Goal: Information Seeking & Learning: Learn about a topic

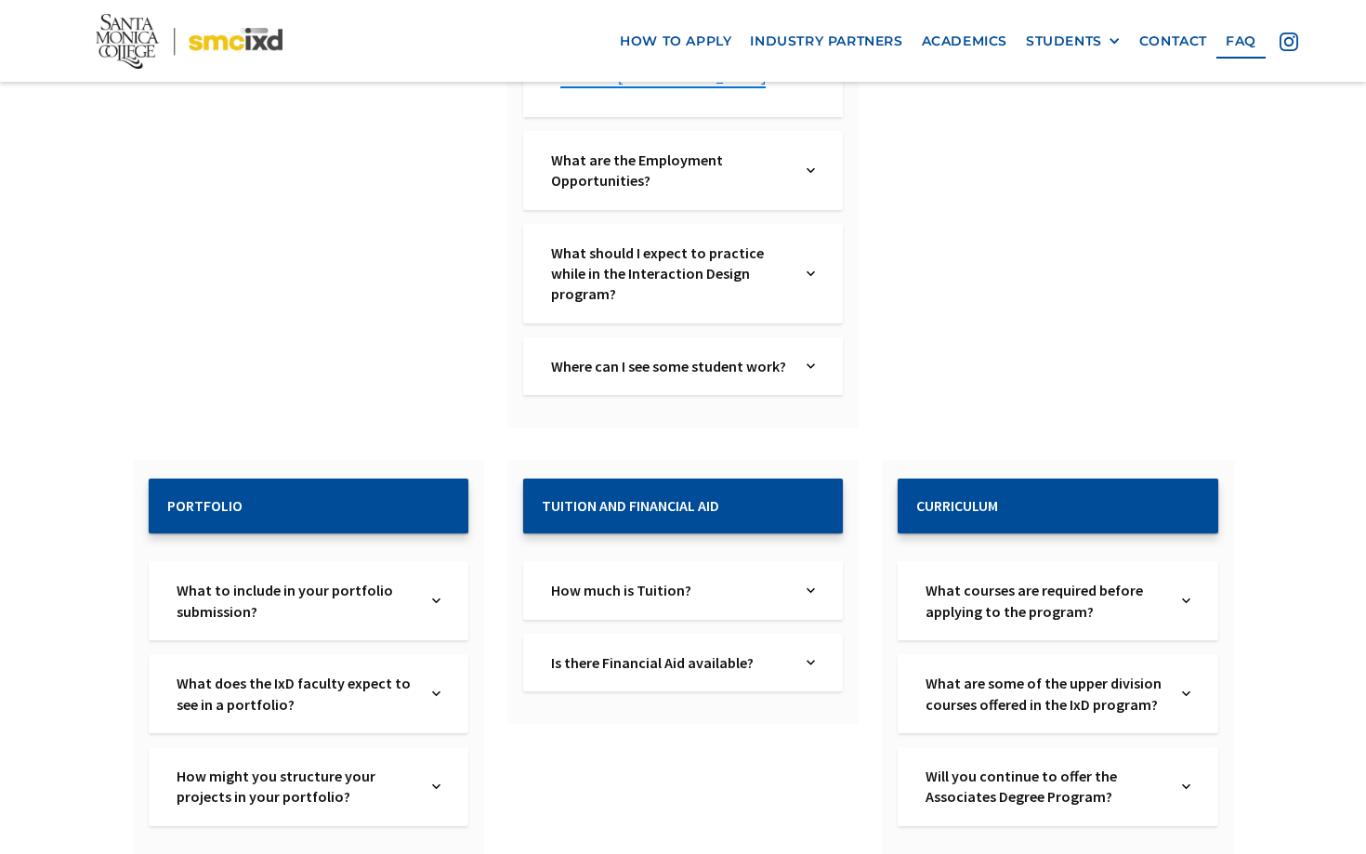
scroll to position [1564, 0]
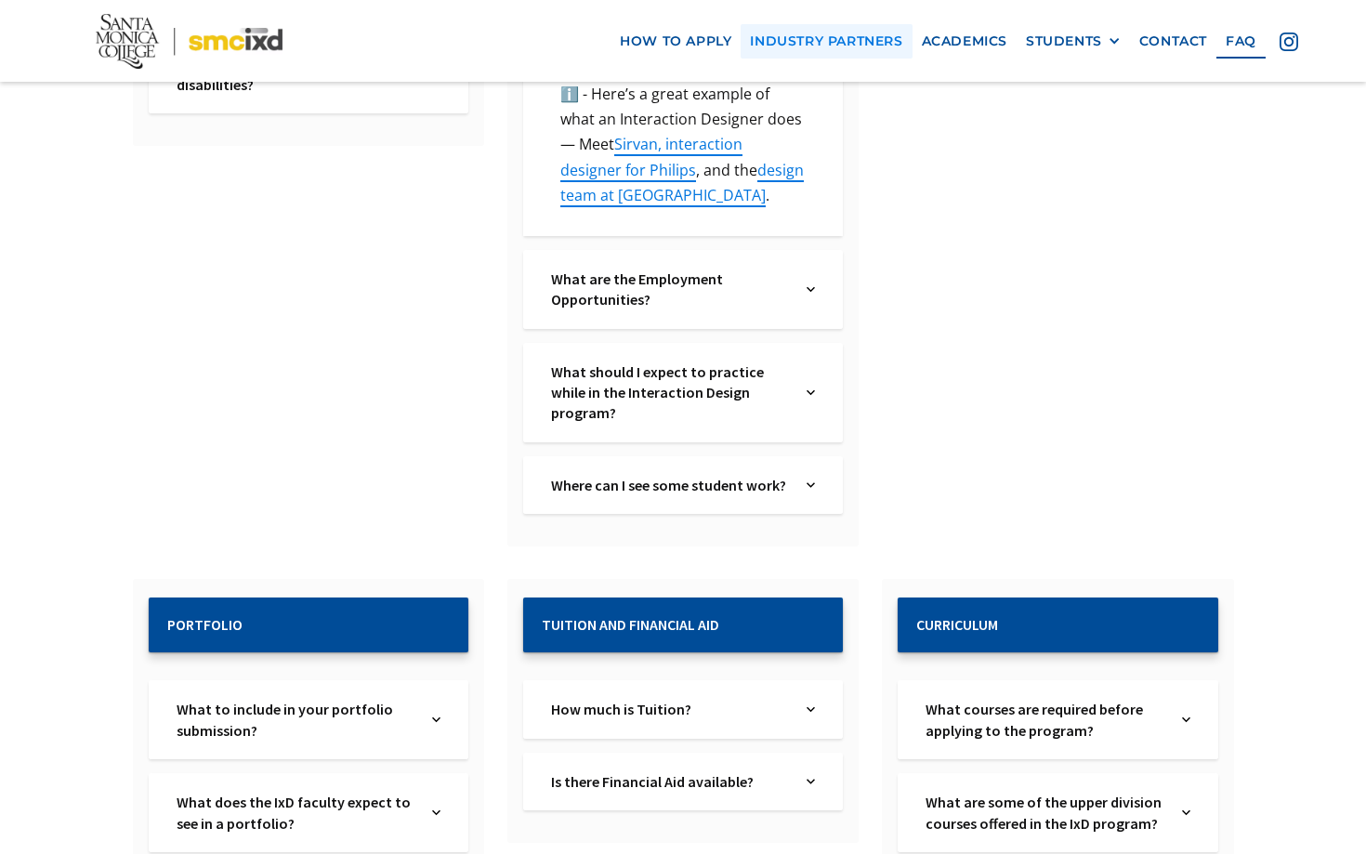
click at [869, 44] on link "industry partners" at bounding box center [825, 41] width 171 height 34
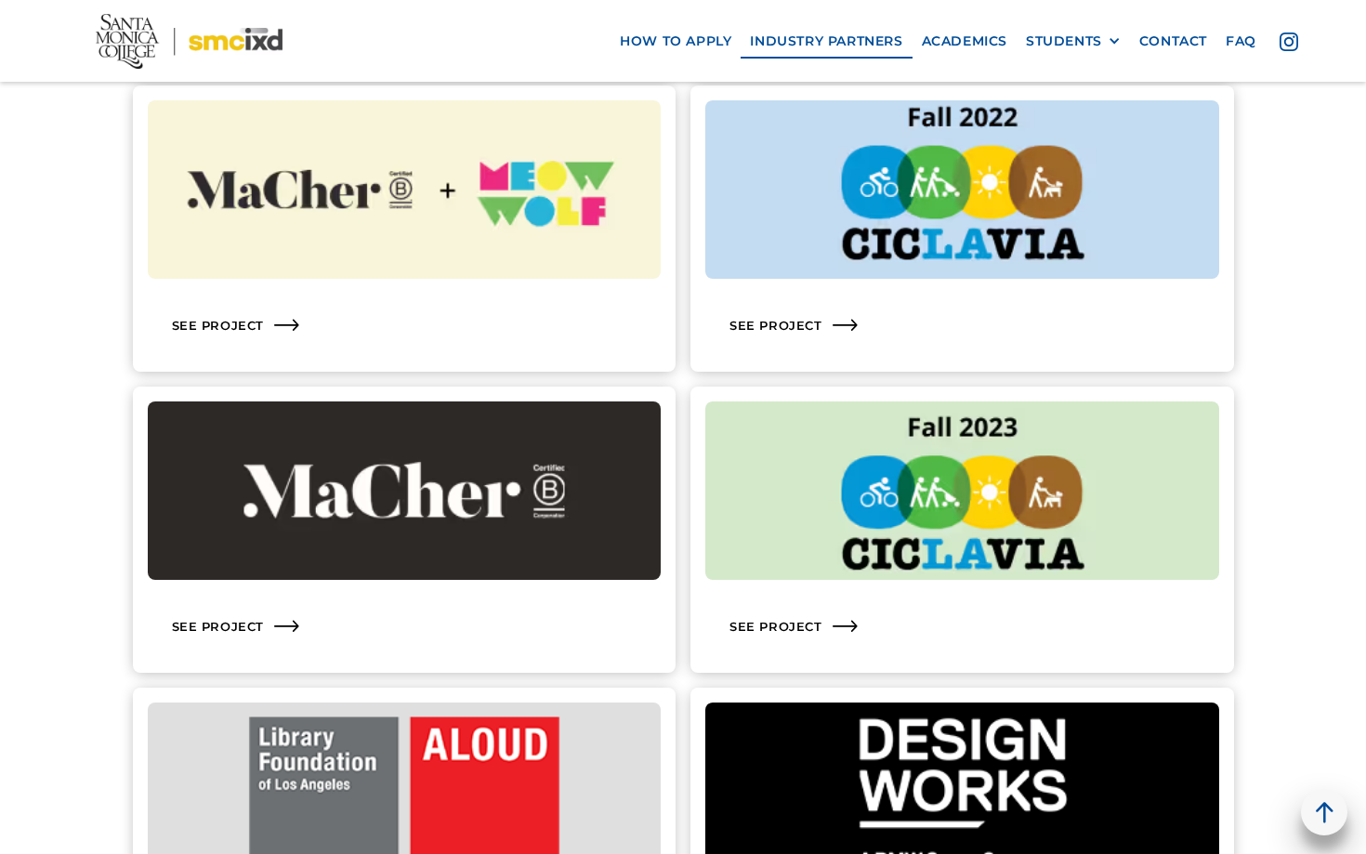
scroll to position [2719, 0]
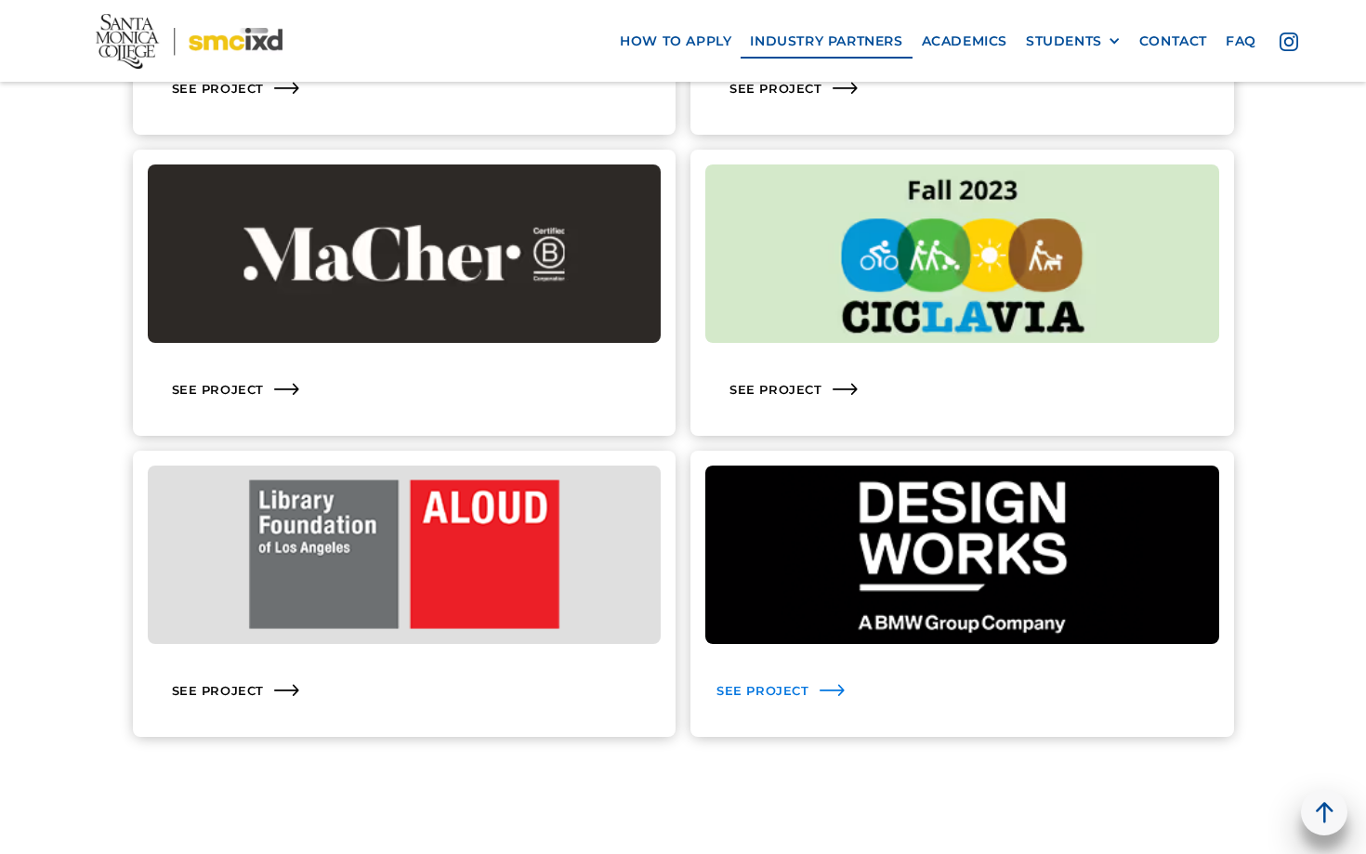
click at [829, 698] on icon at bounding box center [832, 690] width 30 height 30
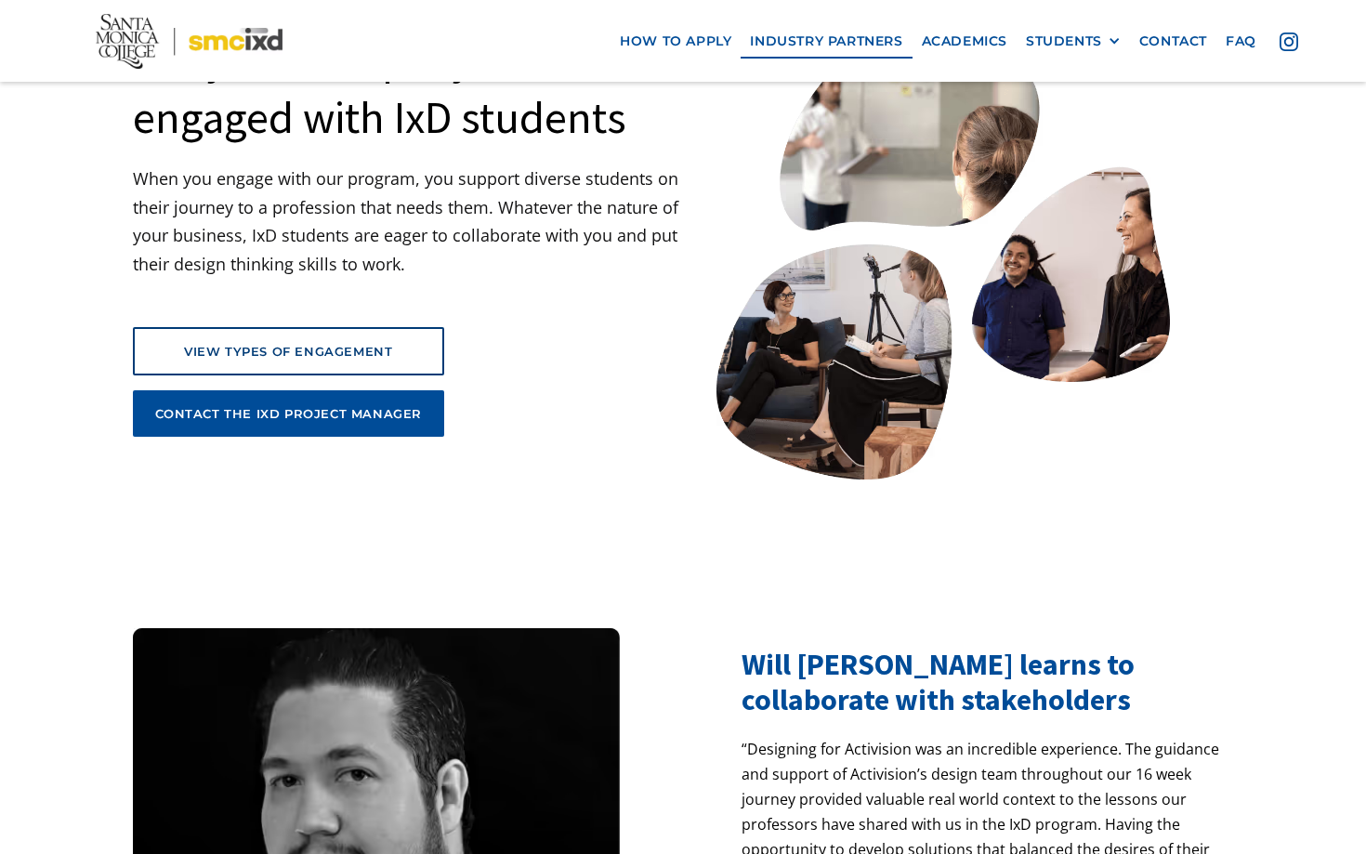
scroll to position [0, 0]
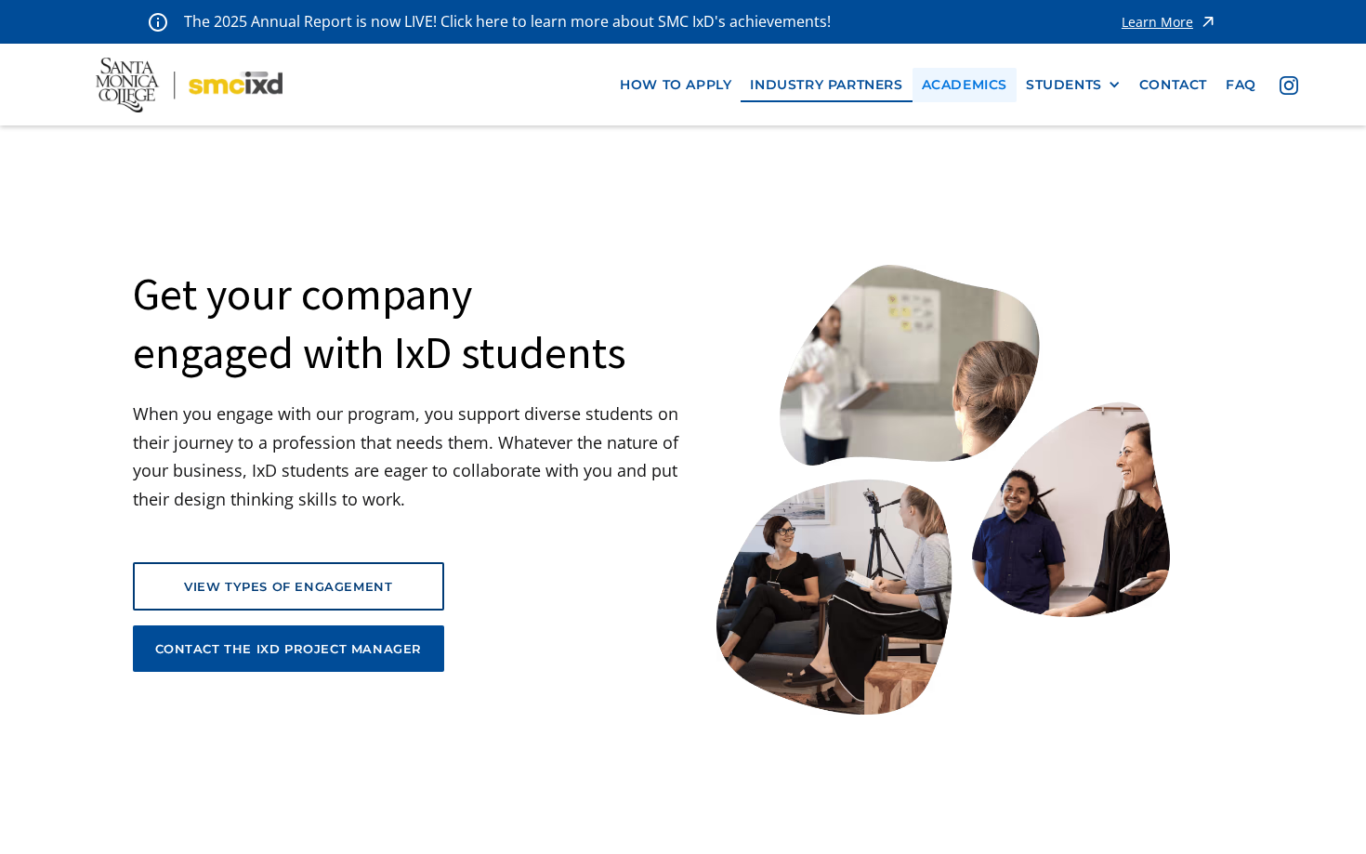
click at [976, 85] on link "Academics" at bounding box center [964, 85] width 104 height 34
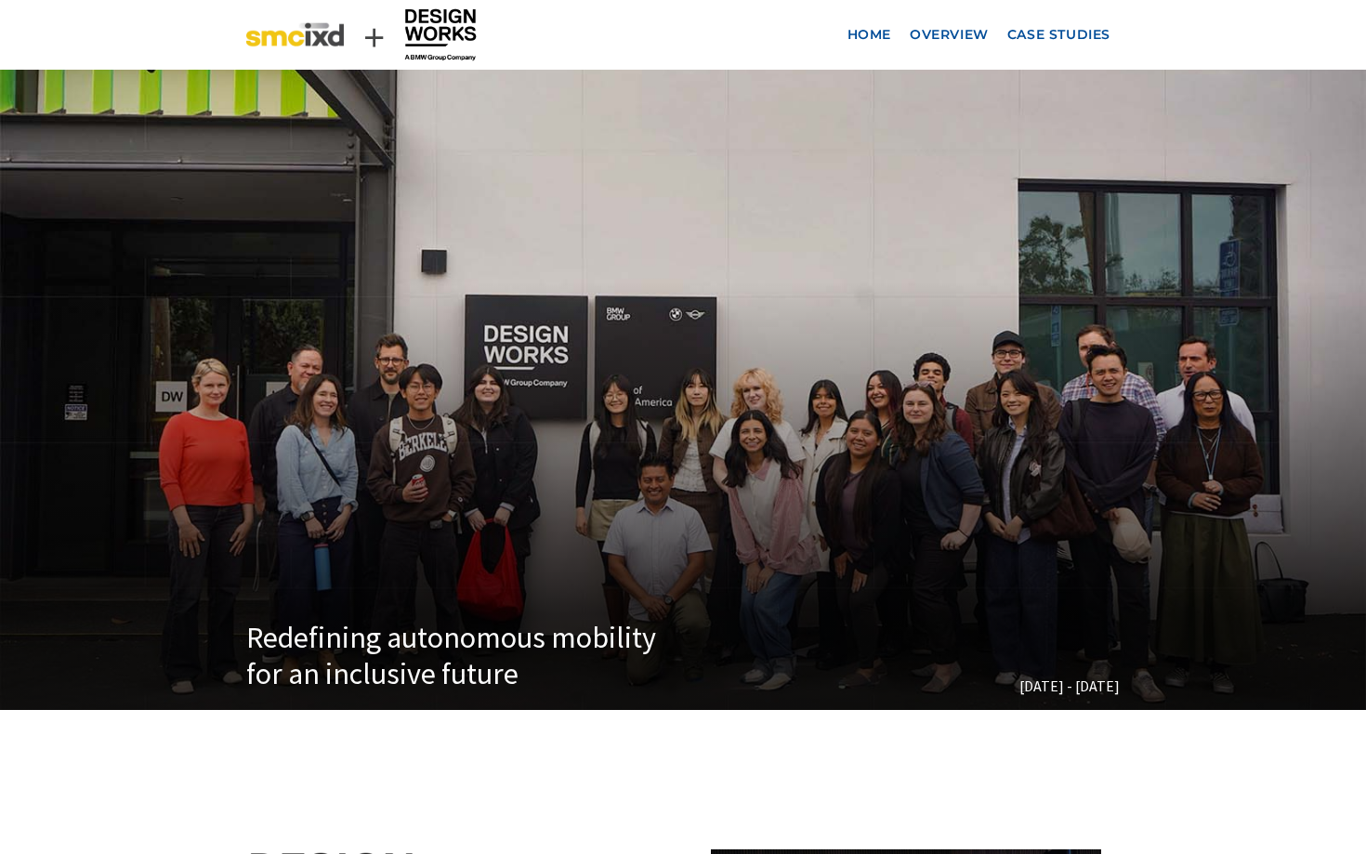
click at [296, 39] on img at bounding box center [295, 35] width 98 height 46
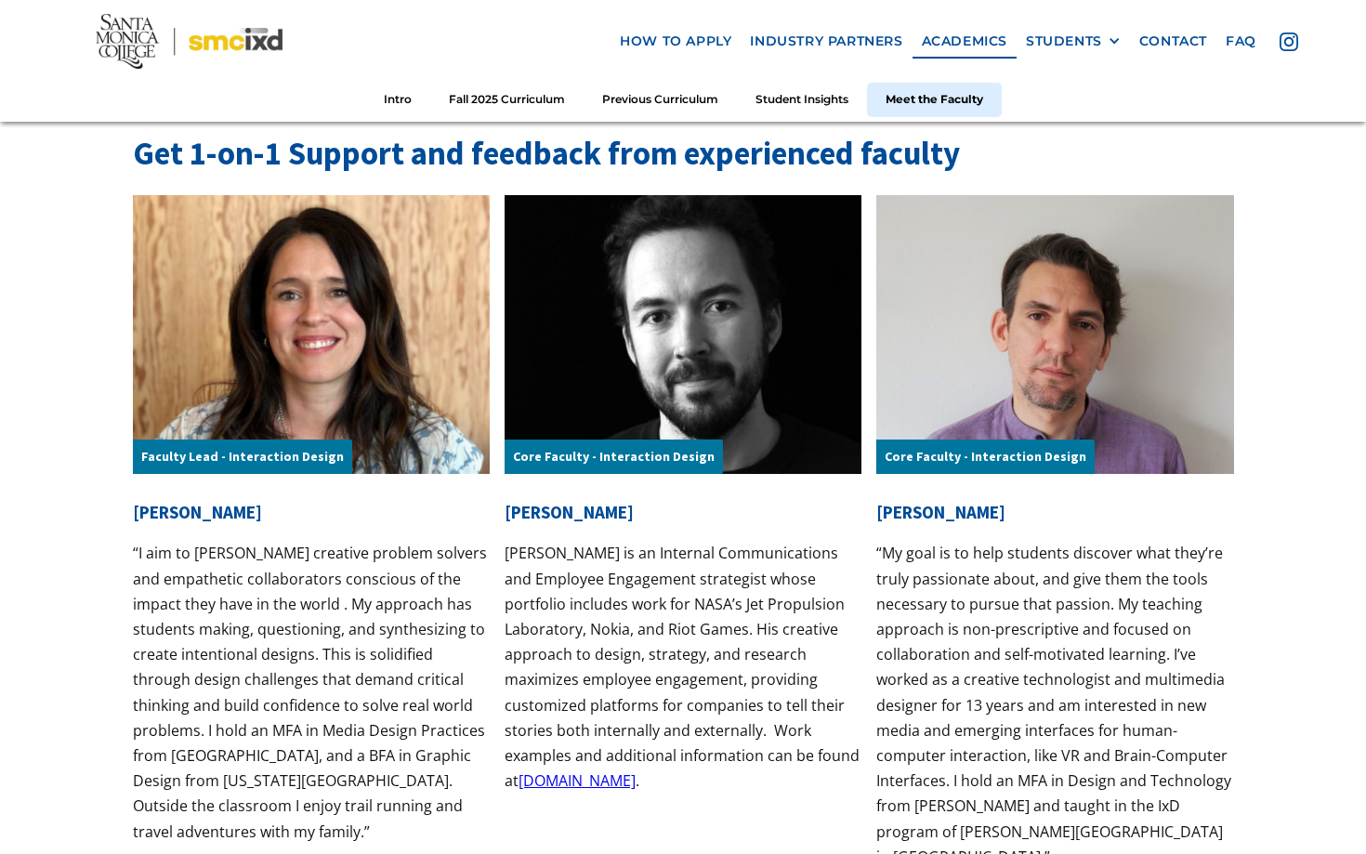
scroll to position [5796, 0]
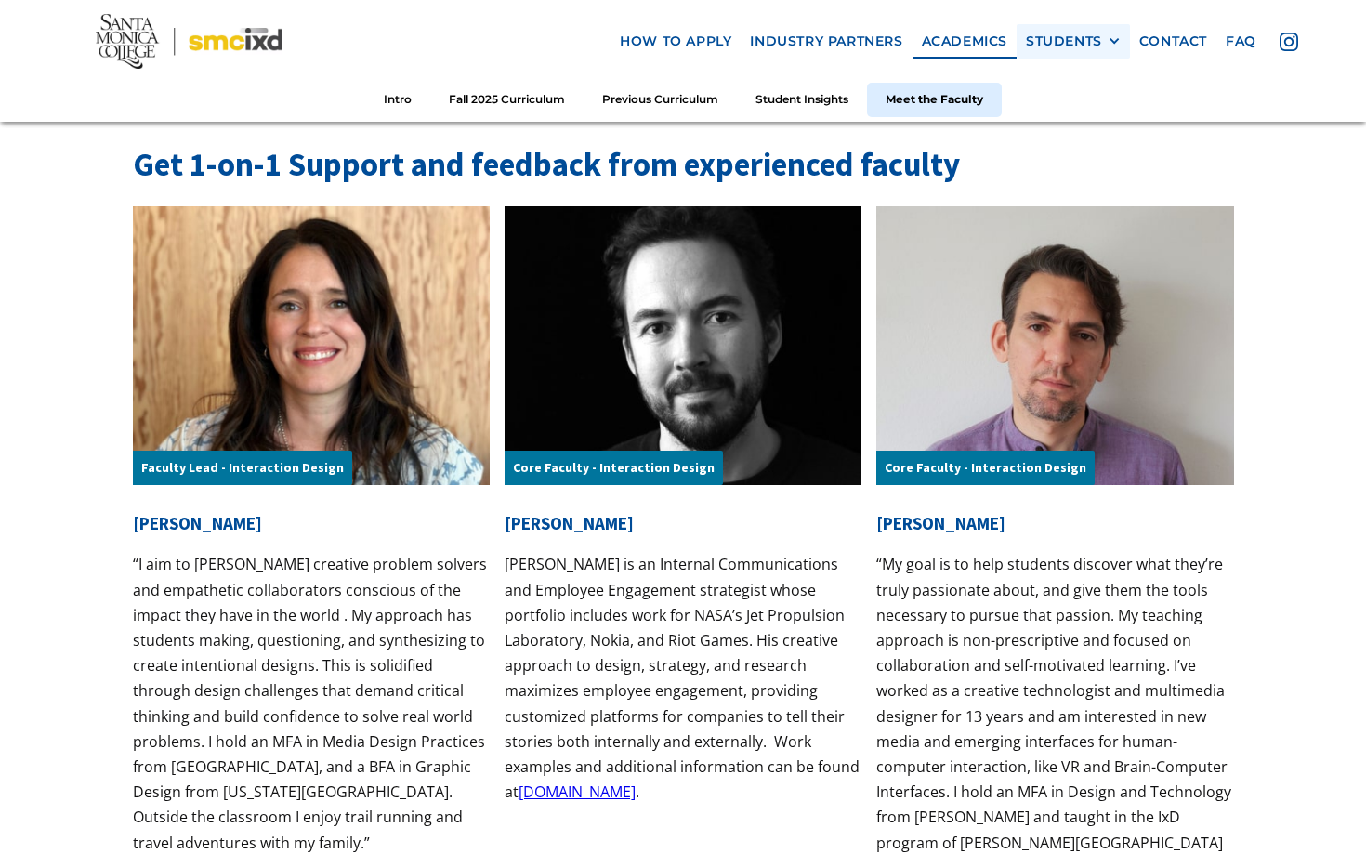
click at [1087, 47] on div "STUDENTS" at bounding box center [1064, 41] width 76 height 16
click at [1075, 150] on link "Alumni" at bounding box center [1109, 143] width 167 height 34
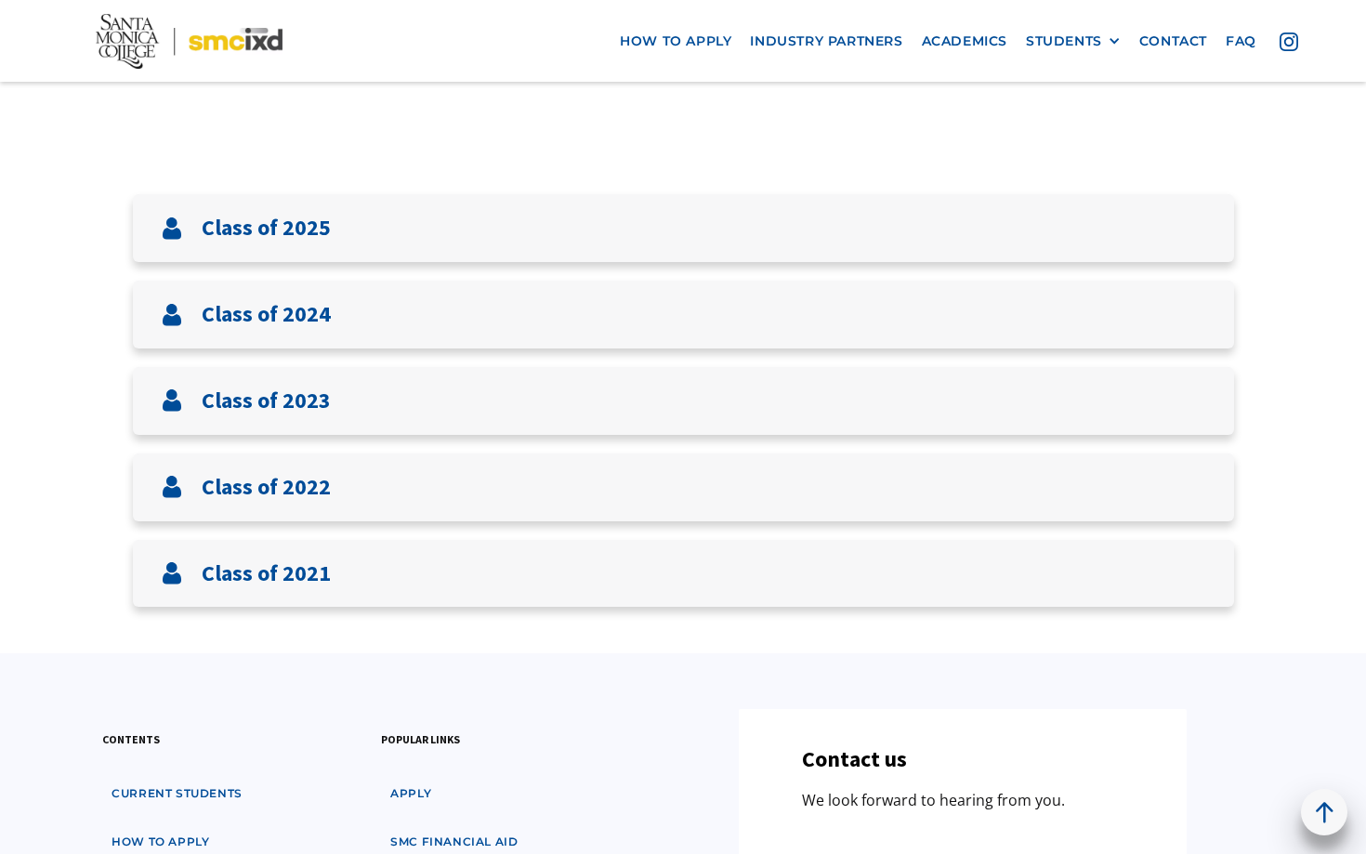
scroll to position [643, 0]
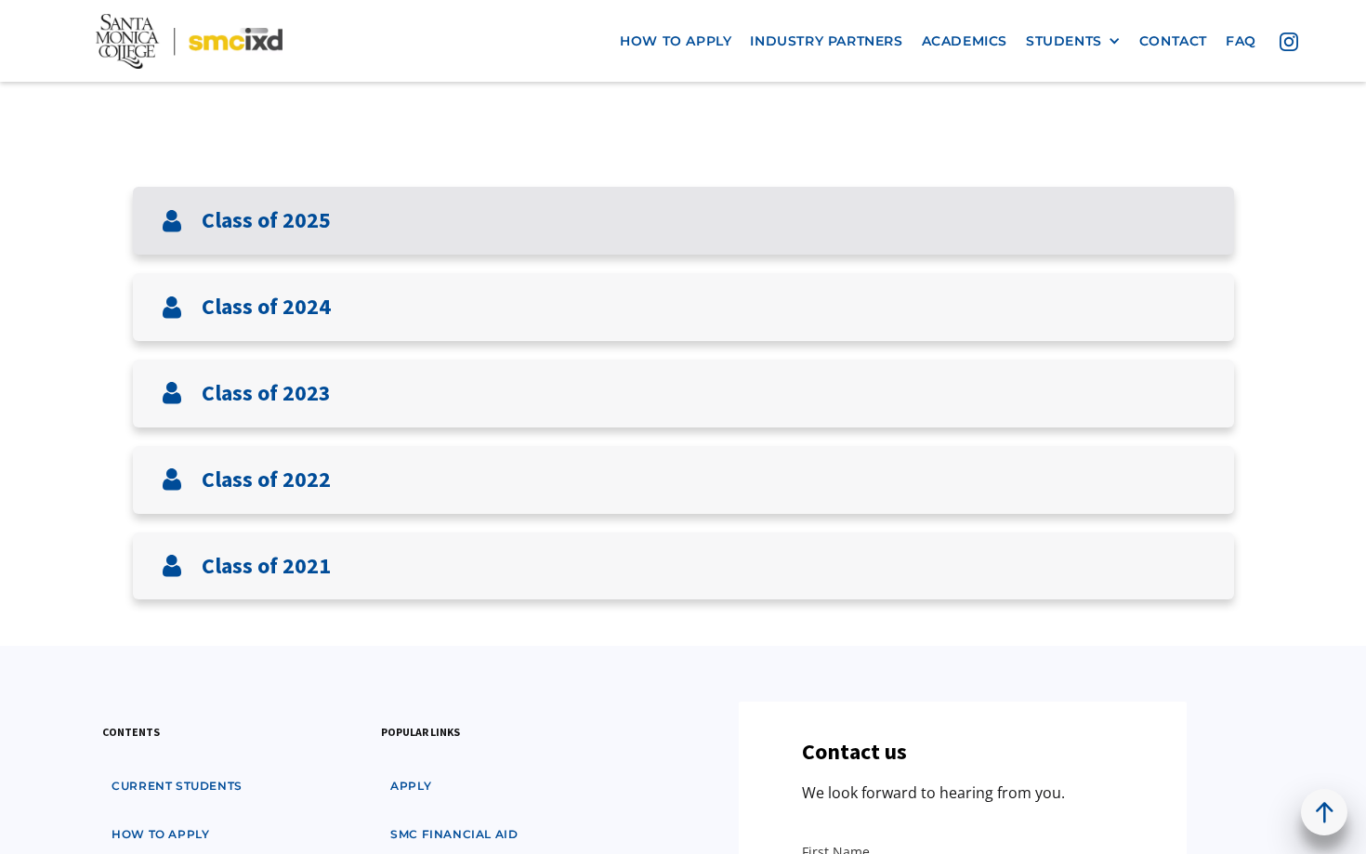
click at [361, 225] on div "Class of 2025" at bounding box center [683, 221] width 1101 height 68
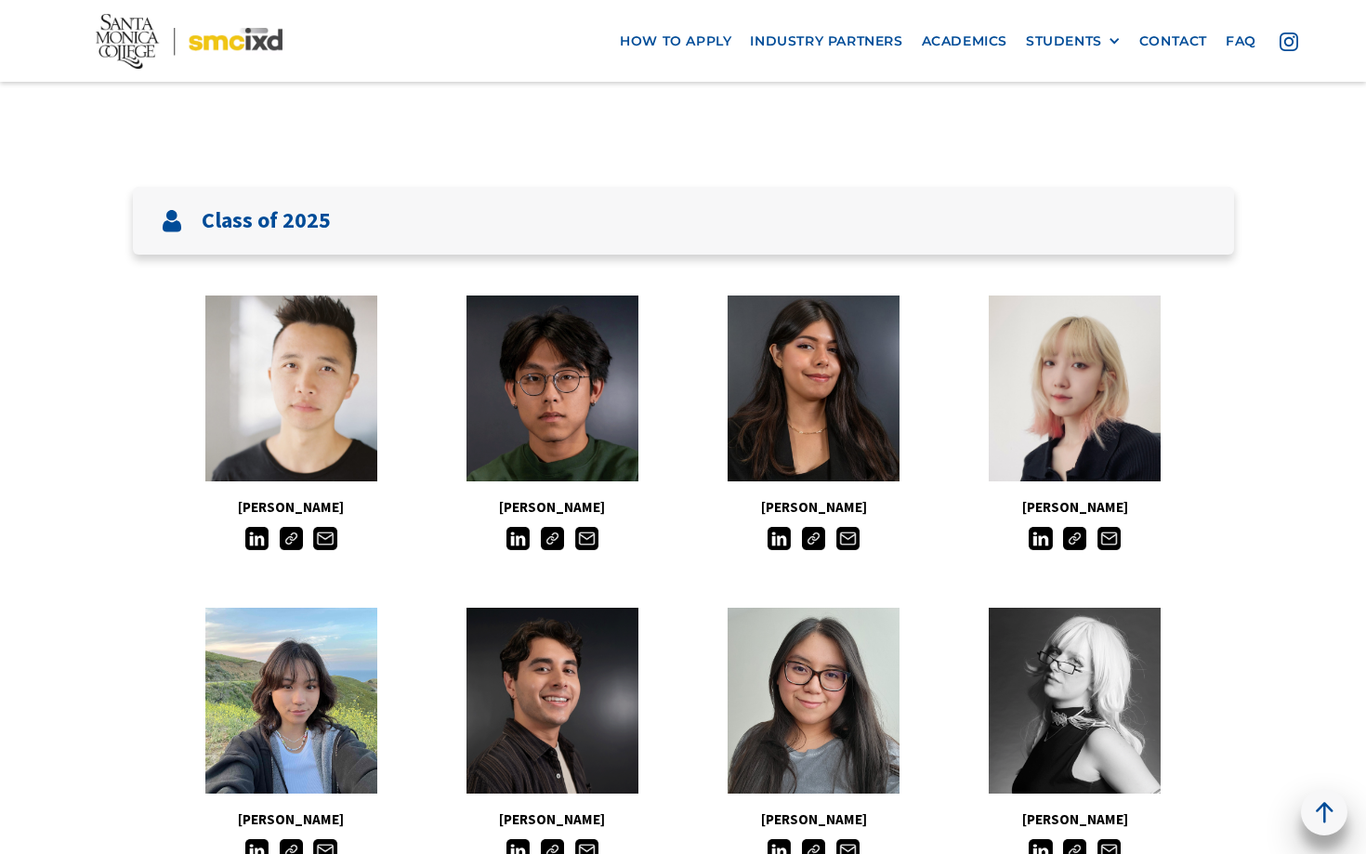
click at [519, 542] on img at bounding box center [517, 538] width 23 height 23
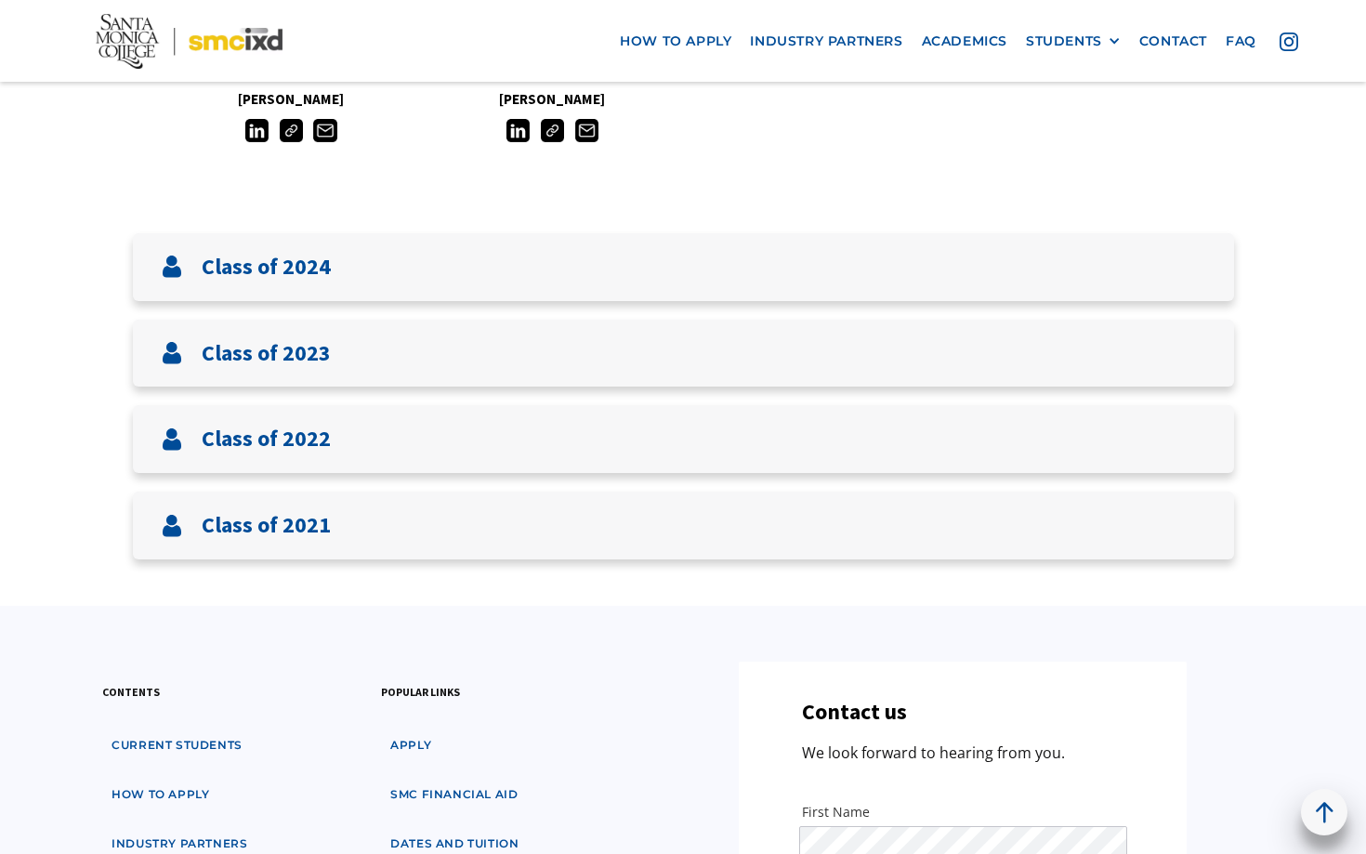
scroll to position [2295, 0]
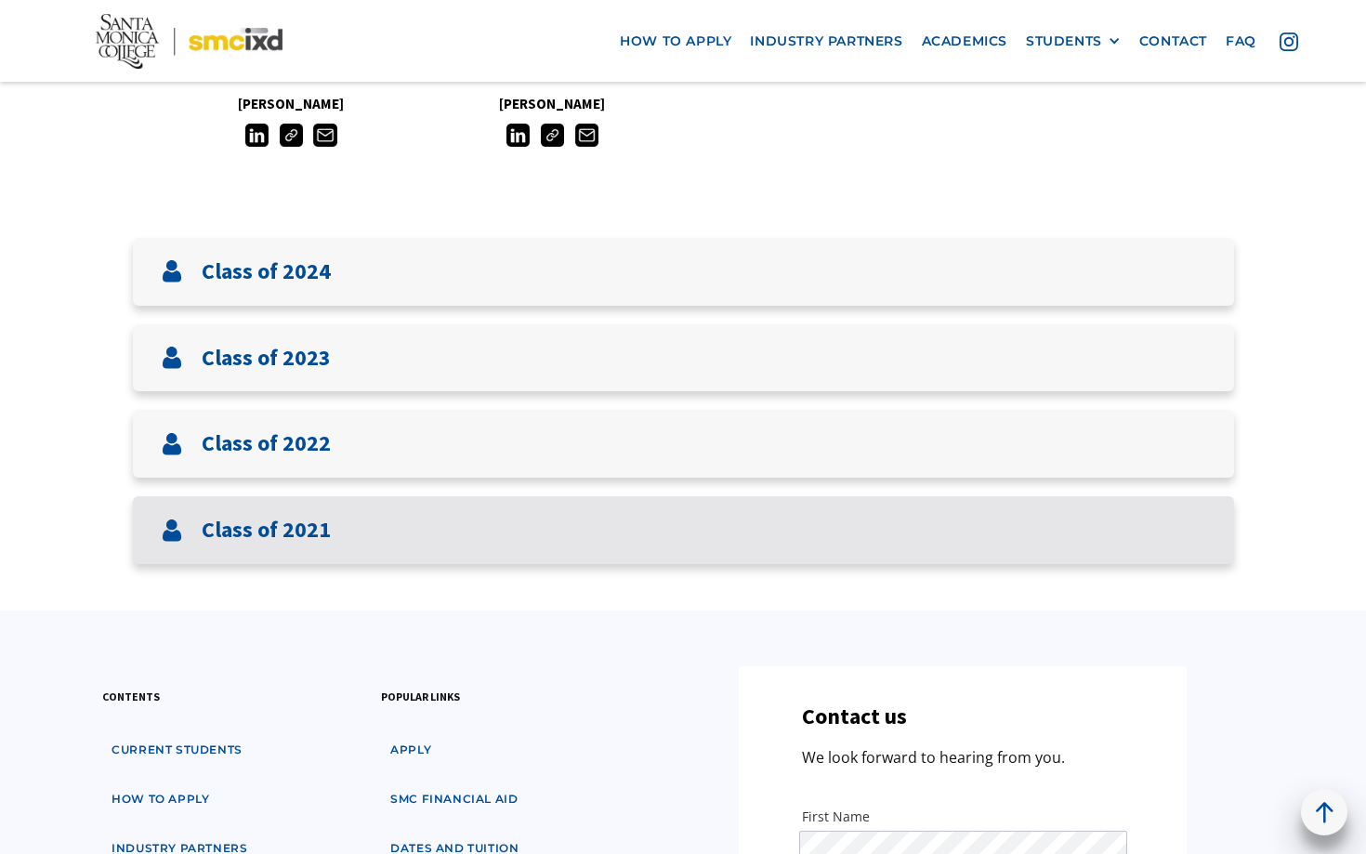
click at [600, 539] on div "Class of 2021" at bounding box center [683, 530] width 1101 height 68
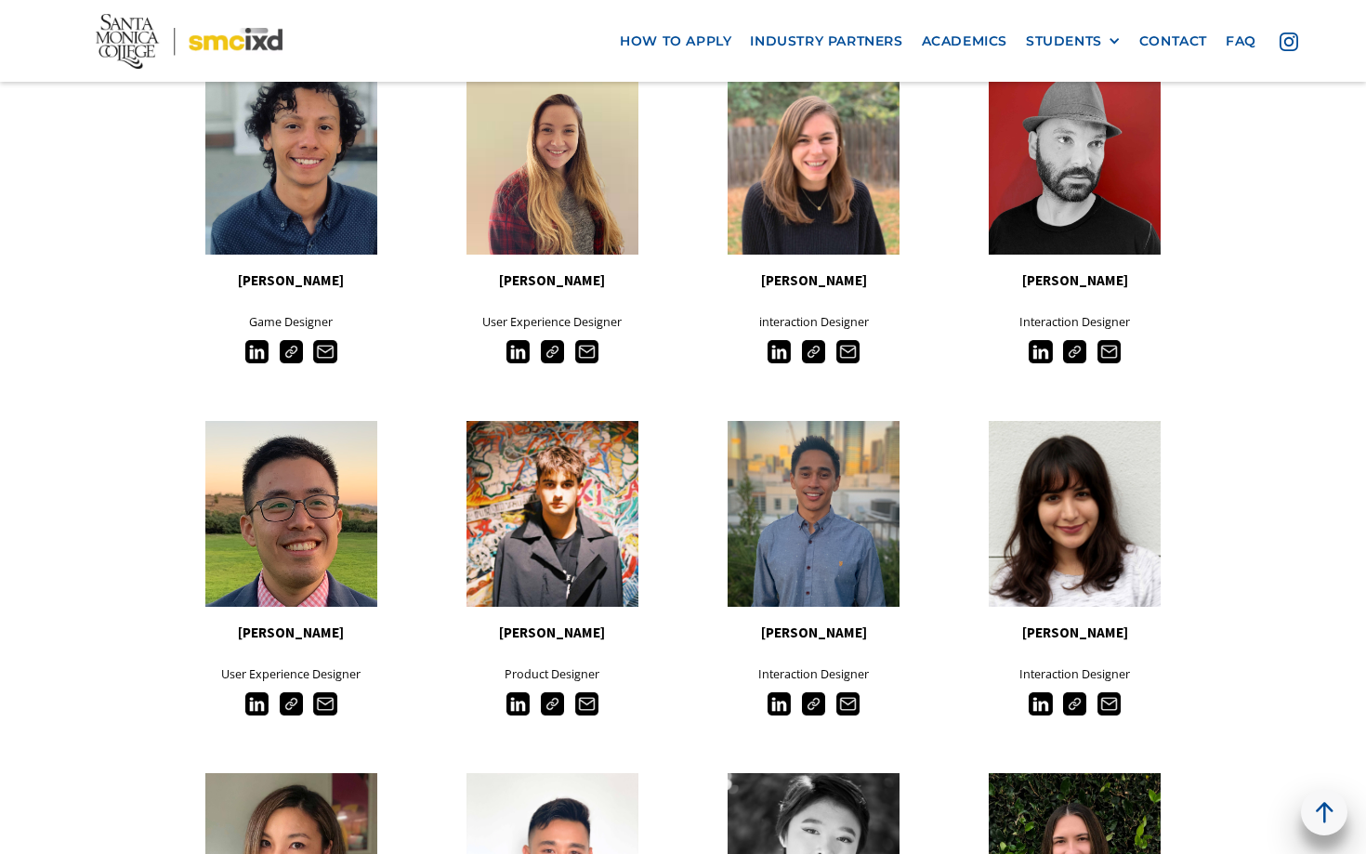
scroll to position [2909, 0]
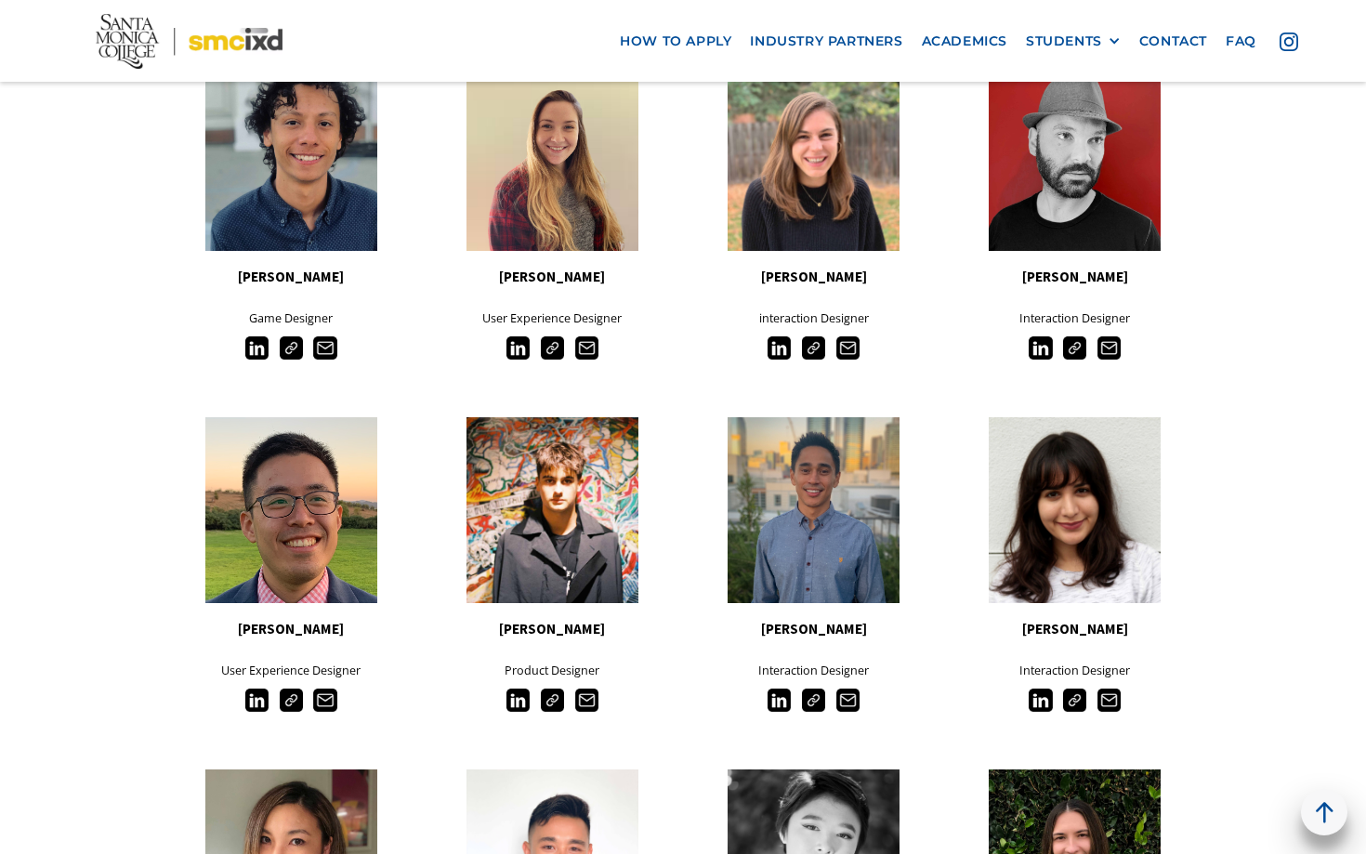
click at [251, 353] on img at bounding box center [256, 347] width 23 height 23
click at [1040, 350] on img at bounding box center [1039, 347] width 23 height 23
click at [252, 700] on img at bounding box center [256, 699] width 23 height 23
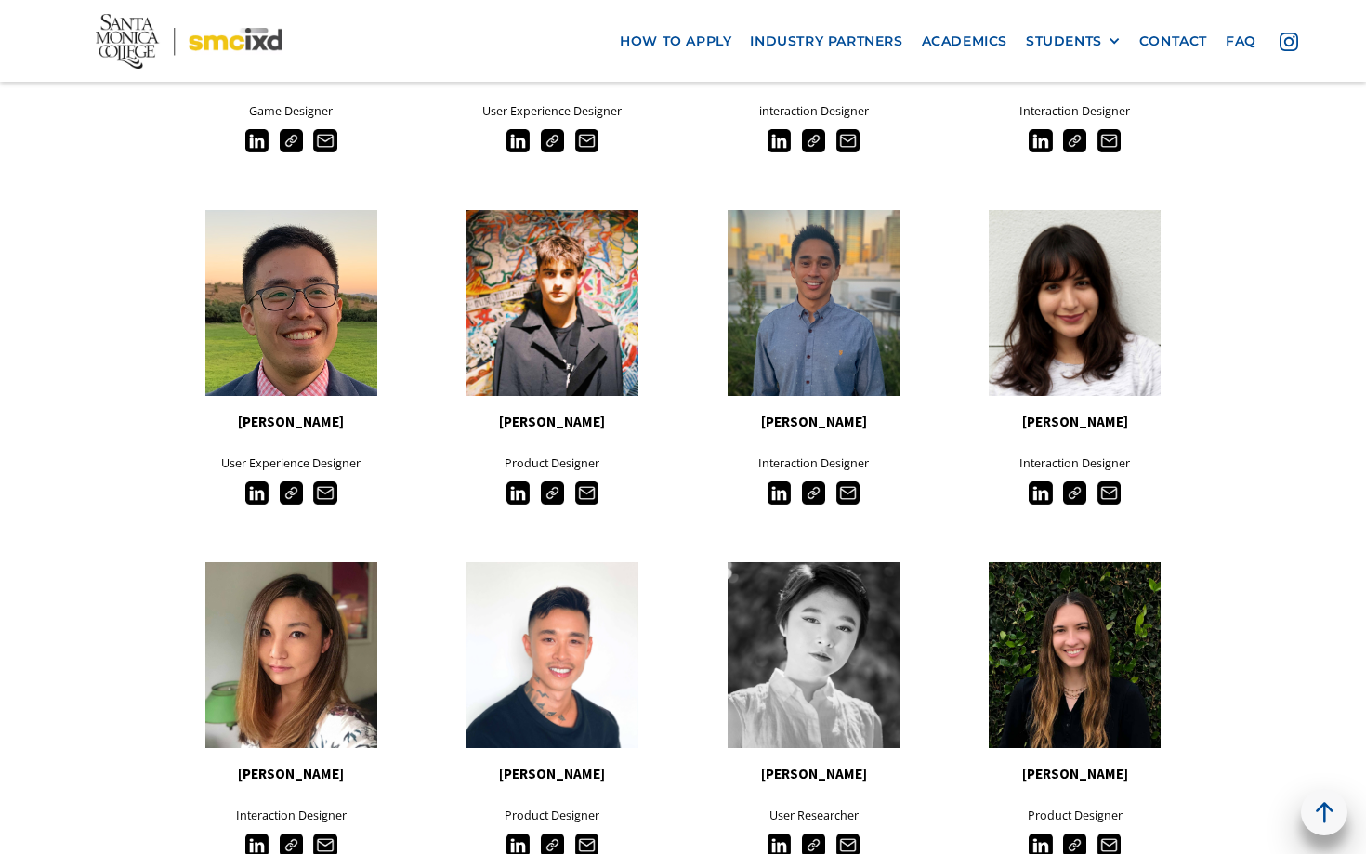
click at [1041, 501] on img at bounding box center [1039, 492] width 23 height 23
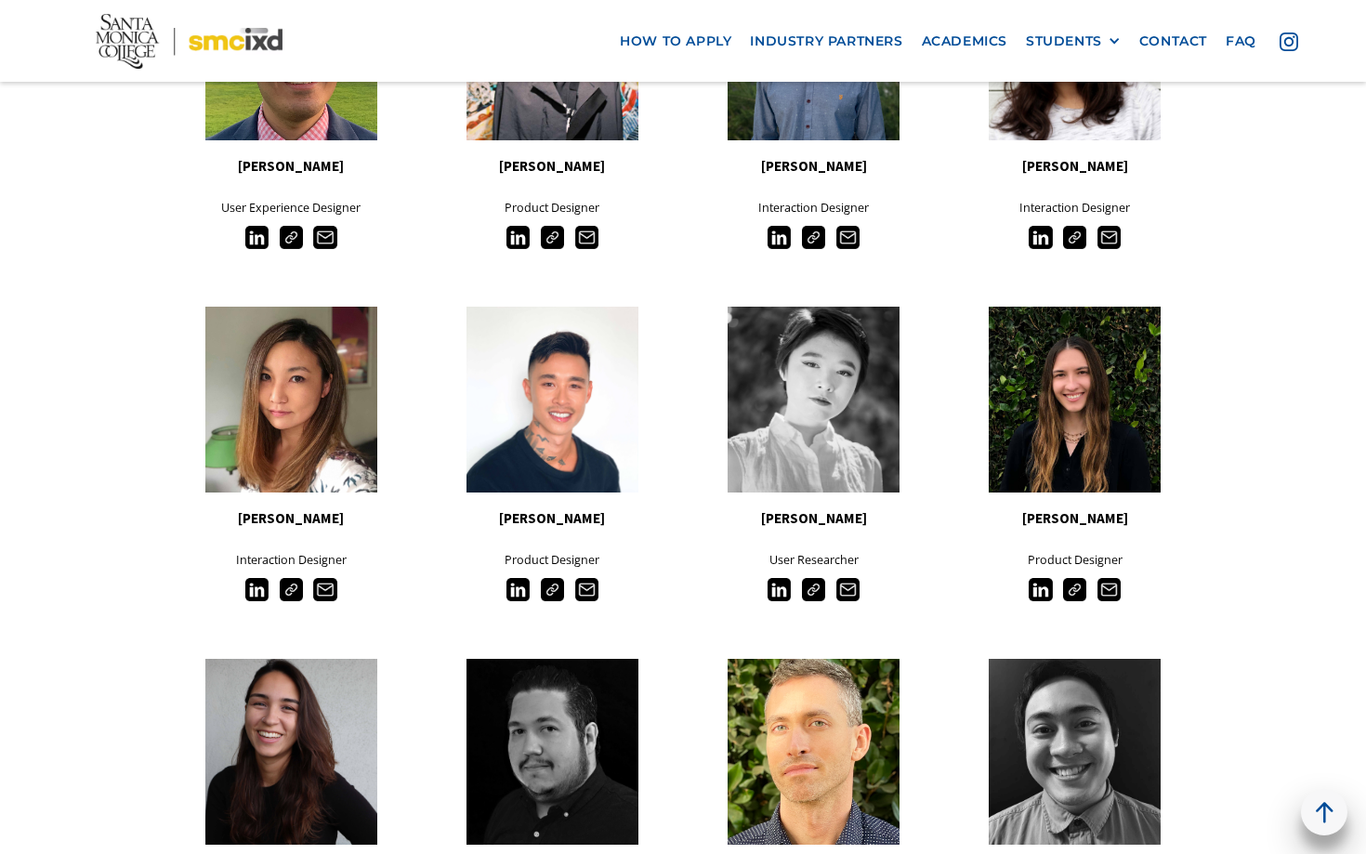
scroll to position [3372, 0]
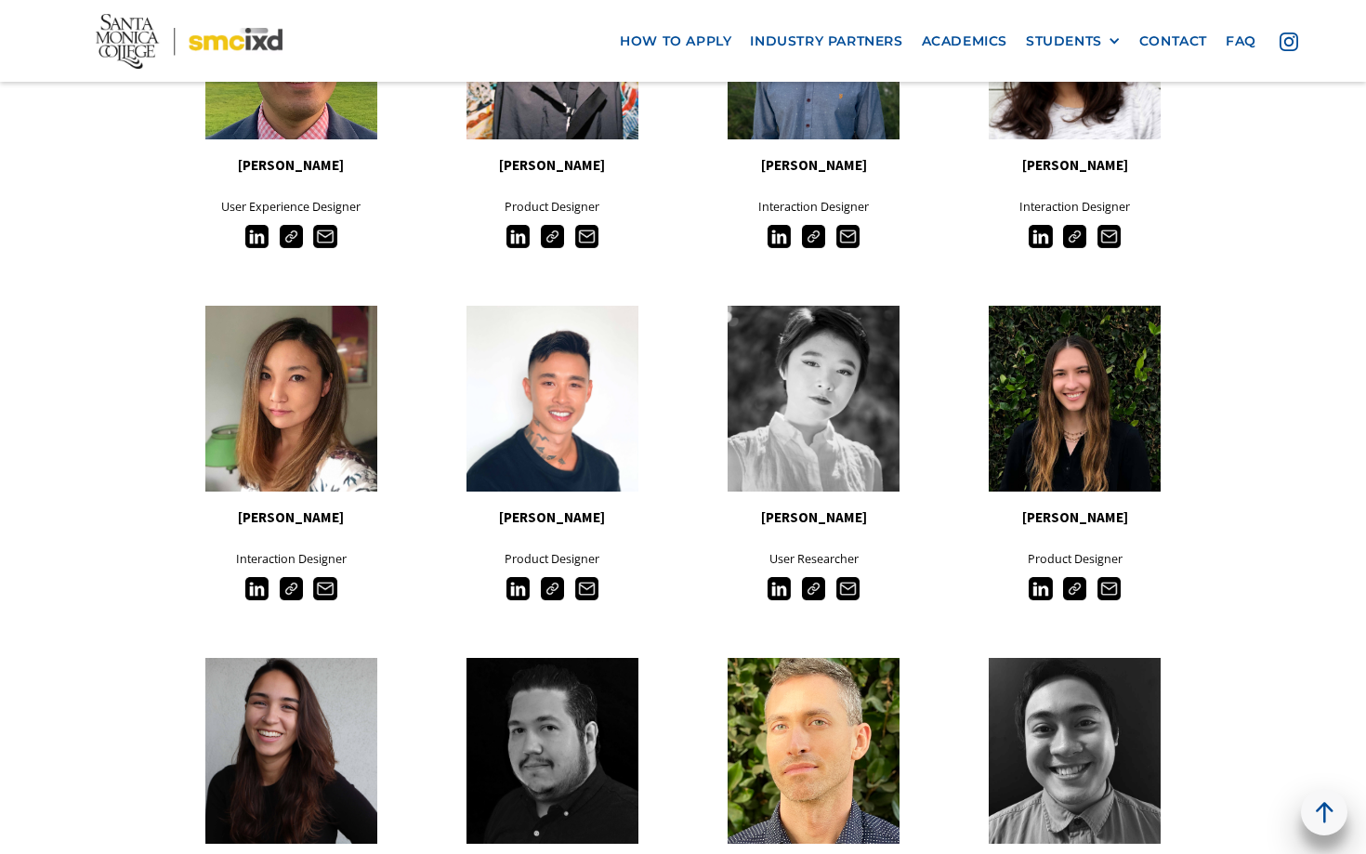
click at [779, 598] on img at bounding box center [778, 588] width 23 height 23
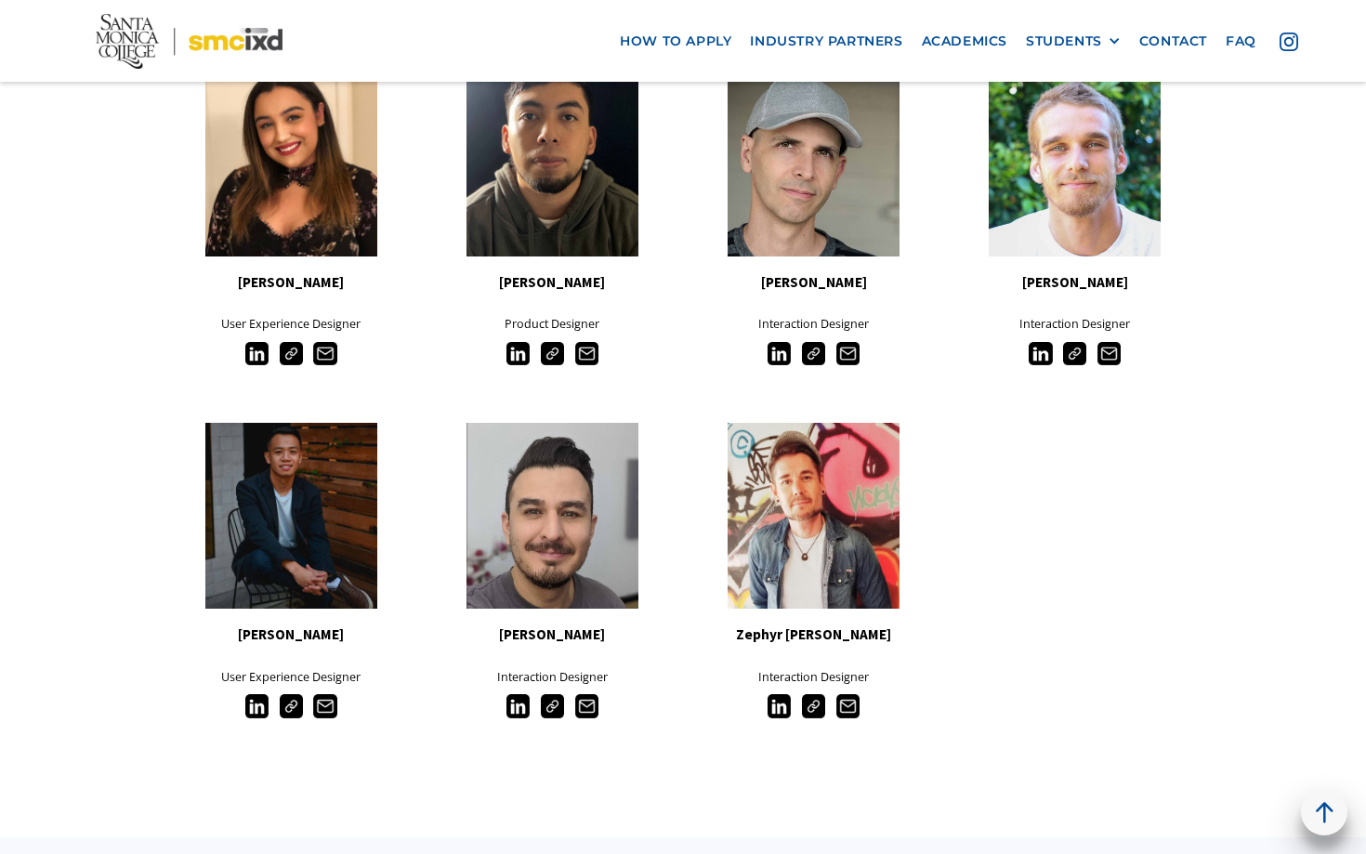
scroll to position [4310, 0]
click at [256, 716] on img at bounding box center [256, 706] width 23 height 23
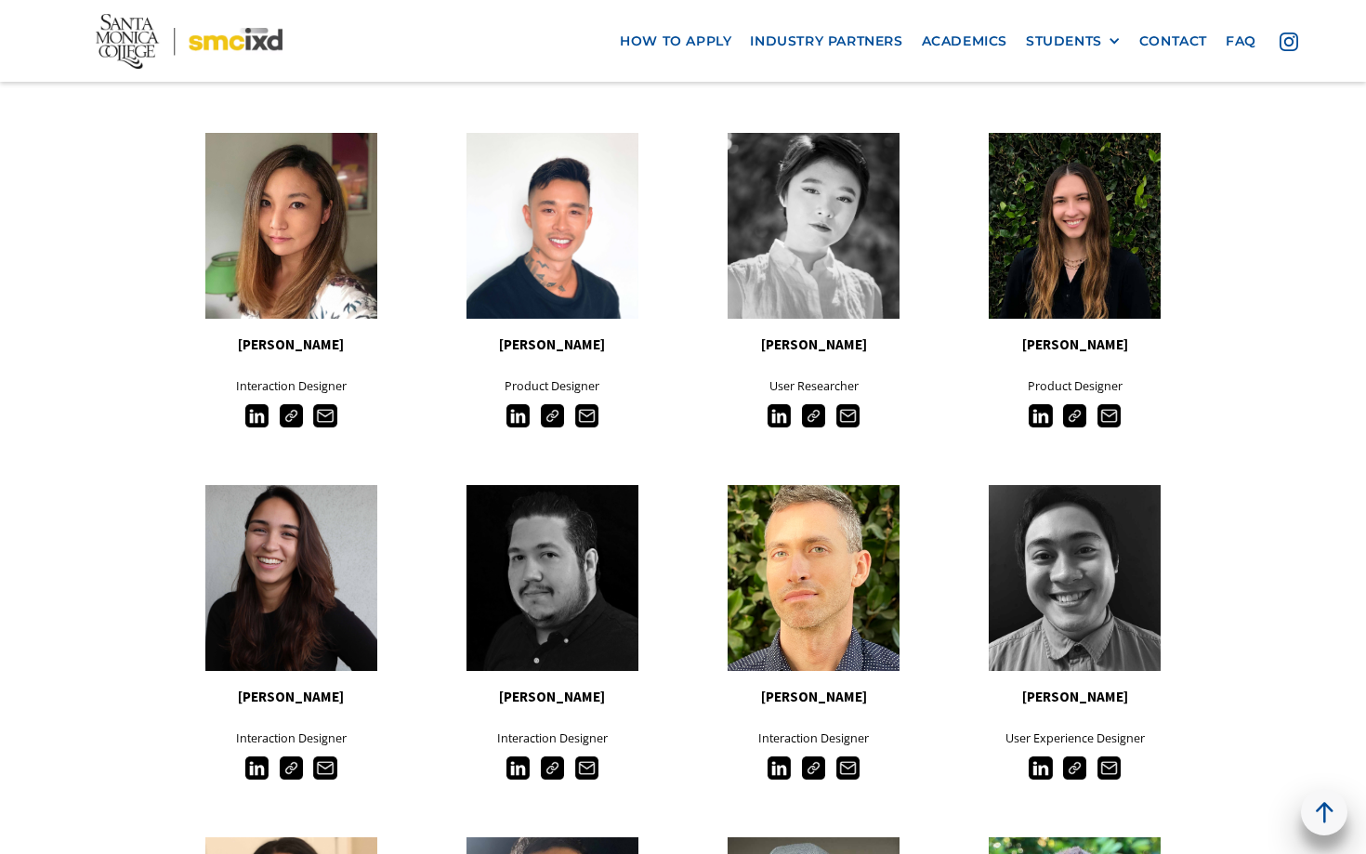
scroll to position [3622, 0]
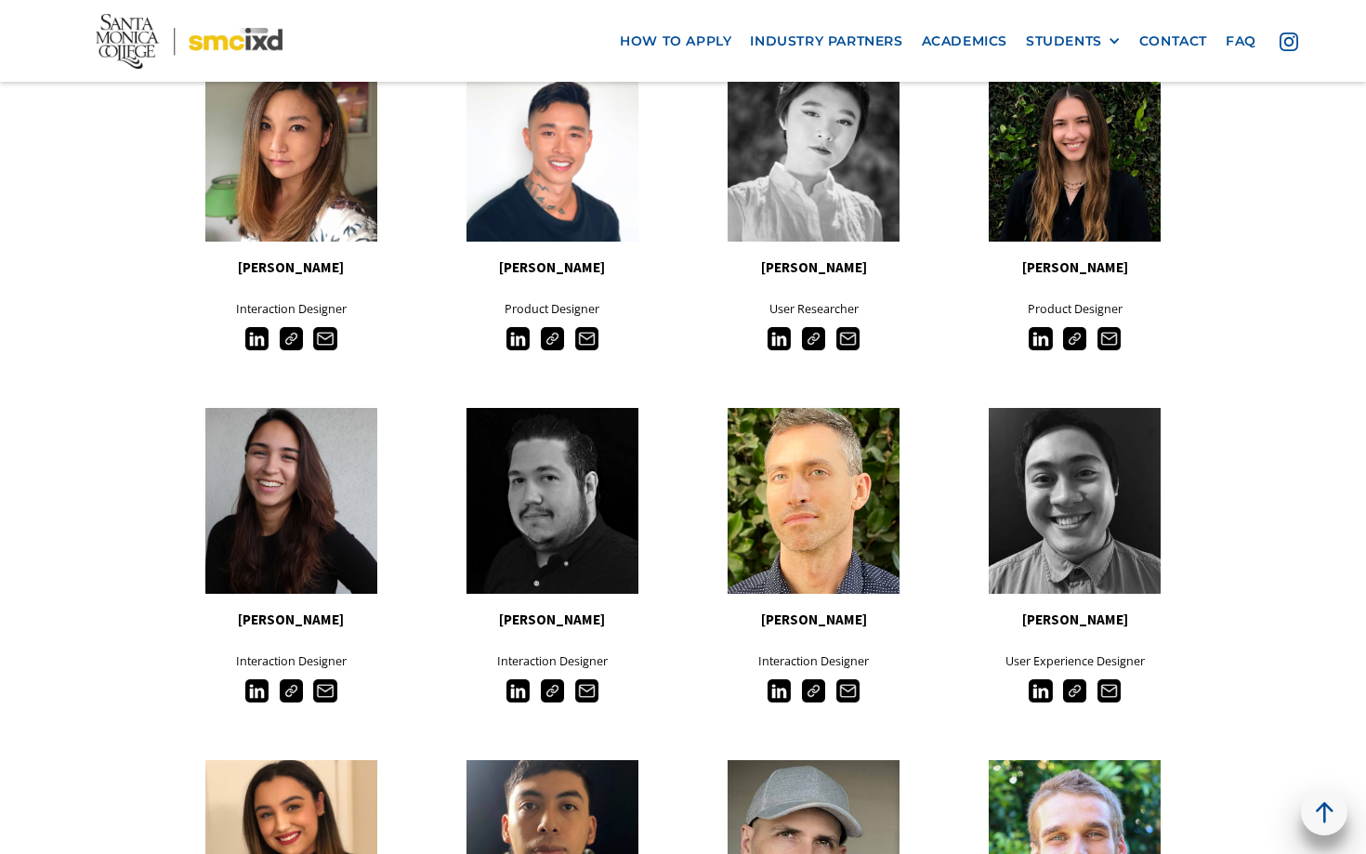
click at [254, 693] on img at bounding box center [256, 690] width 23 height 23
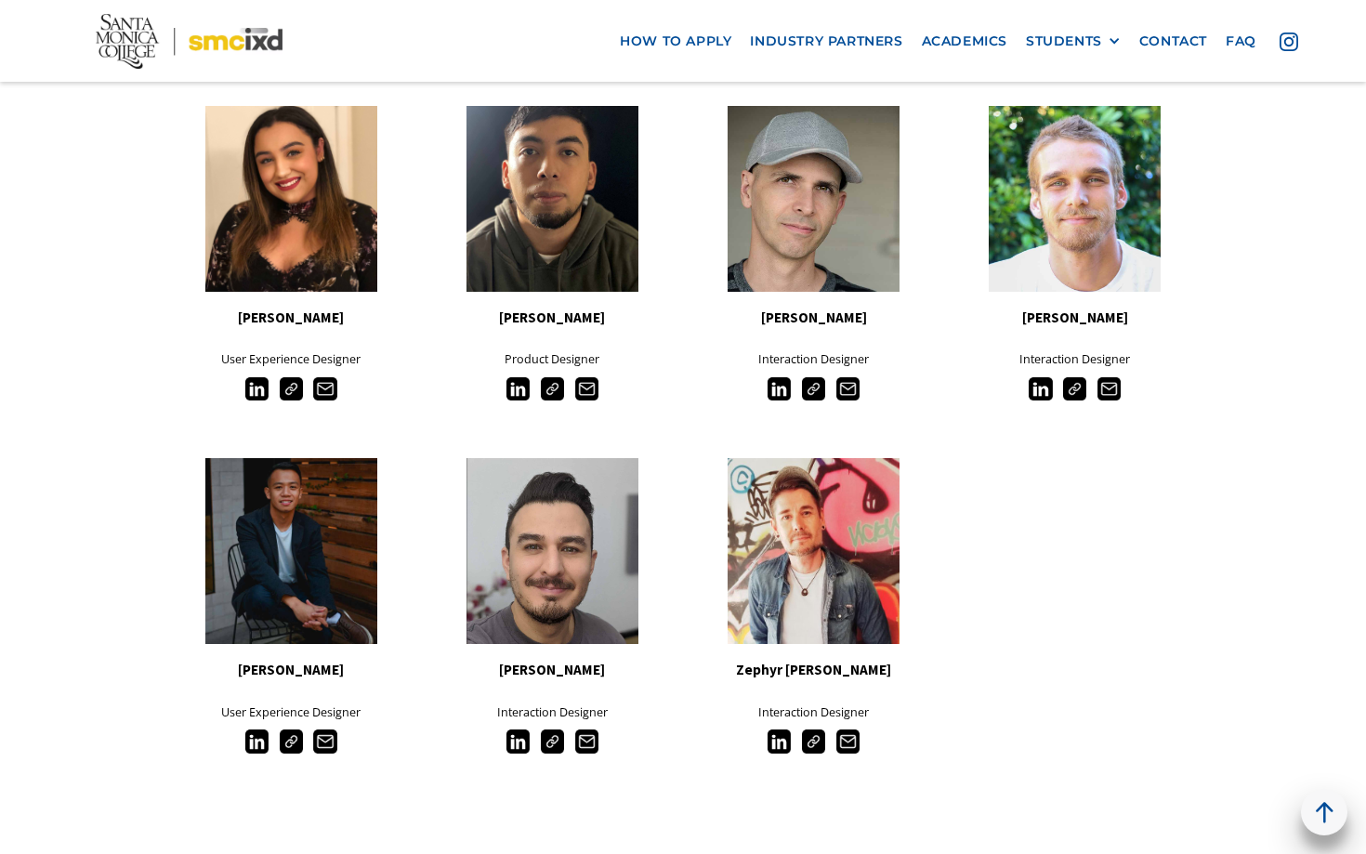
scroll to position [4277, 0]
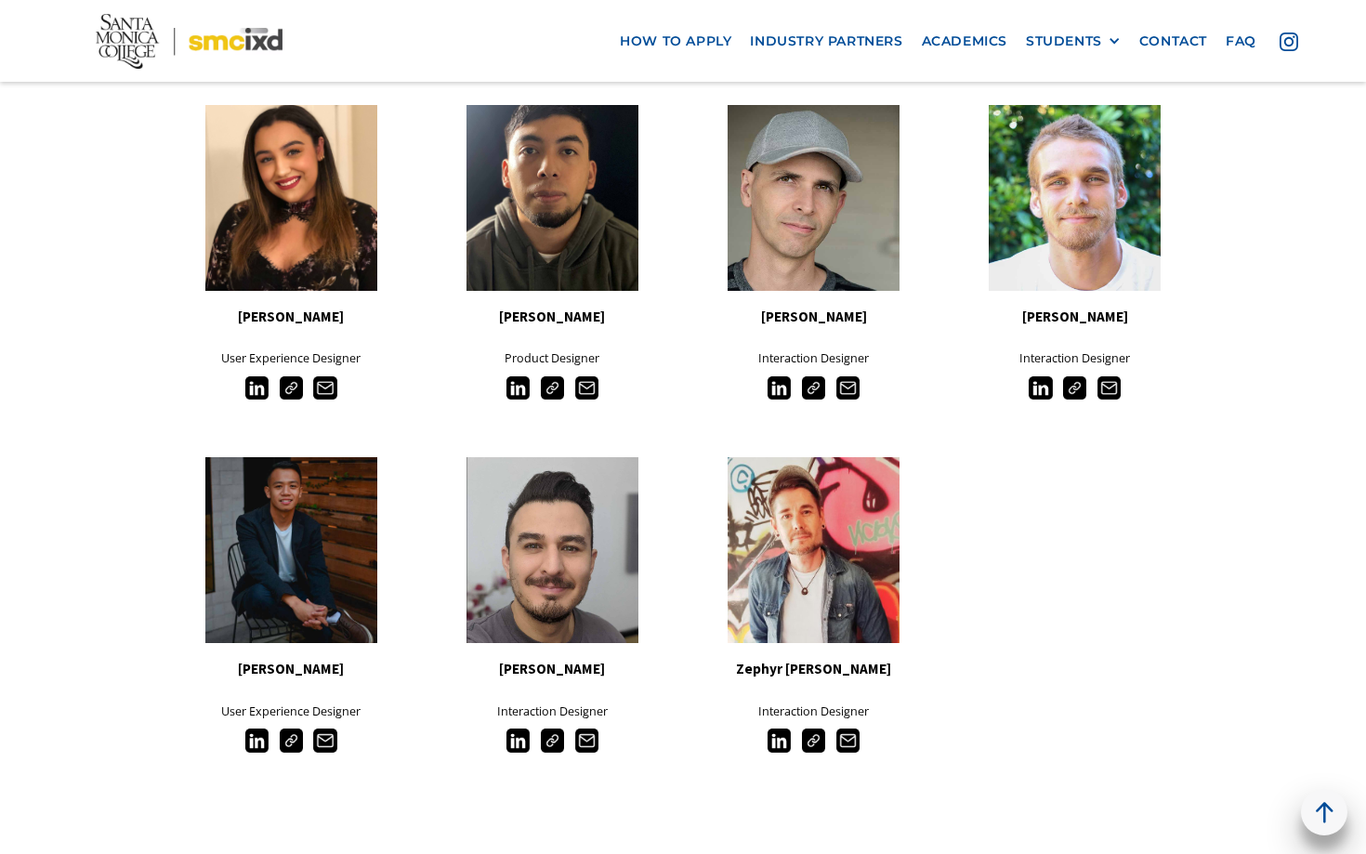
click at [247, 395] on img at bounding box center [256, 387] width 23 height 23
click at [511, 395] on img at bounding box center [517, 387] width 23 height 23
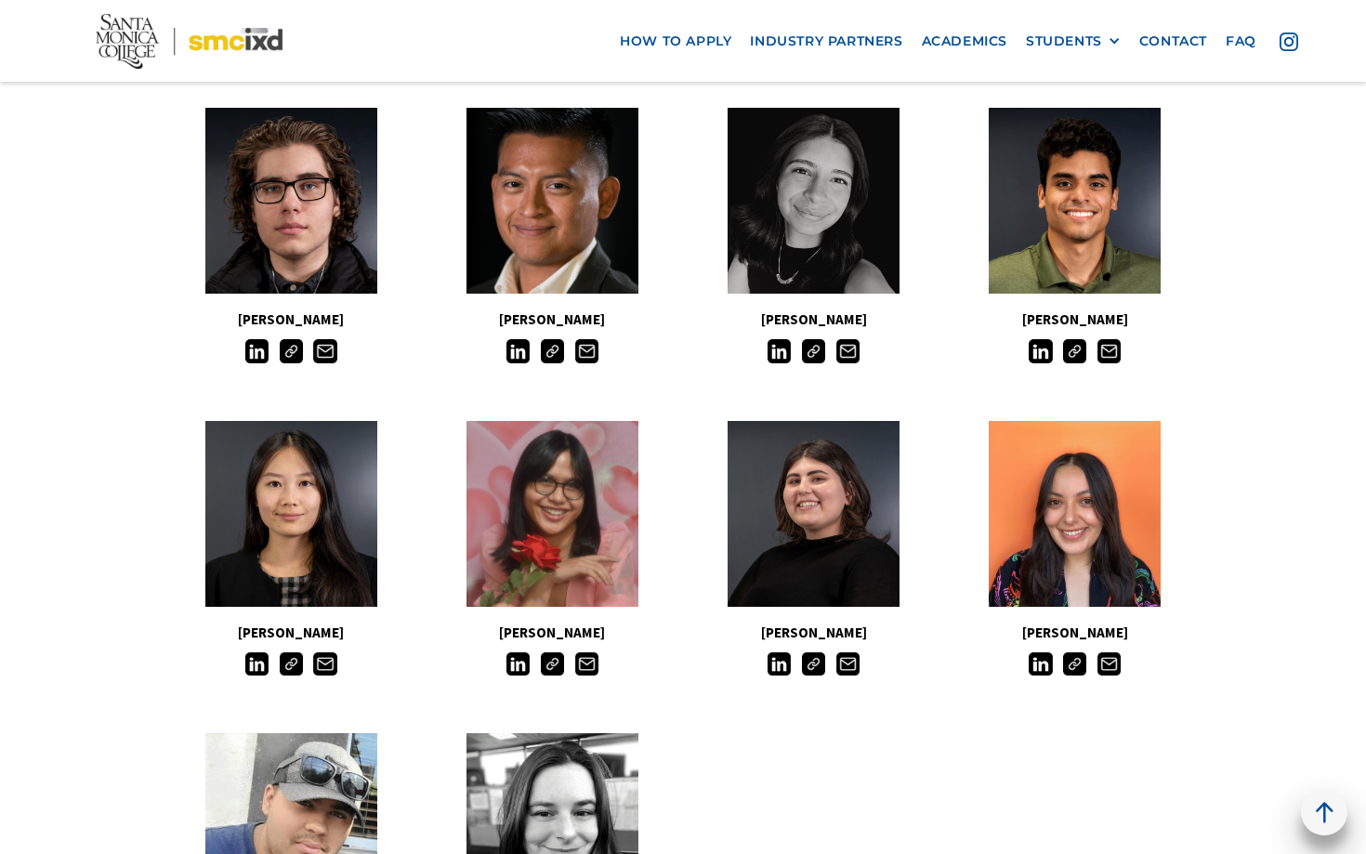
scroll to position [0, 0]
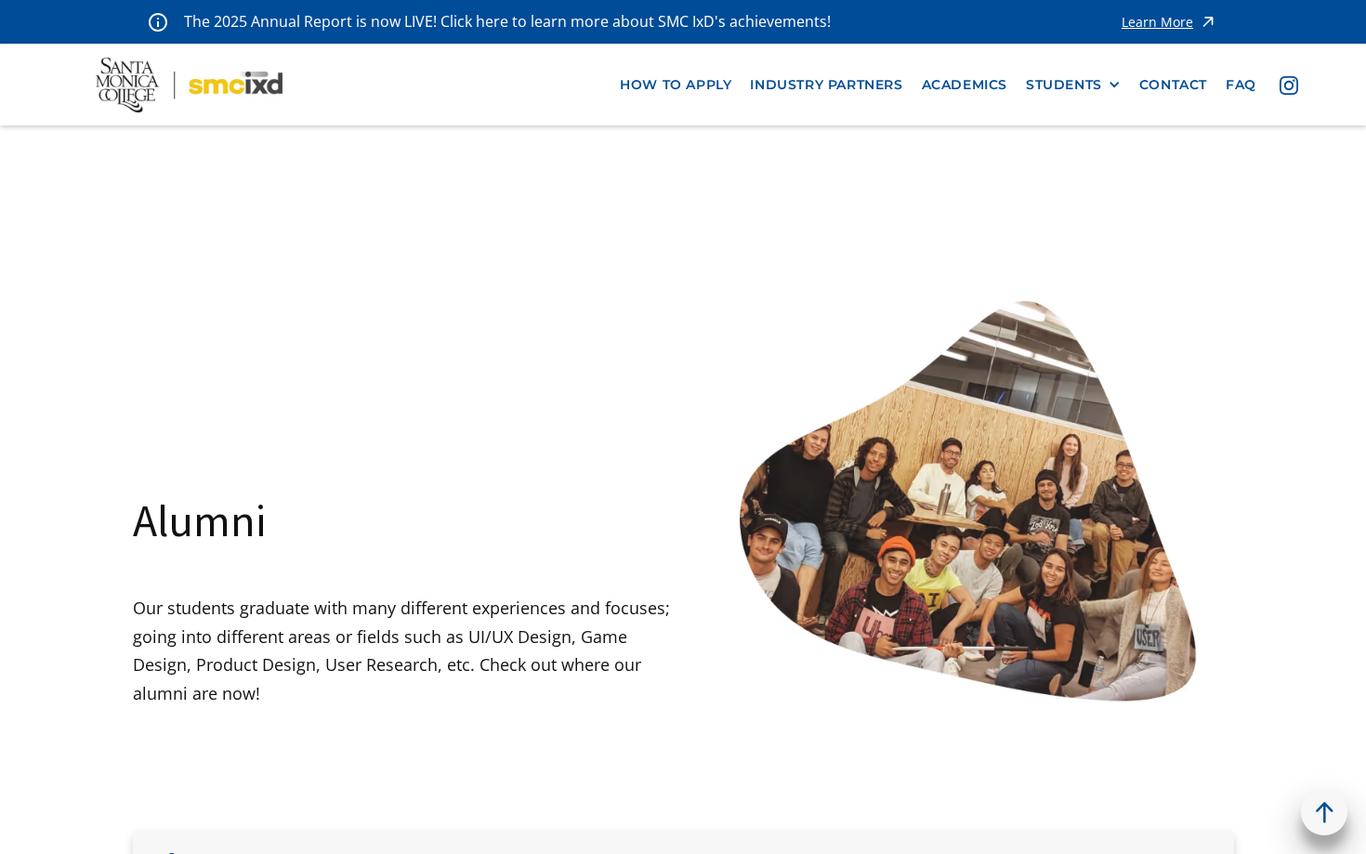
click at [796, 102] on nav "how to apply industry partners Academics STUDENTS PROspective Students GRAD SHO…" at bounding box center [683, 85] width 1366 height 82
click at [797, 82] on link "industry partners" at bounding box center [825, 85] width 171 height 34
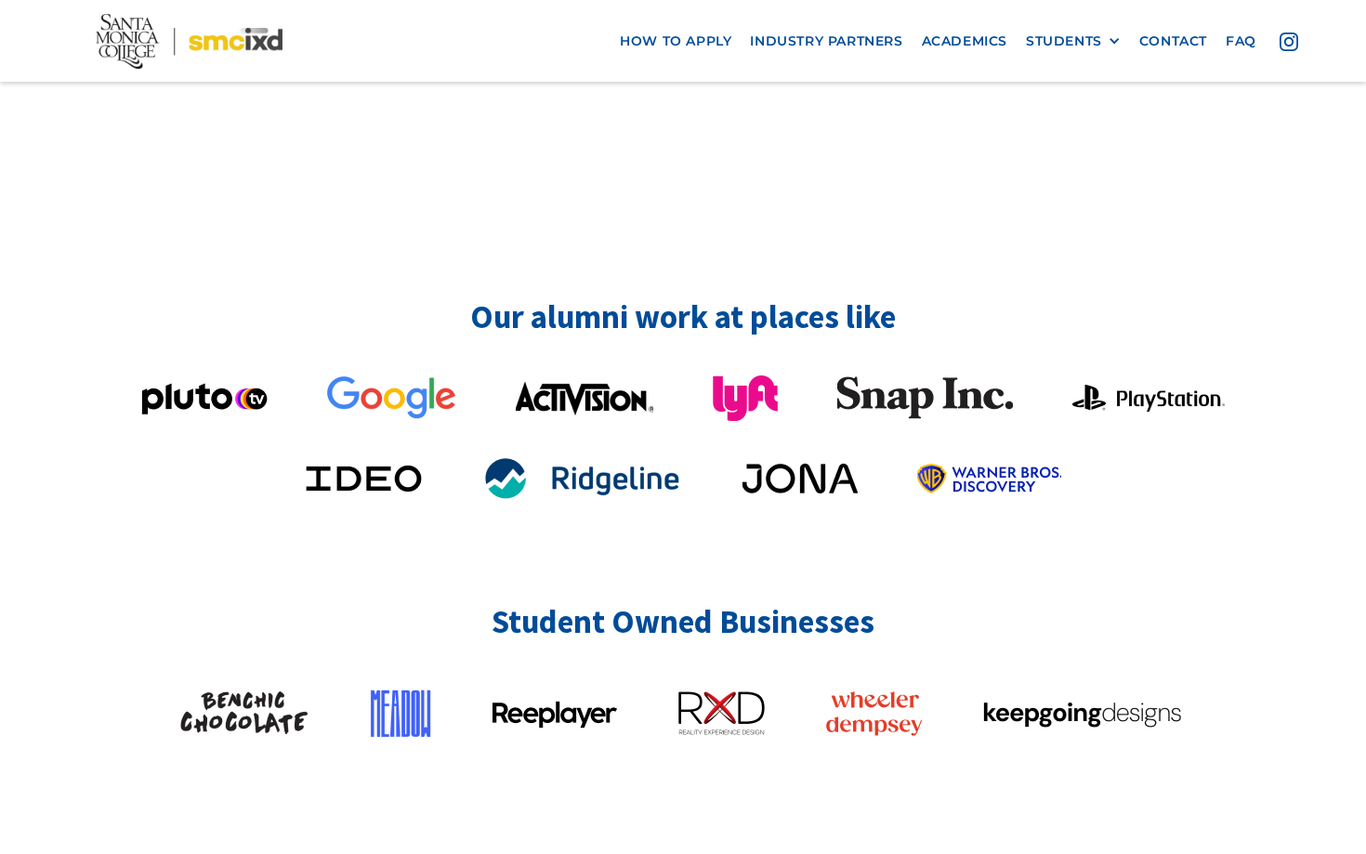
scroll to position [4595, 0]
click at [878, 375] on img at bounding box center [925, 397] width 176 height 44
click at [894, 375] on img at bounding box center [925, 397] width 176 height 44
click at [896, 375] on img at bounding box center [925, 397] width 176 height 44
click at [880, 375] on img at bounding box center [925, 397] width 176 height 44
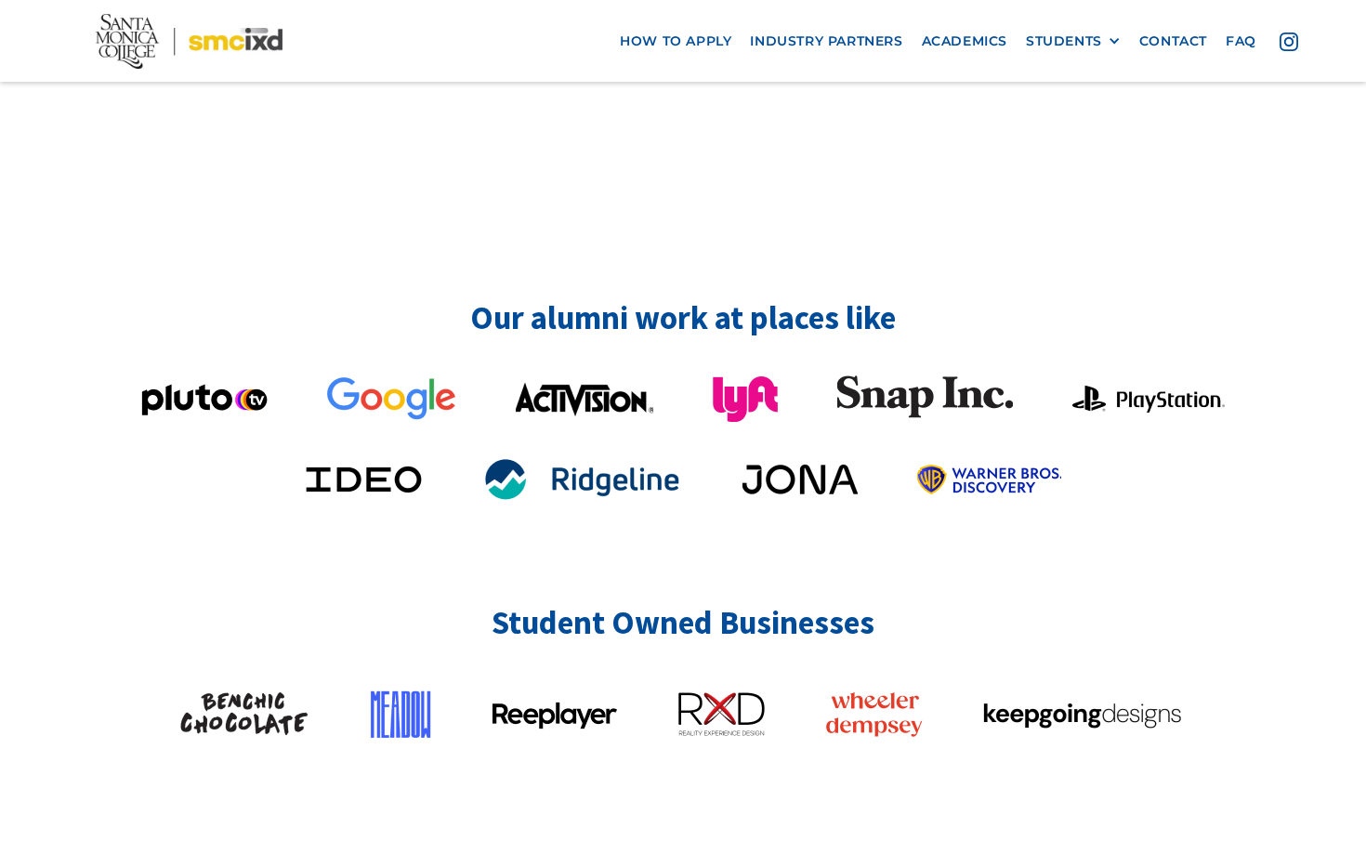
click at [880, 375] on img at bounding box center [925, 397] width 176 height 44
click at [993, 463] on img at bounding box center [989, 478] width 144 height 30
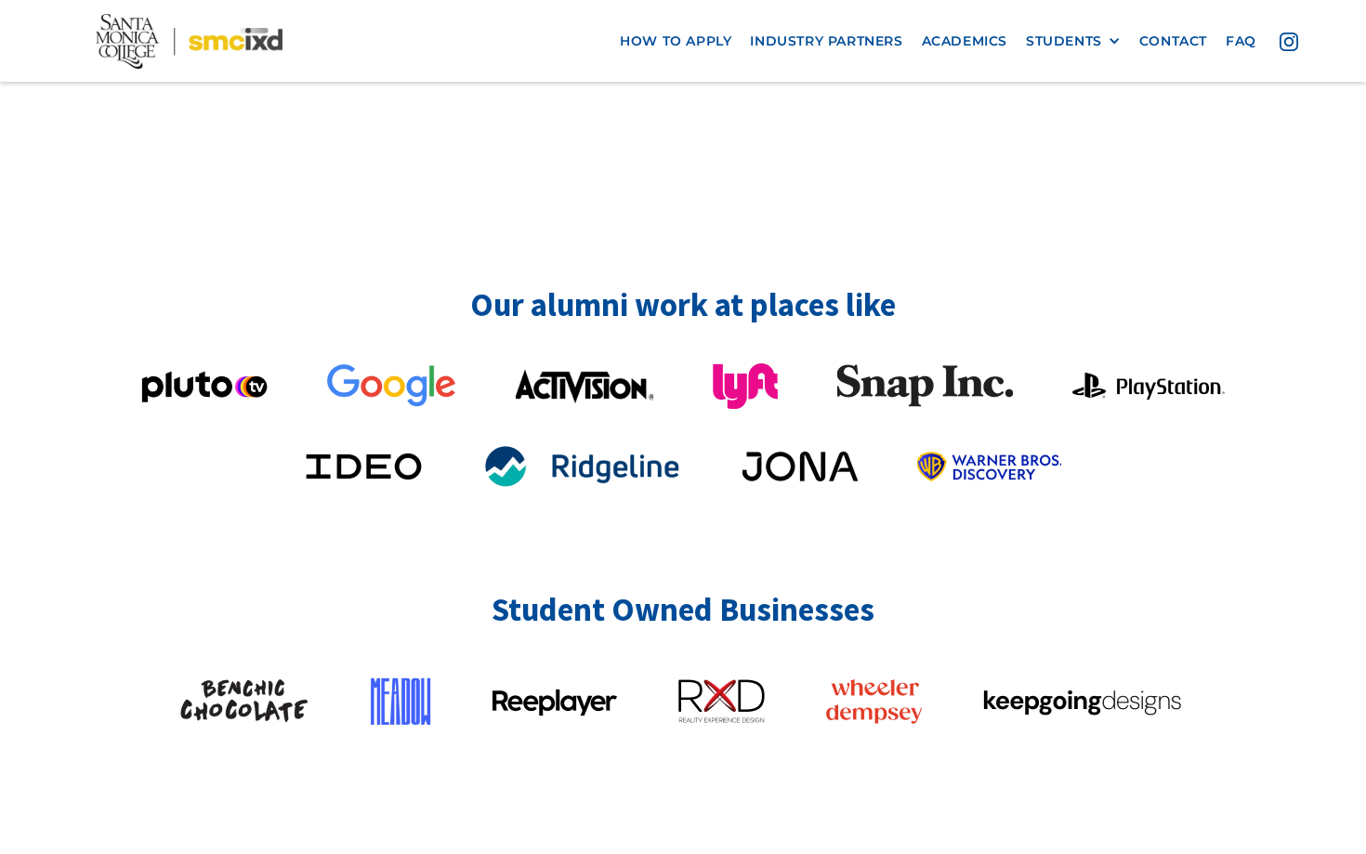
scroll to position [4609, 0]
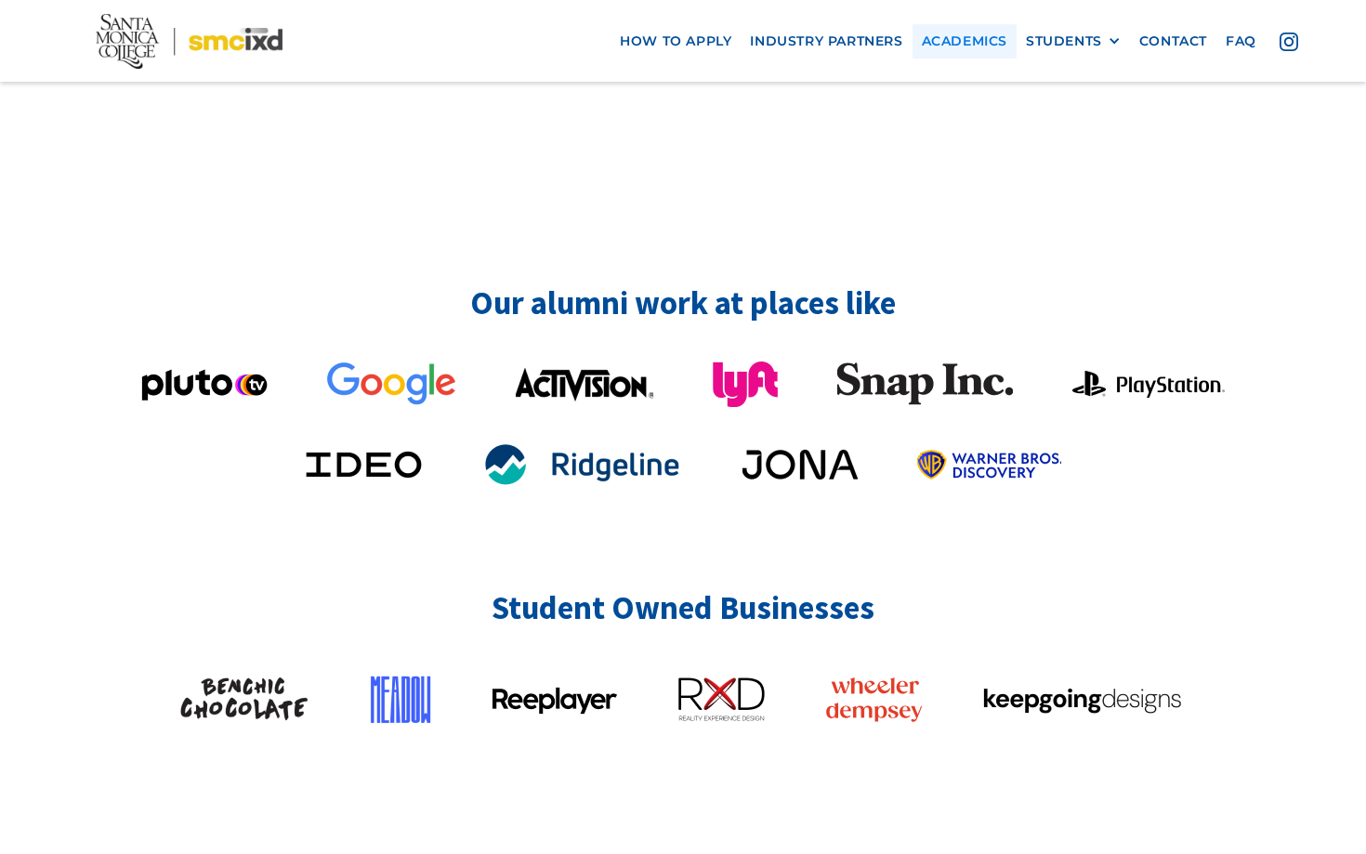
click at [971, 50] on link "Academics" at bounding box center [964, 41] width 104 height 34
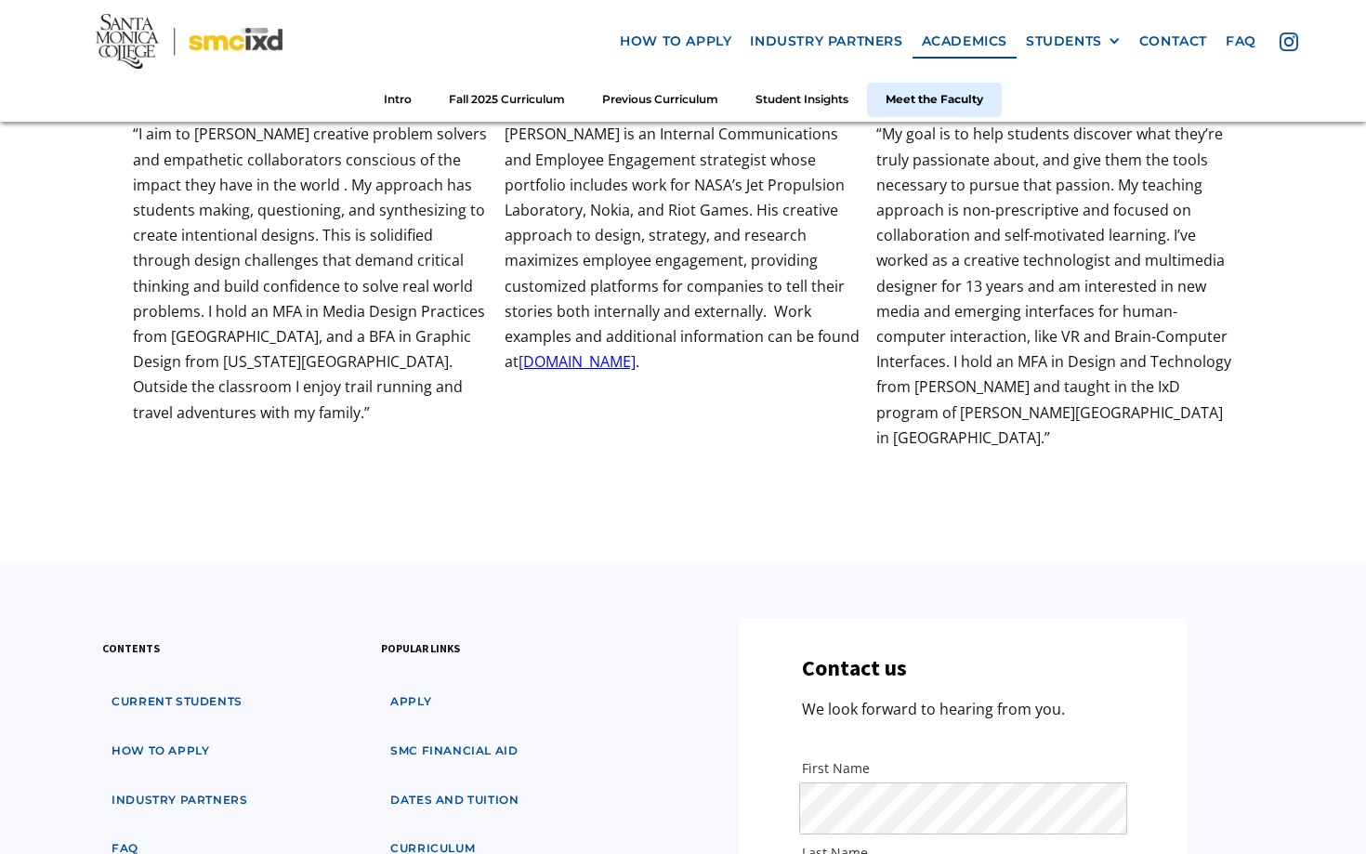
scroll to position [6501, 0]
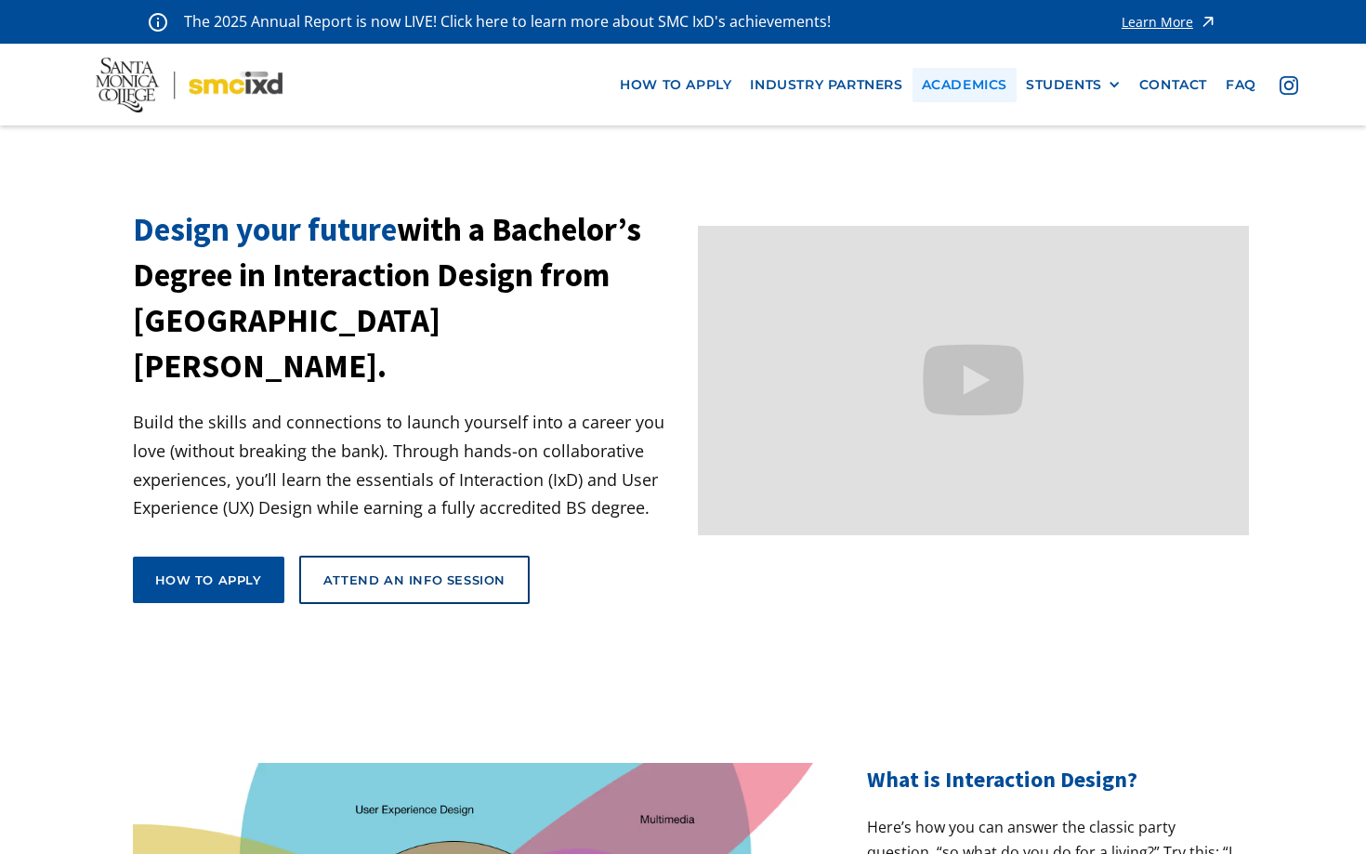
click at [971, 95] on link "Academics" at bounding box center [964, 85] width 104 height 34
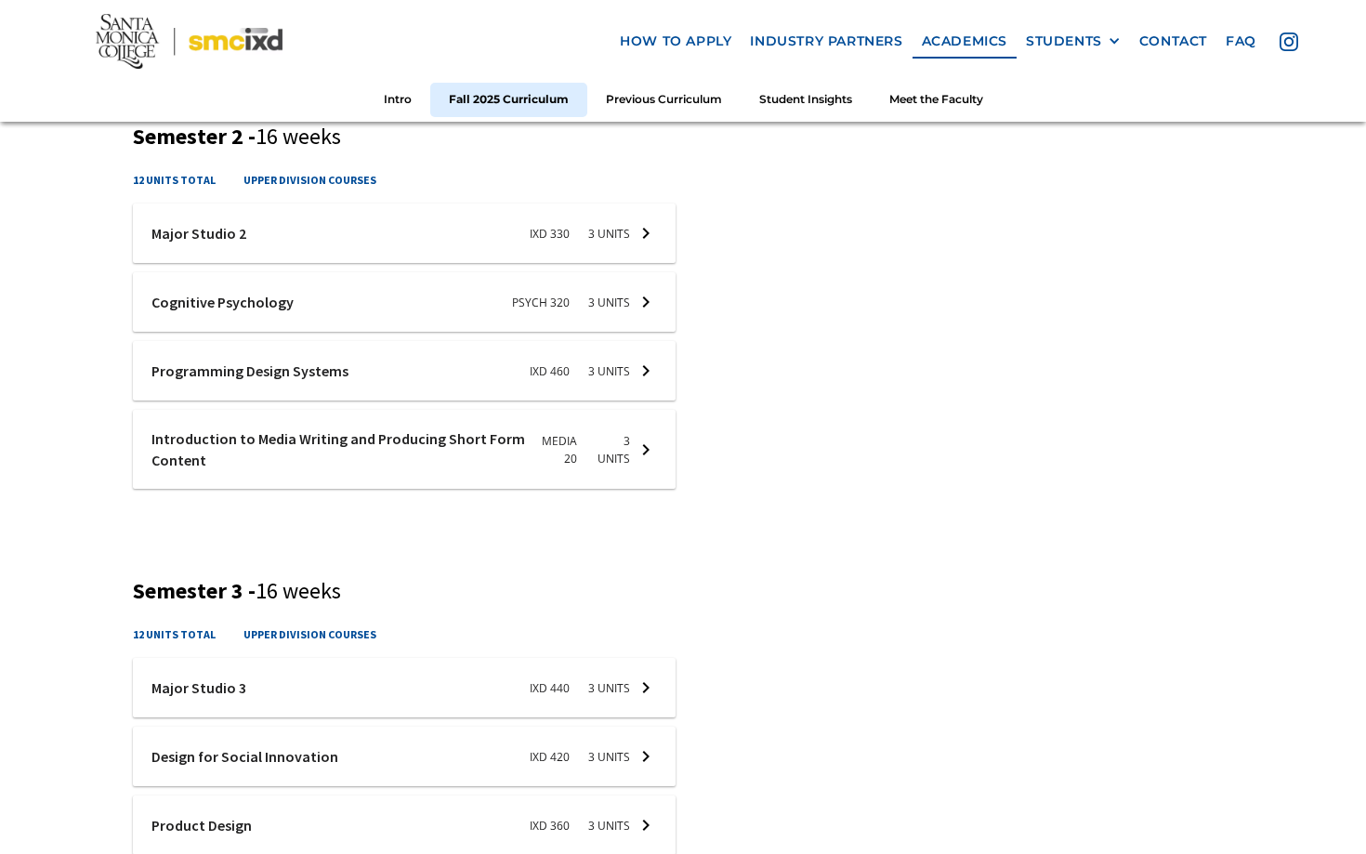
scroll to position [1208, 0]
click at [1087, 44] on div "STUDENTS" at bounding box center [1064, 41] width 76 height 16
click at [1258, 85] on div "Intro Fall 2025 Curriculum Previous Curriculum Student Insights Meet the Faculty" at bounding box center [683, 102] width 1366 height 39
click at [1238, 38] on link "faq" at bounding box center [1240, 41] width 49 height 34
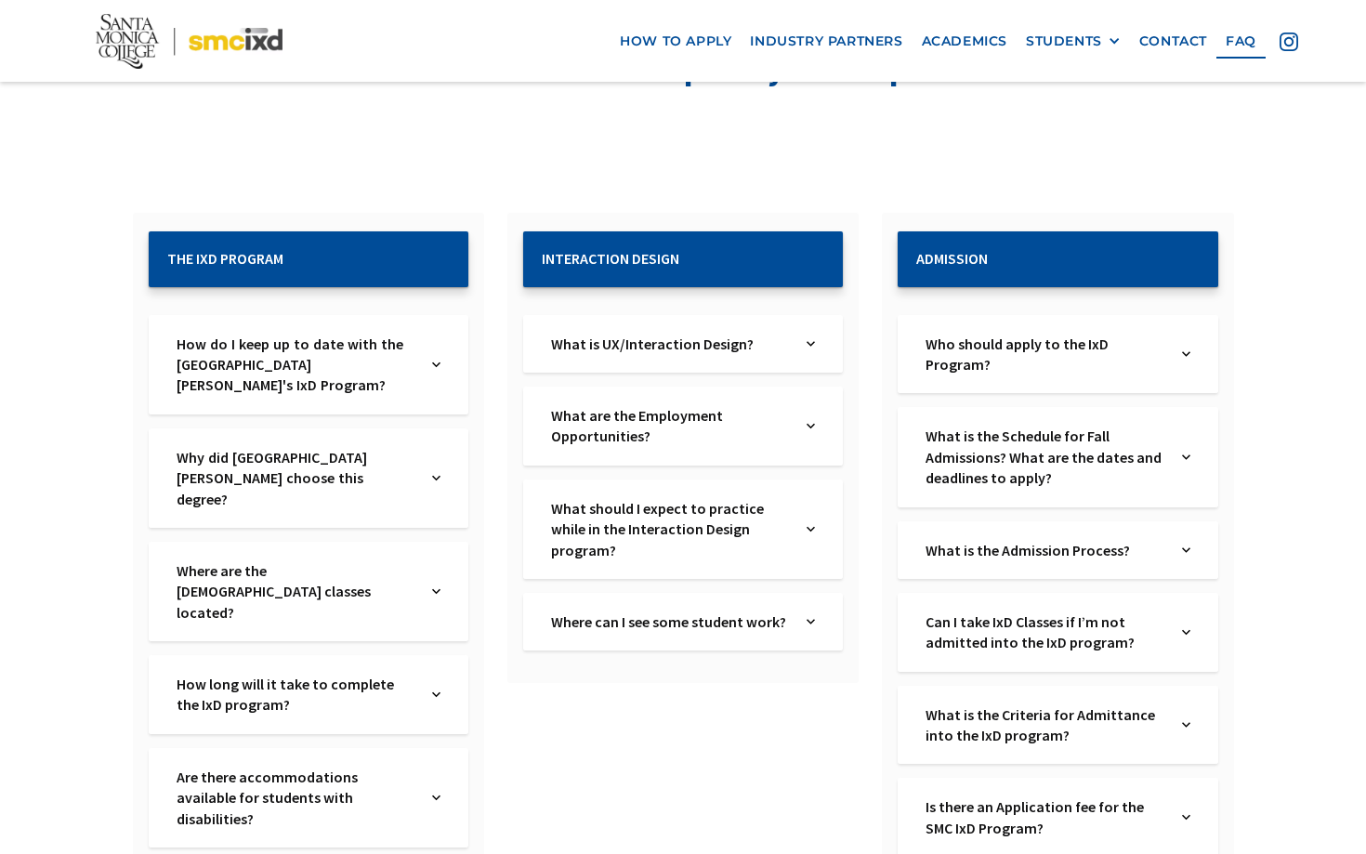
scroll to position [240, 0]
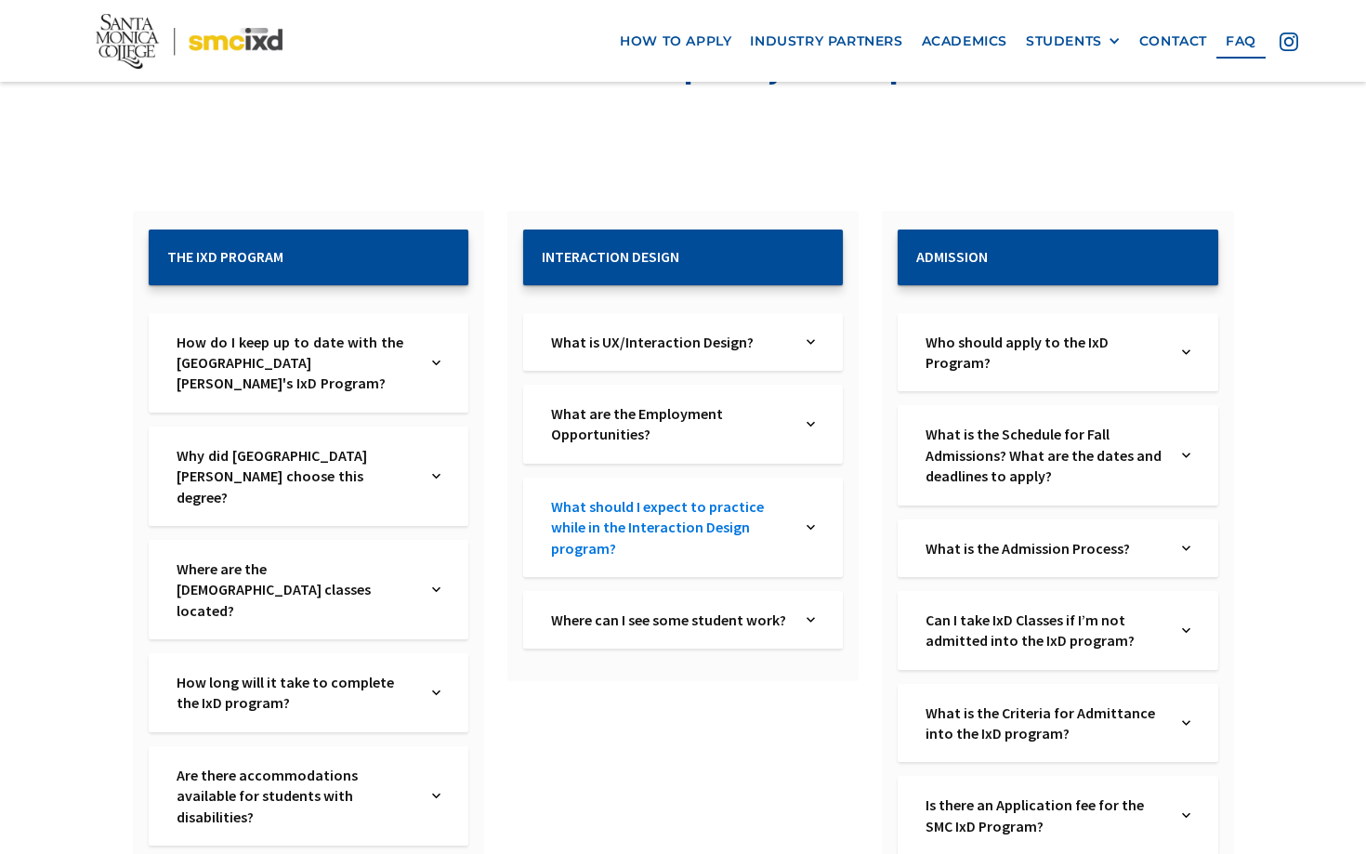
click at [680, 530] on link "What should I expect to practice while in the Interaction Design program?" at bounding box center [670, 527] width 238 height 62
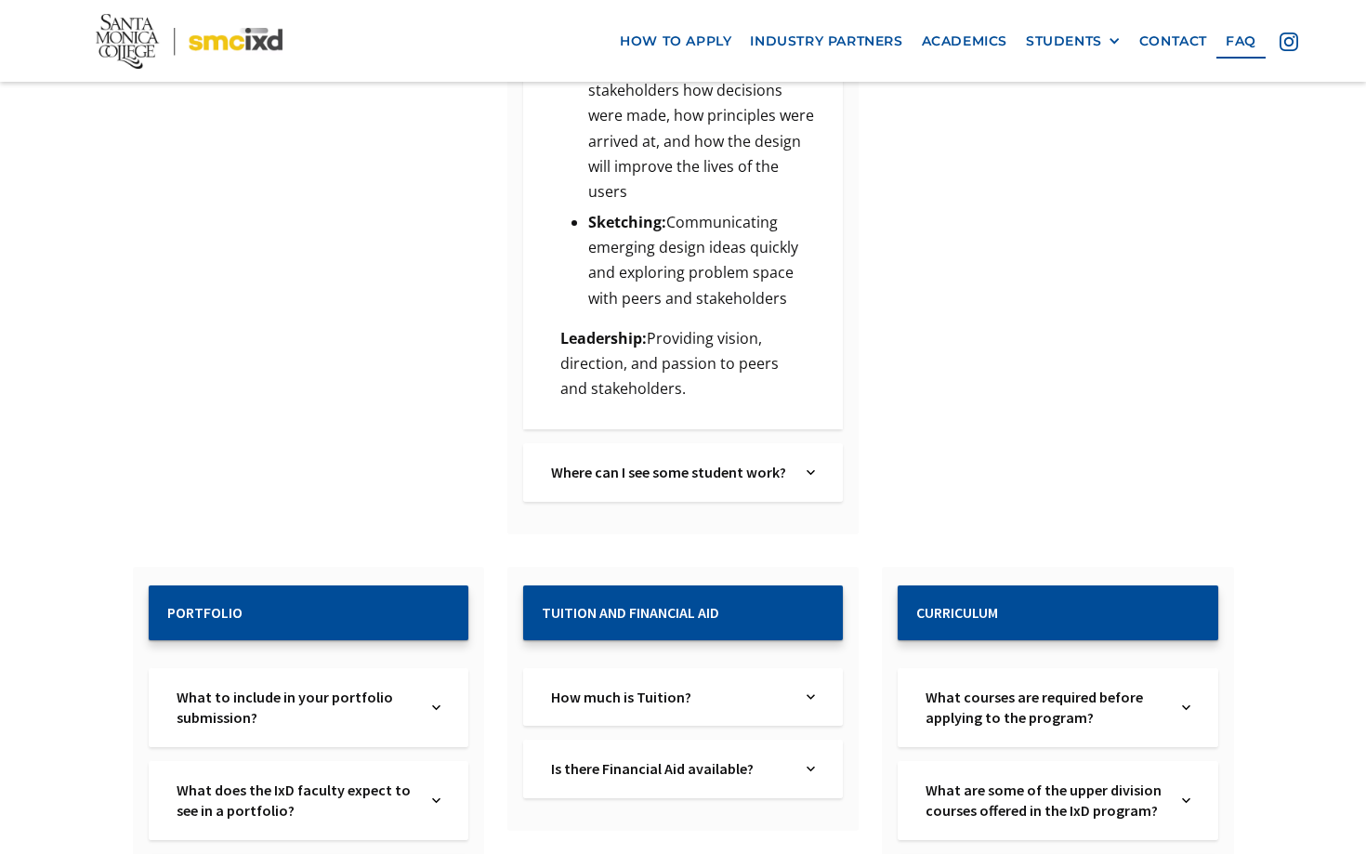
scroll to position [2407, 0]
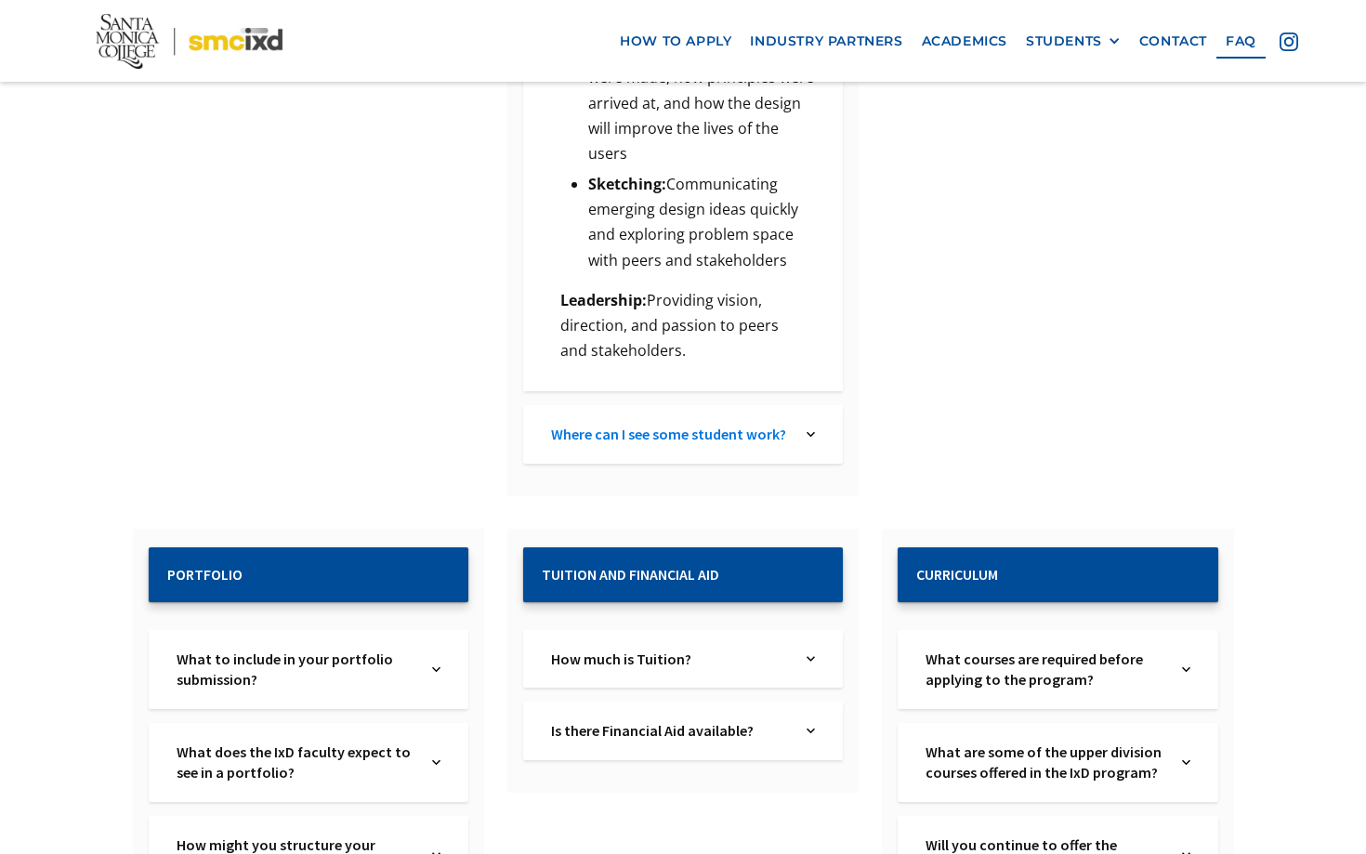
click at [744, 424] on link "Where can I see some student work?" at bounding box center [670, 434] width 238 height 20
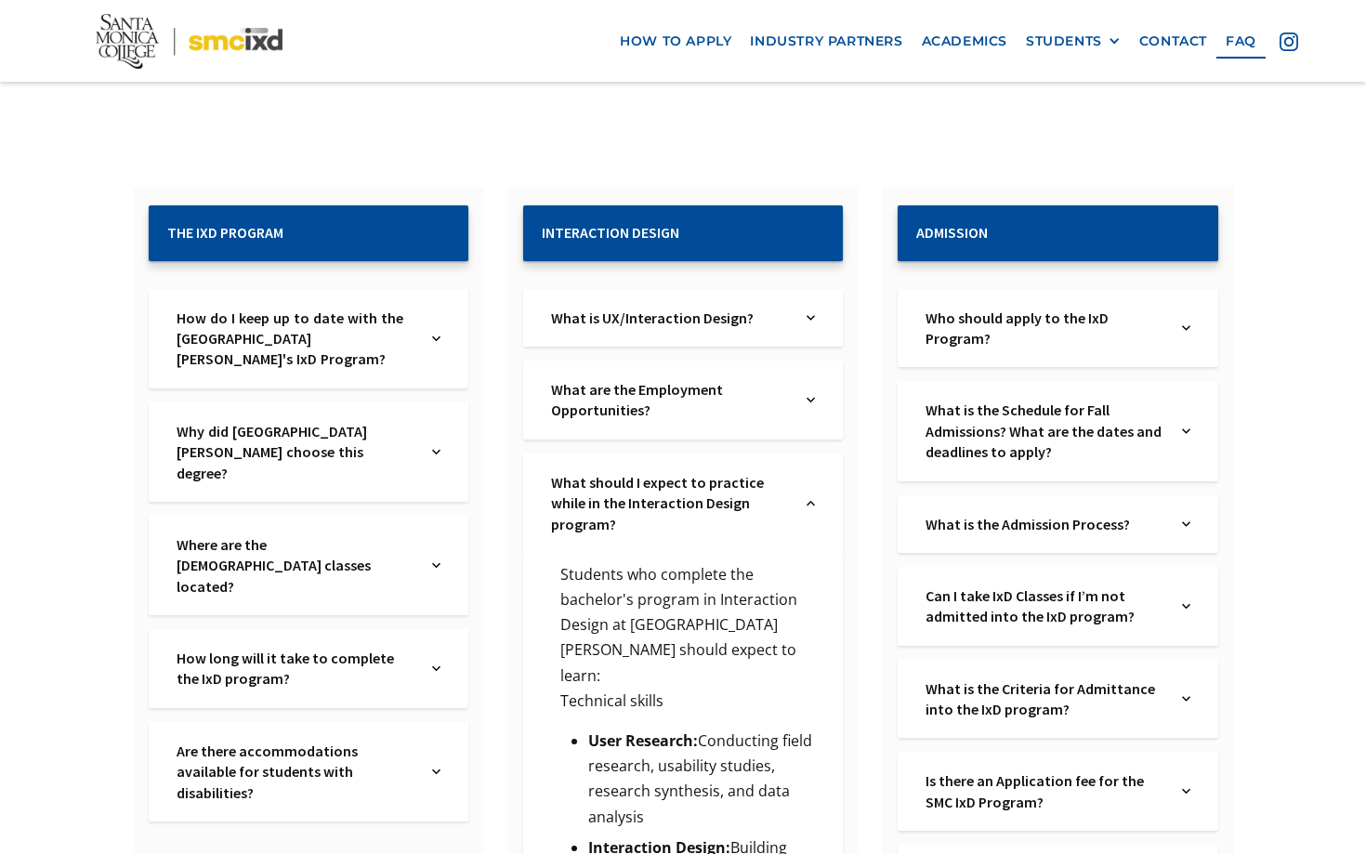
scroll to position [259, 0]
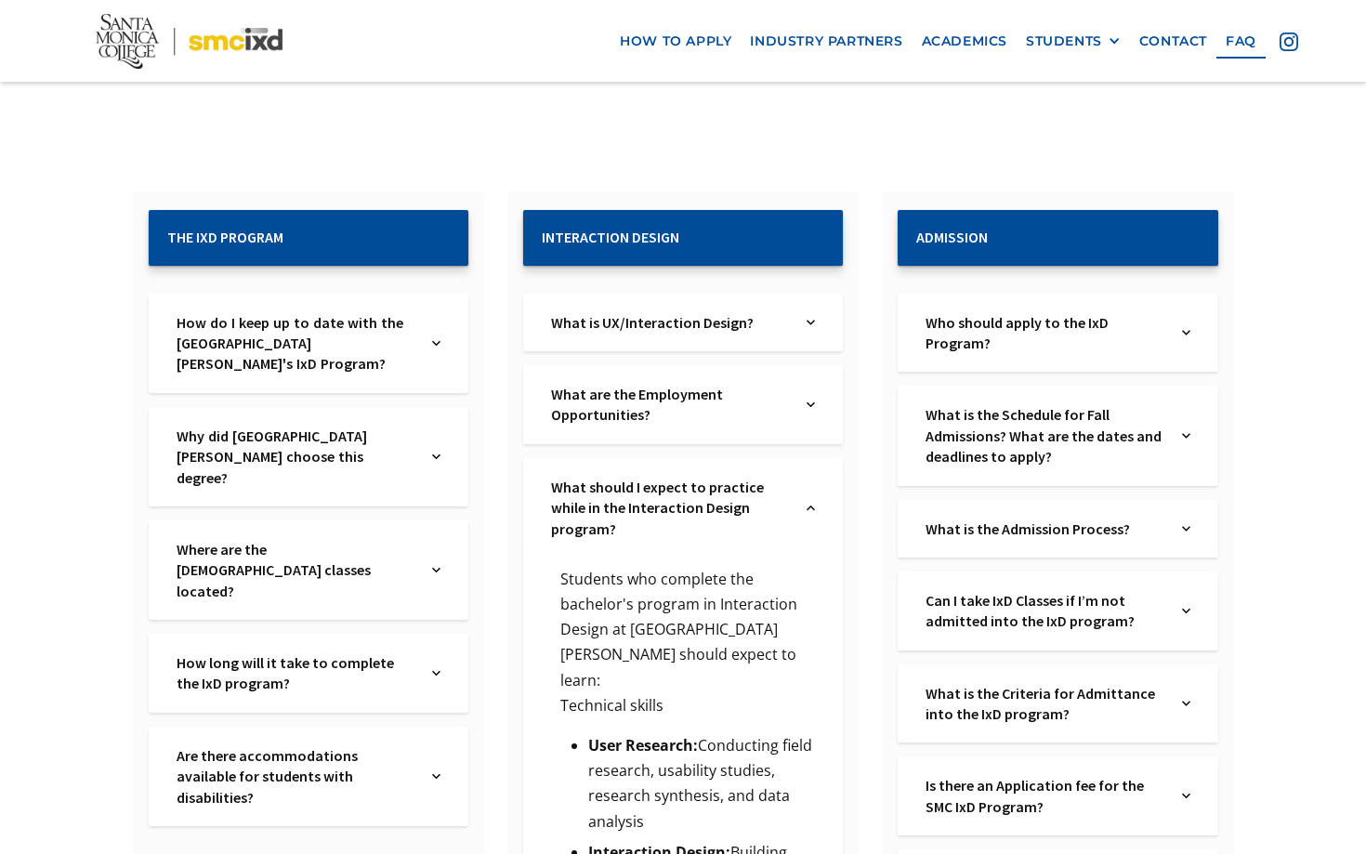
click at [419, 307] on div "How do I keep up to date with the Santa Monica College's IxD Program? Text Link" at bounding box center [309, 343] width 320 height 99
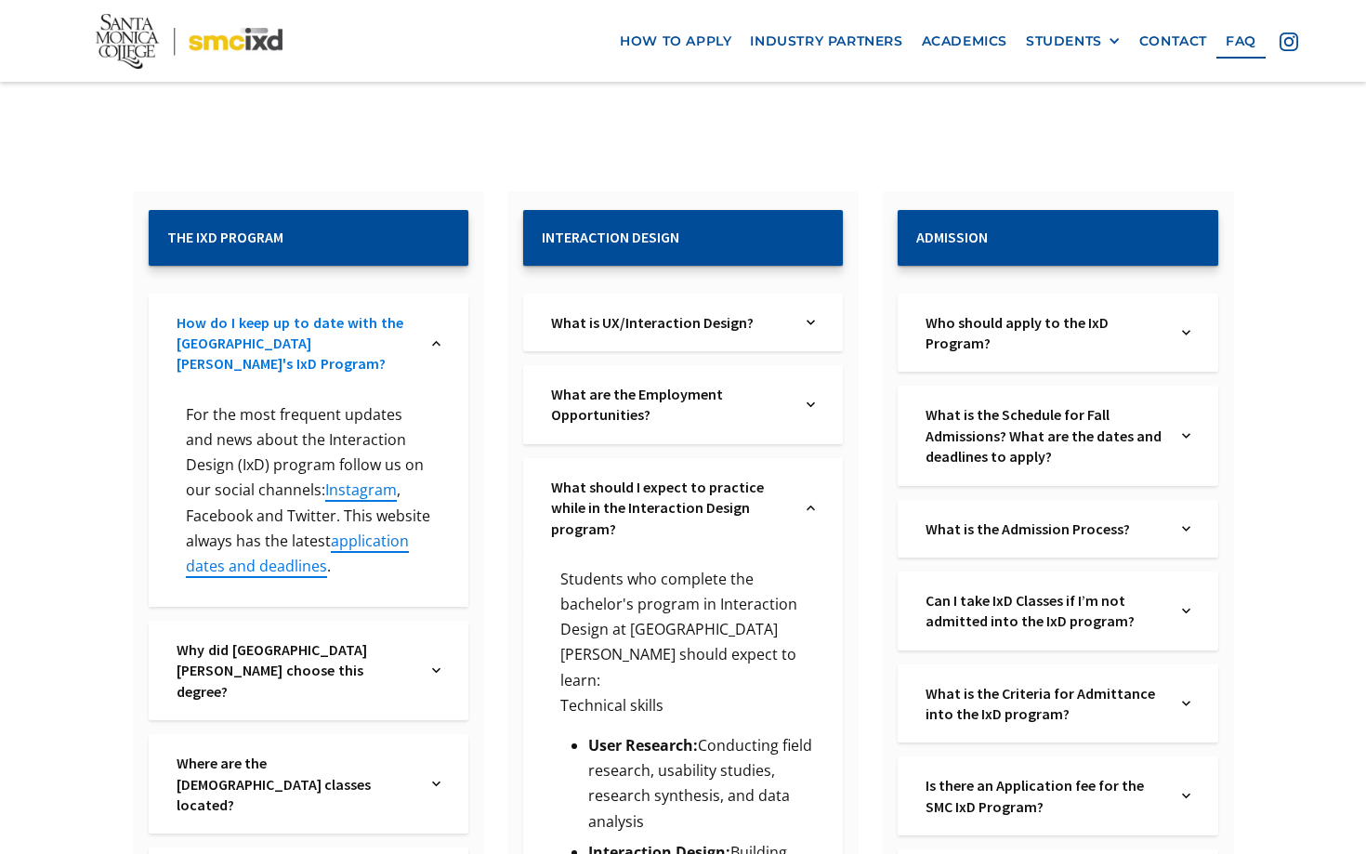
click at [403, 333] on link "How do I keep up to date with the Santa Monica College's IxD Program?" at bounding box center [296, 343] width 238 height 62
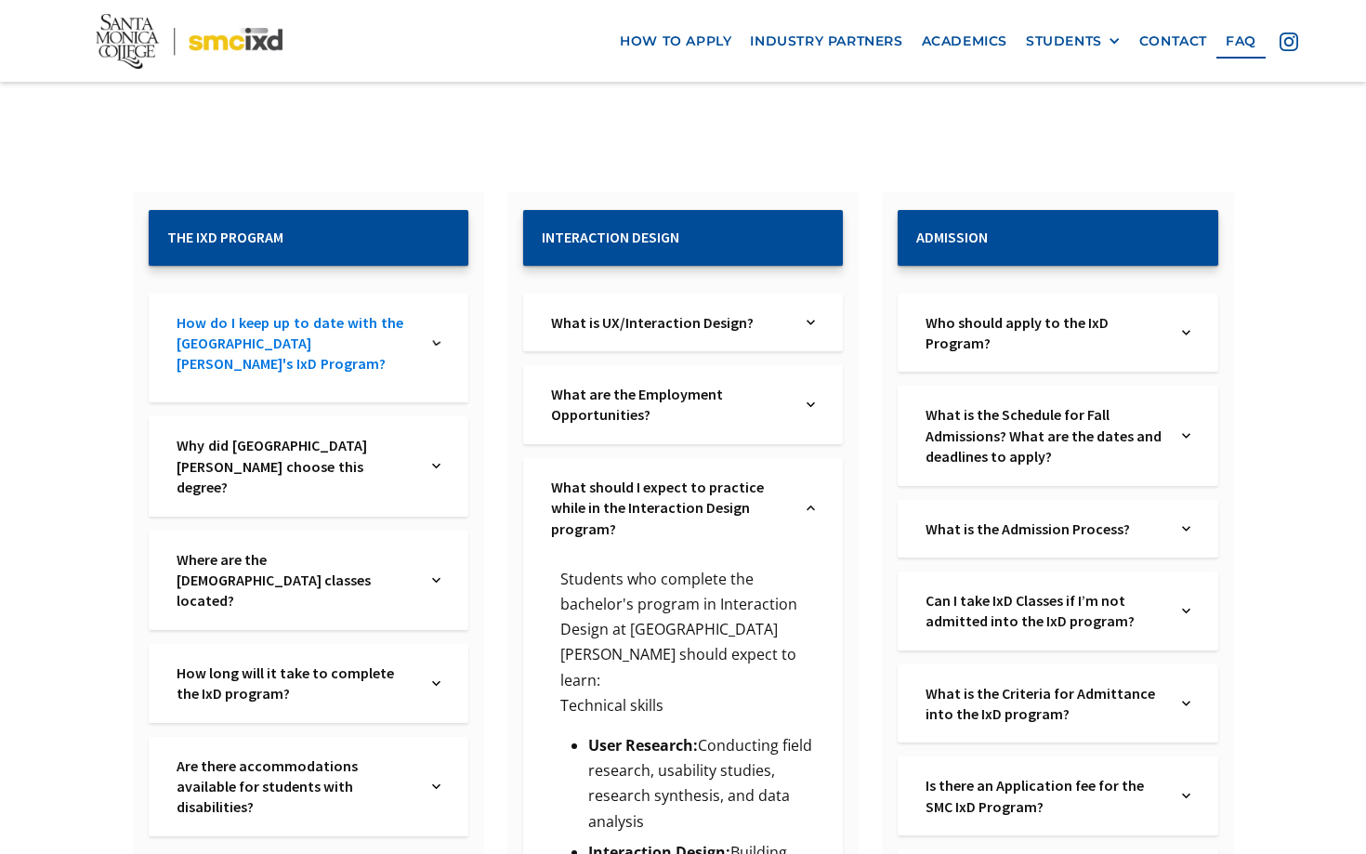
click at [403, 333] on link "How do I keep up to date with the Santa Monica College's IxD Program?" at bounding box center [296, 343] width 238 height 62
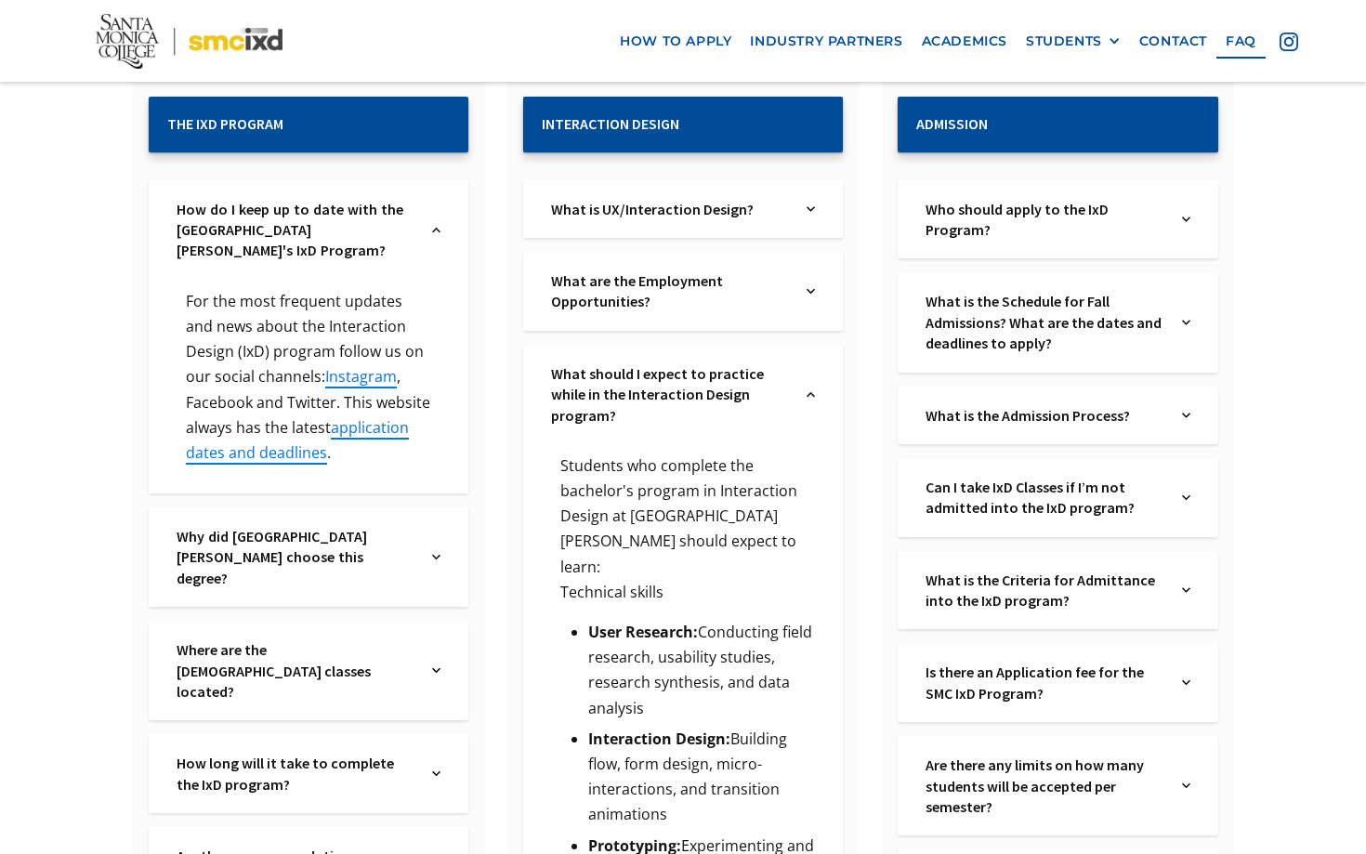
scroll to position [374, 0]
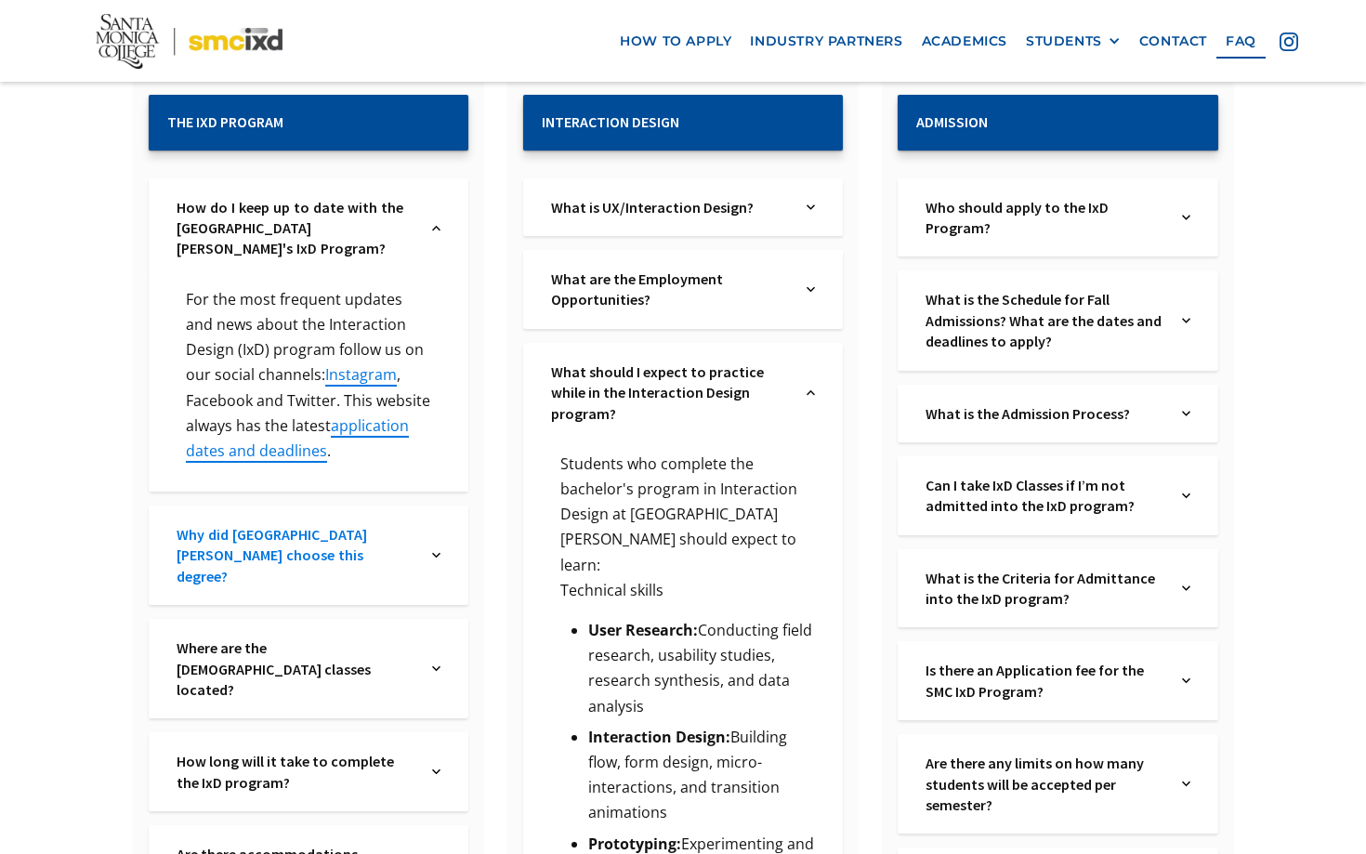
click at [320, 549] on link "Why did Santa Monica College choose this degree?" at bounding box center [296, 555] width 238 height 62
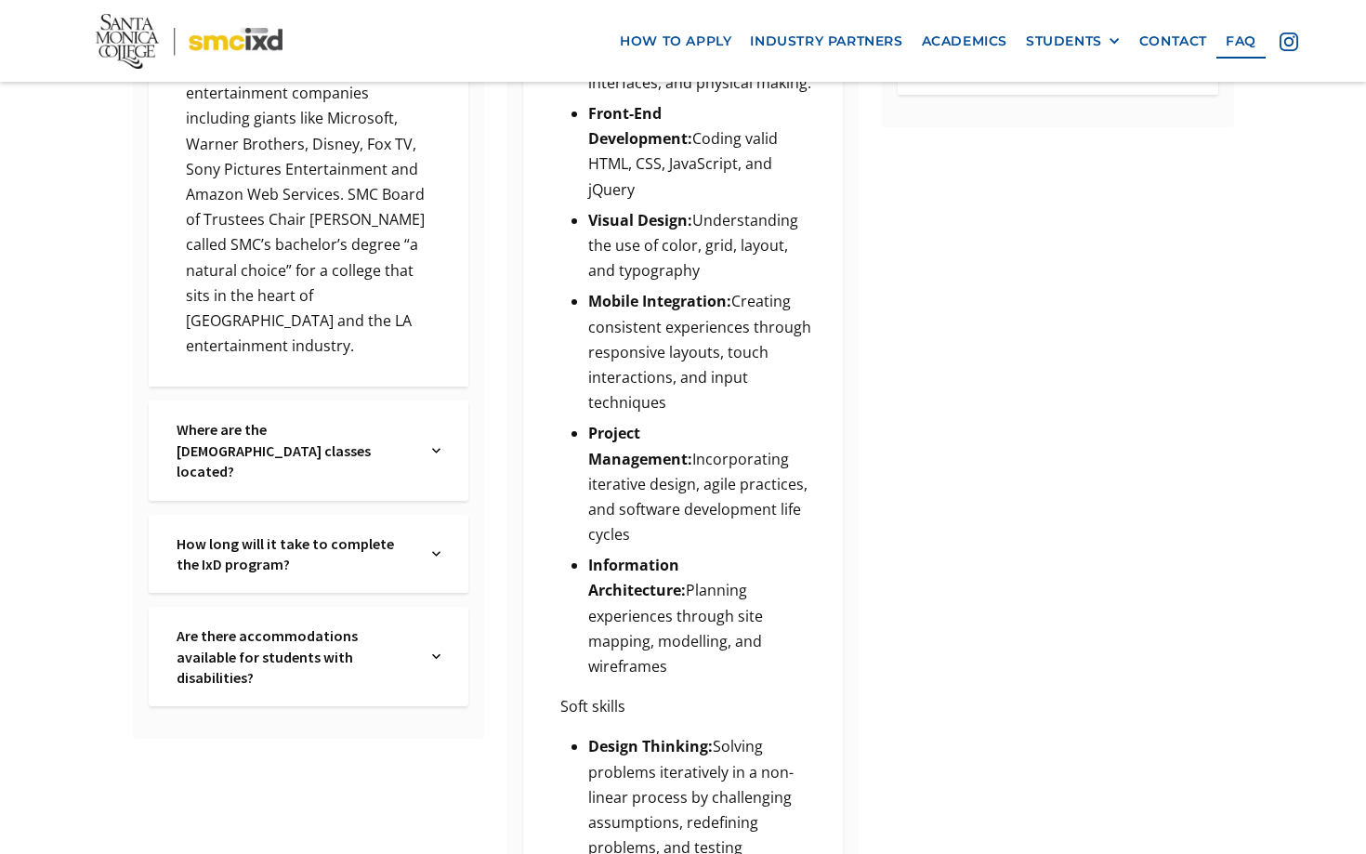
scroll to position [1186, 0]
click at [347, 532] on link "How long will it take to complete the IxD program?" at bounding box center [296, 553] width 238 height 42
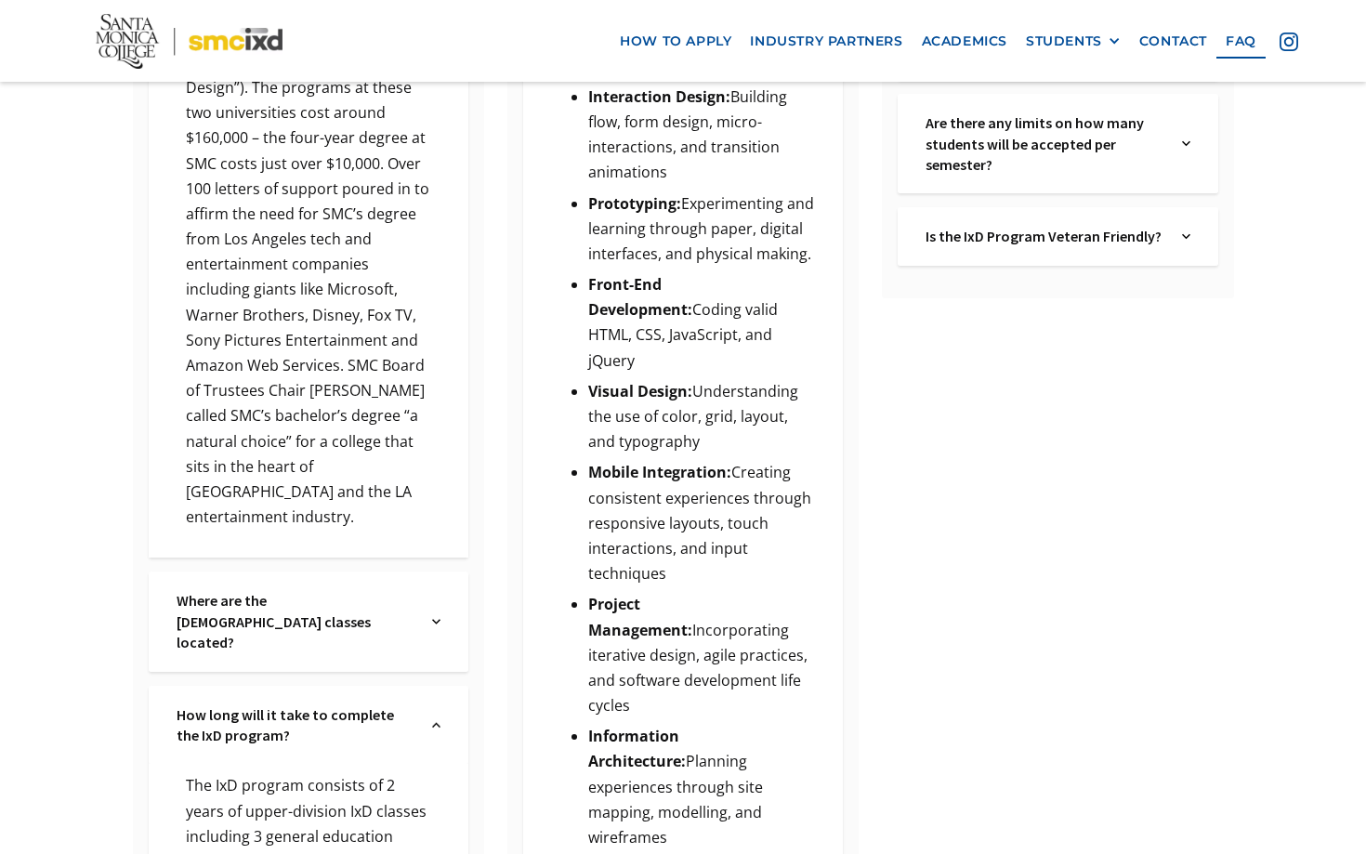
scroll to position [1017, 0]
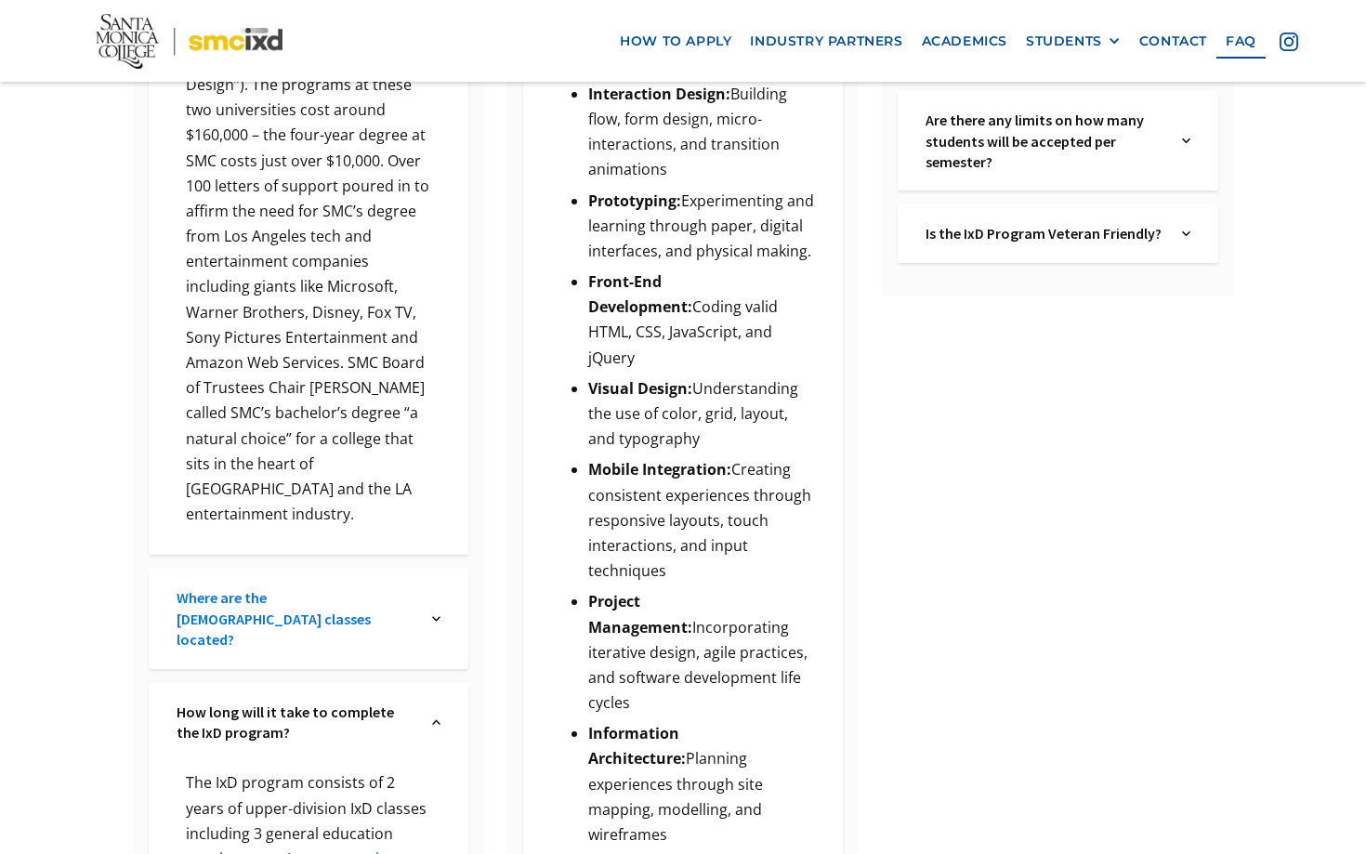
click at [412, 587] on link "Where are the IxD classes located?" at bounding box center [296, 618] width 238 height 62
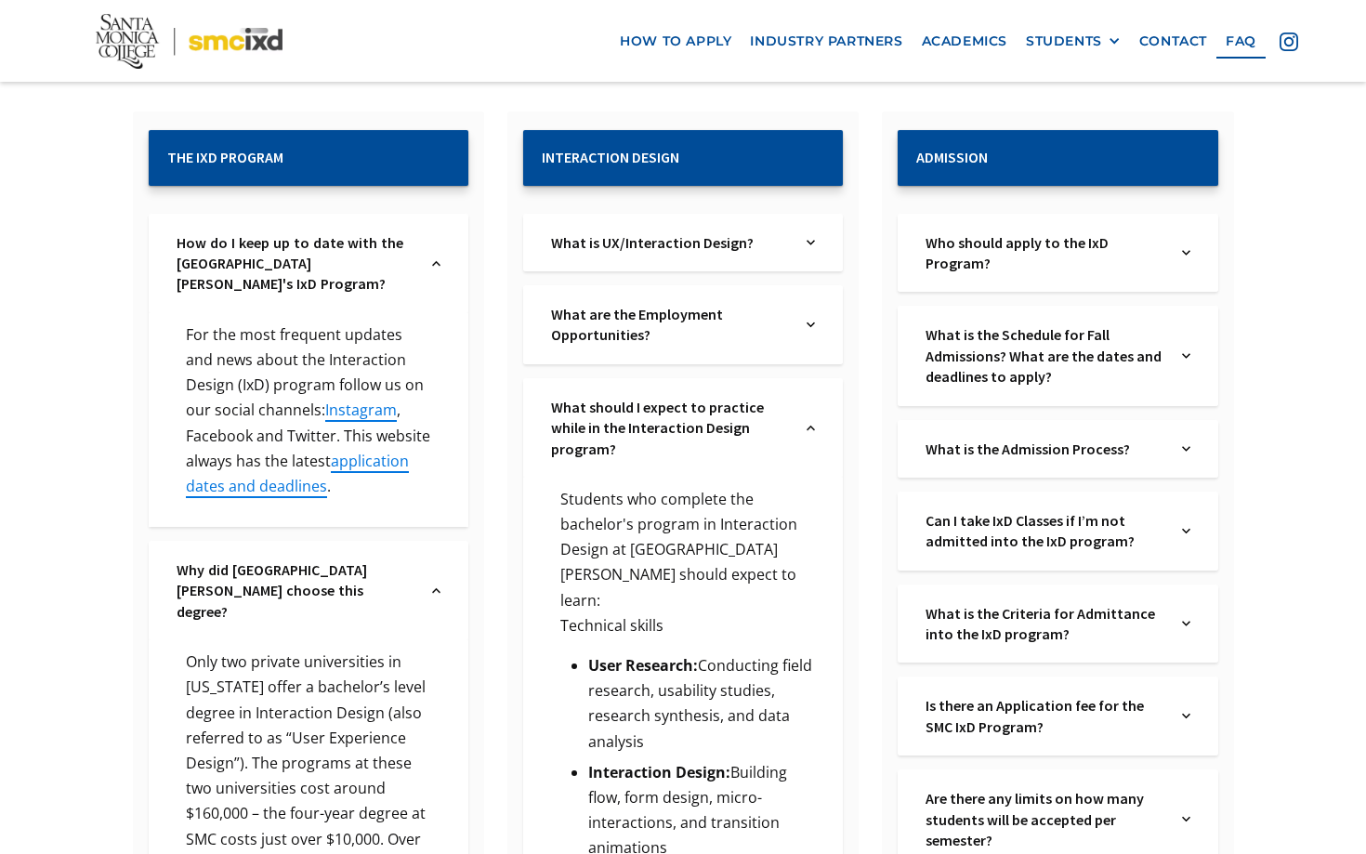
scroll to position [0, 0]
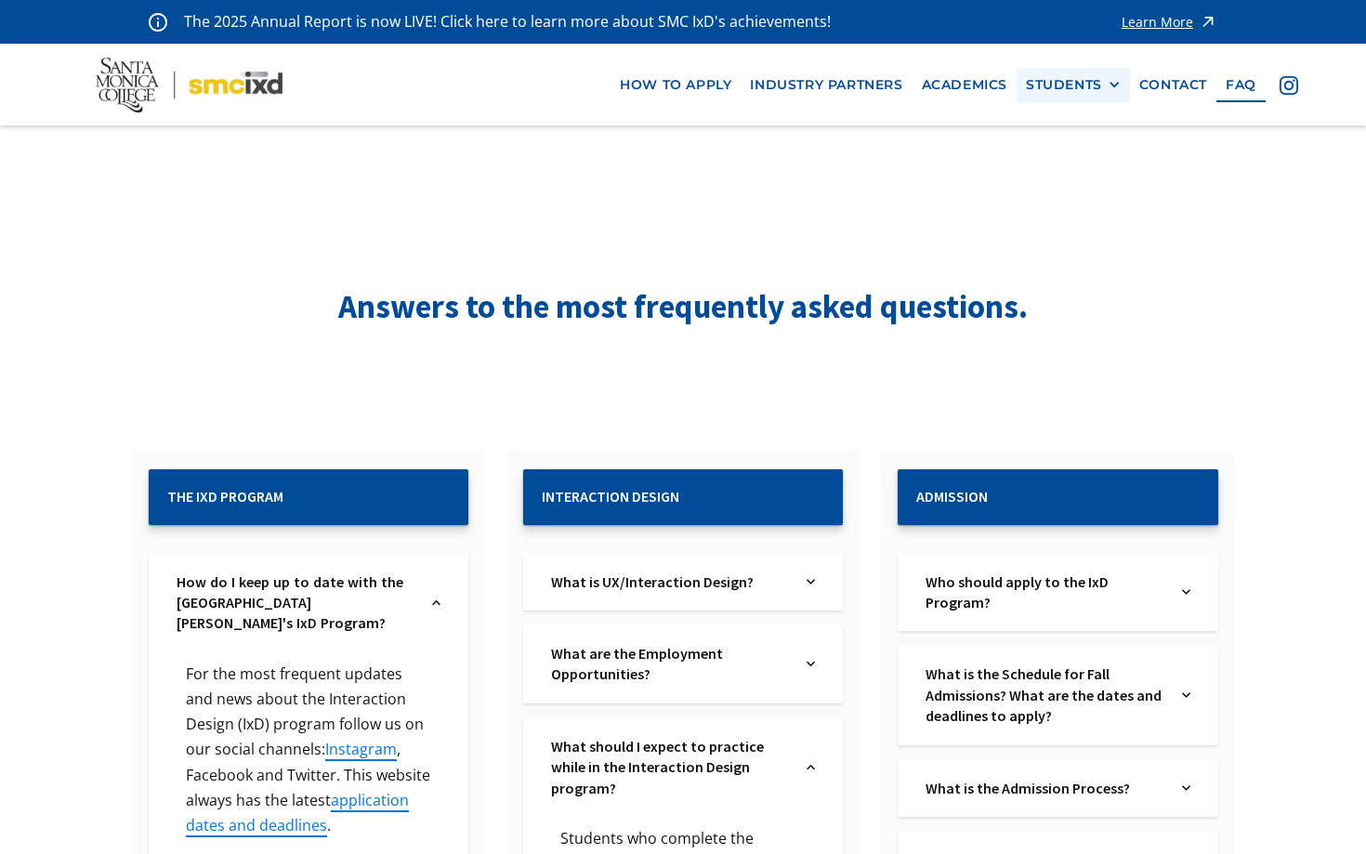
click at [1091, 82] on div "STUDENTS" at bounding box center [1064, 85] width 76 height 16
click at [1156, 86] on link "contact" at bounding box center [1173, 85] width 86 height 34
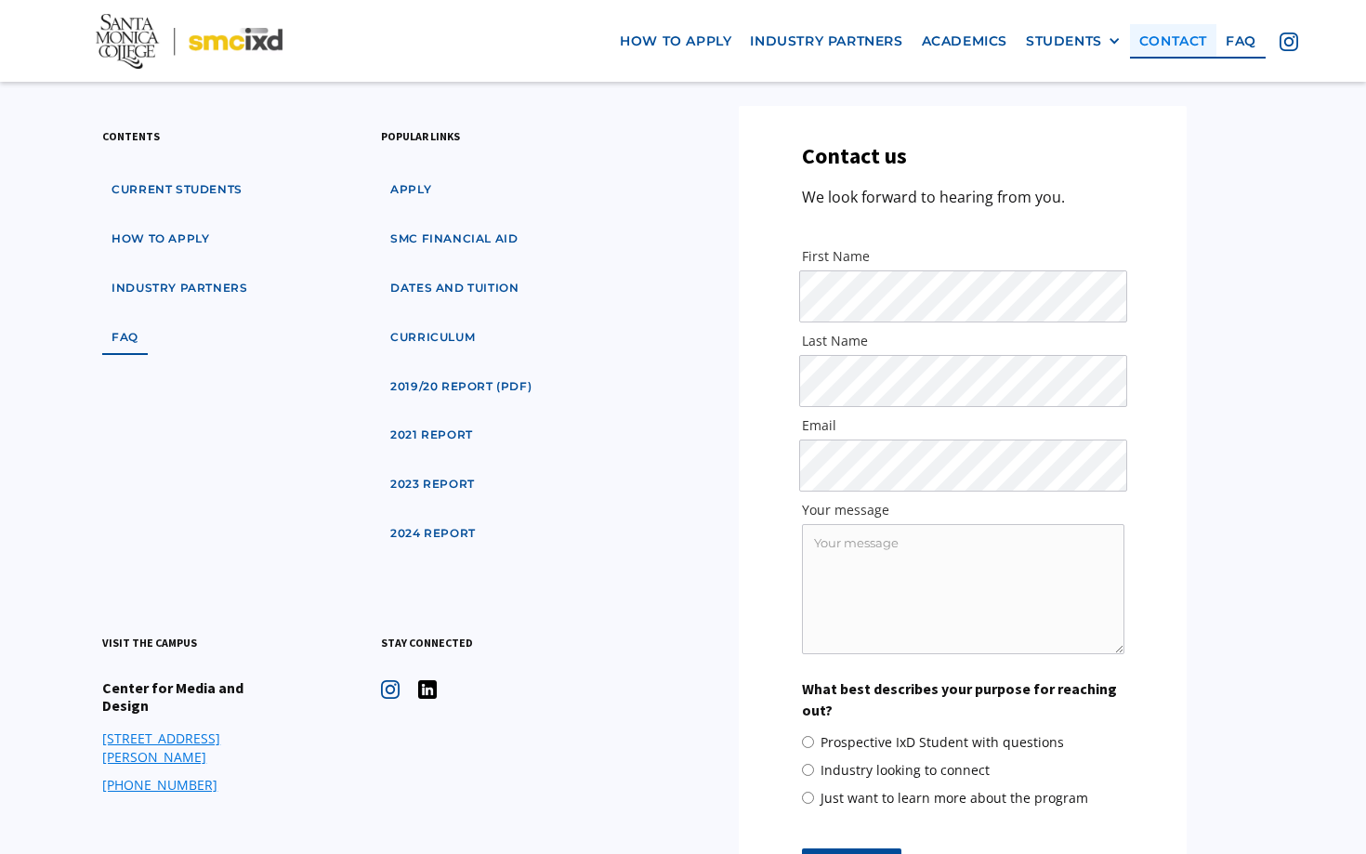
scroll to position [3892, 0]
click at [847, 55] on link "industry partners" at bounding box center [825, 41] width 171 height 34
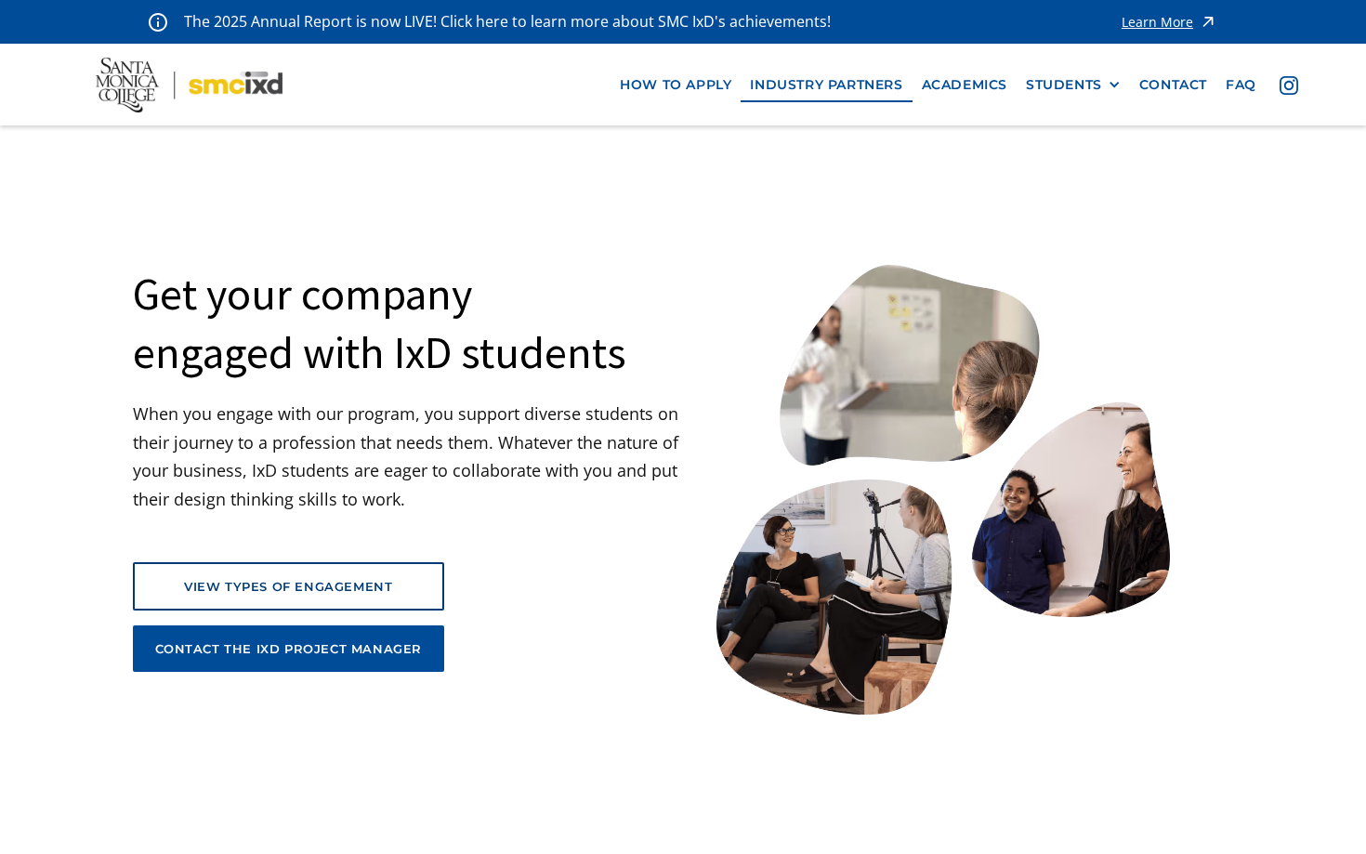
click at [223, 90] on img at bounding box center [189, 85] width 187 height 55
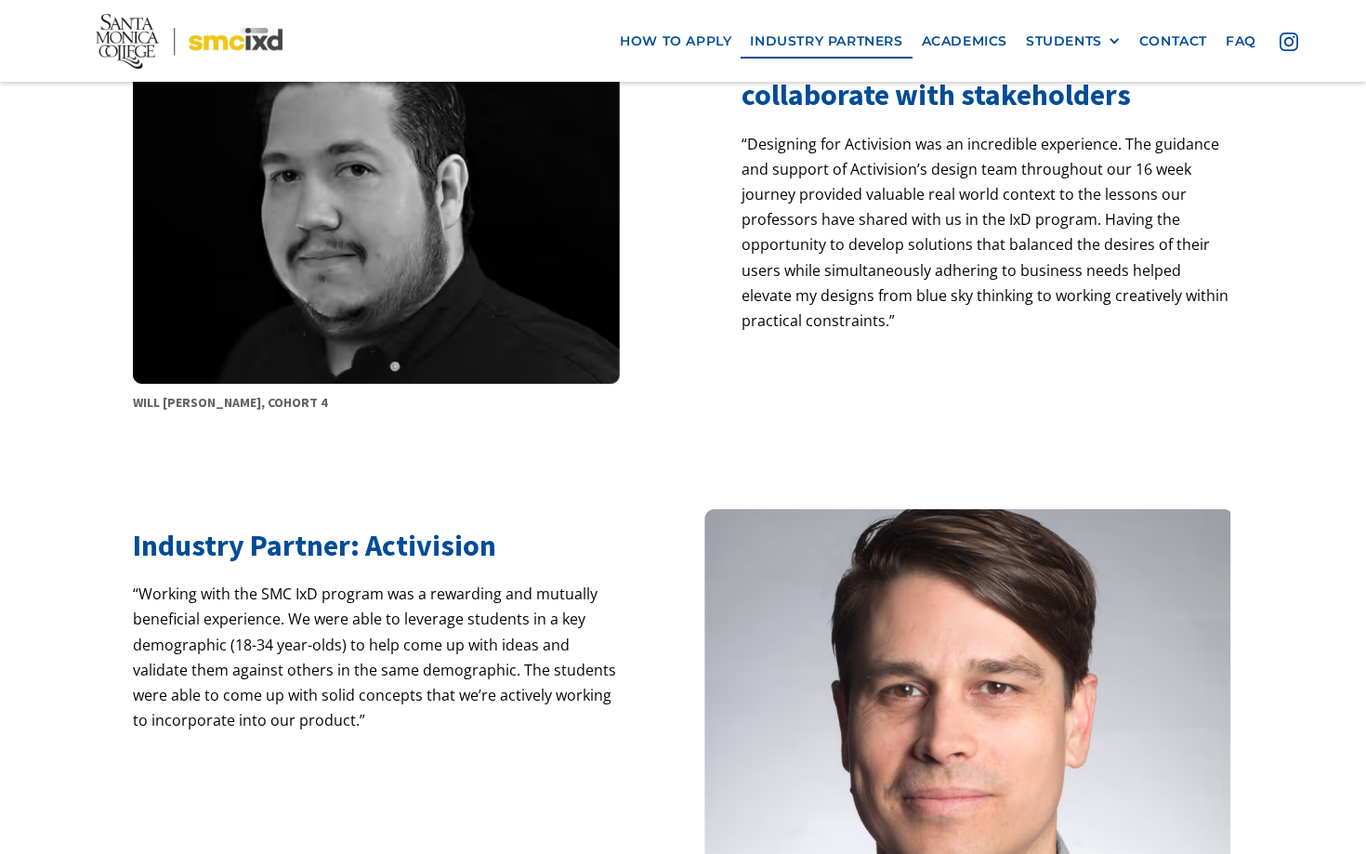
scroll to position [1172, 0]
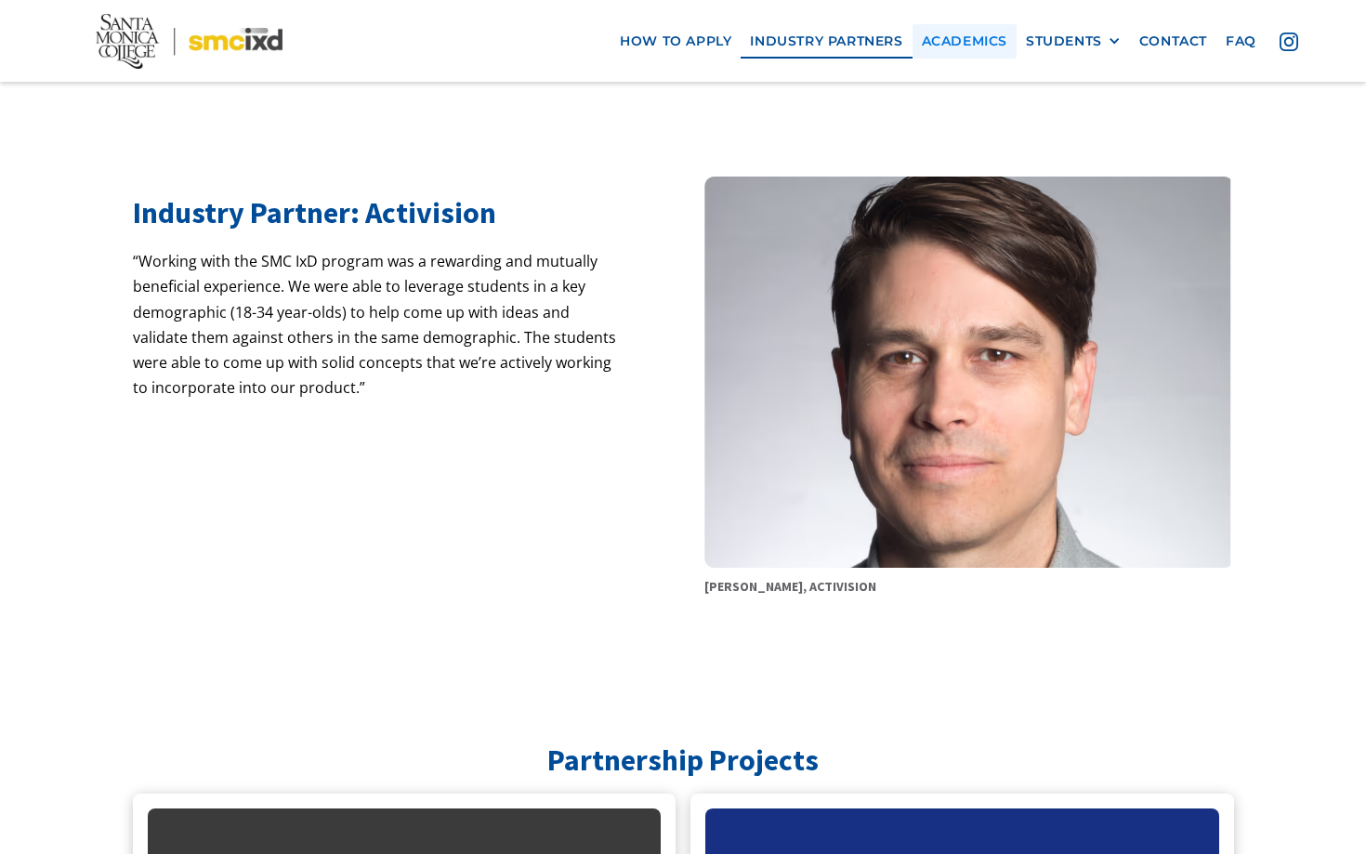
click at [961, 46] on link "Academics" at bounding box center [964, 41] width 104 height 34
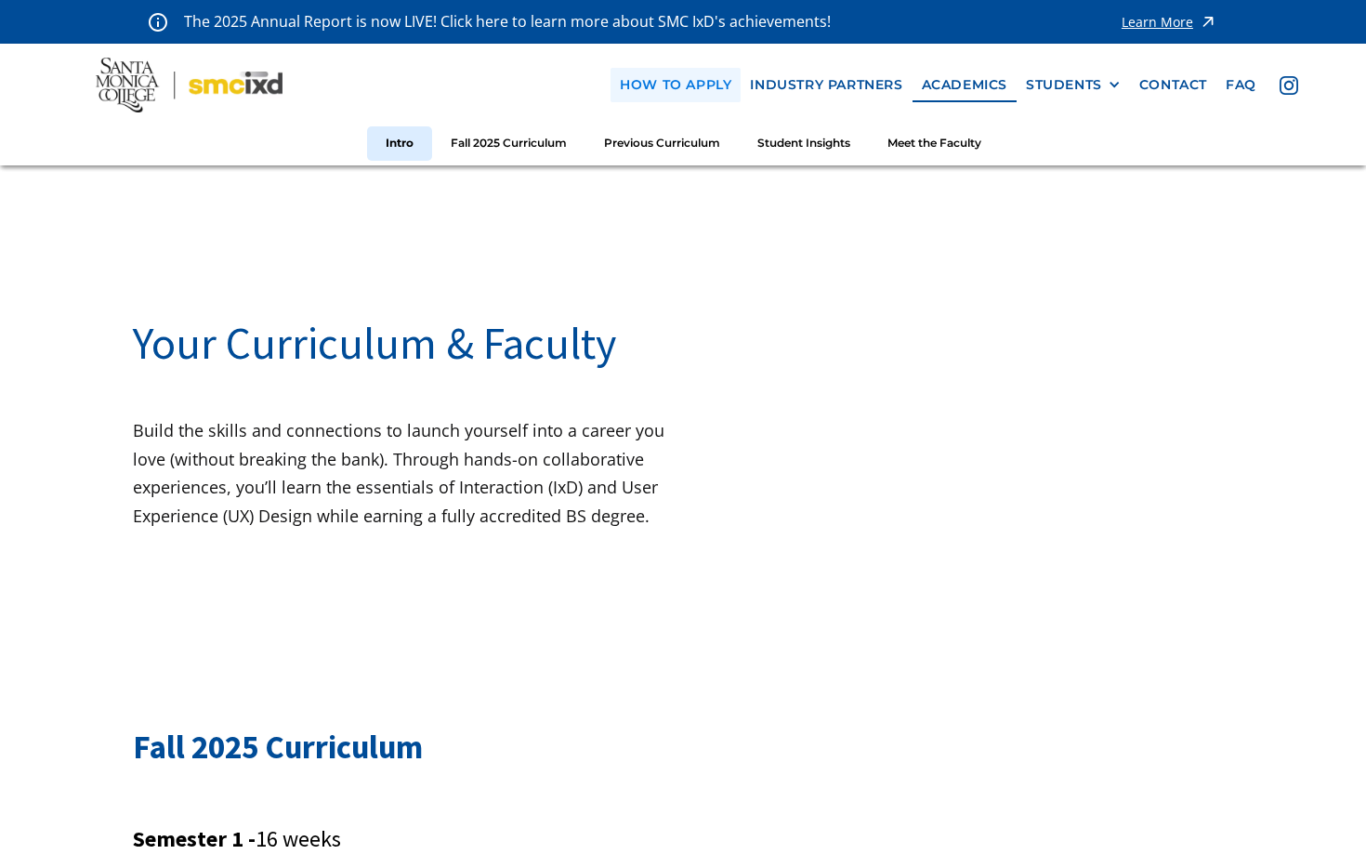
click at [689, 86] on link "how to apply" at bounding box center [675, 85] width 130 height 34
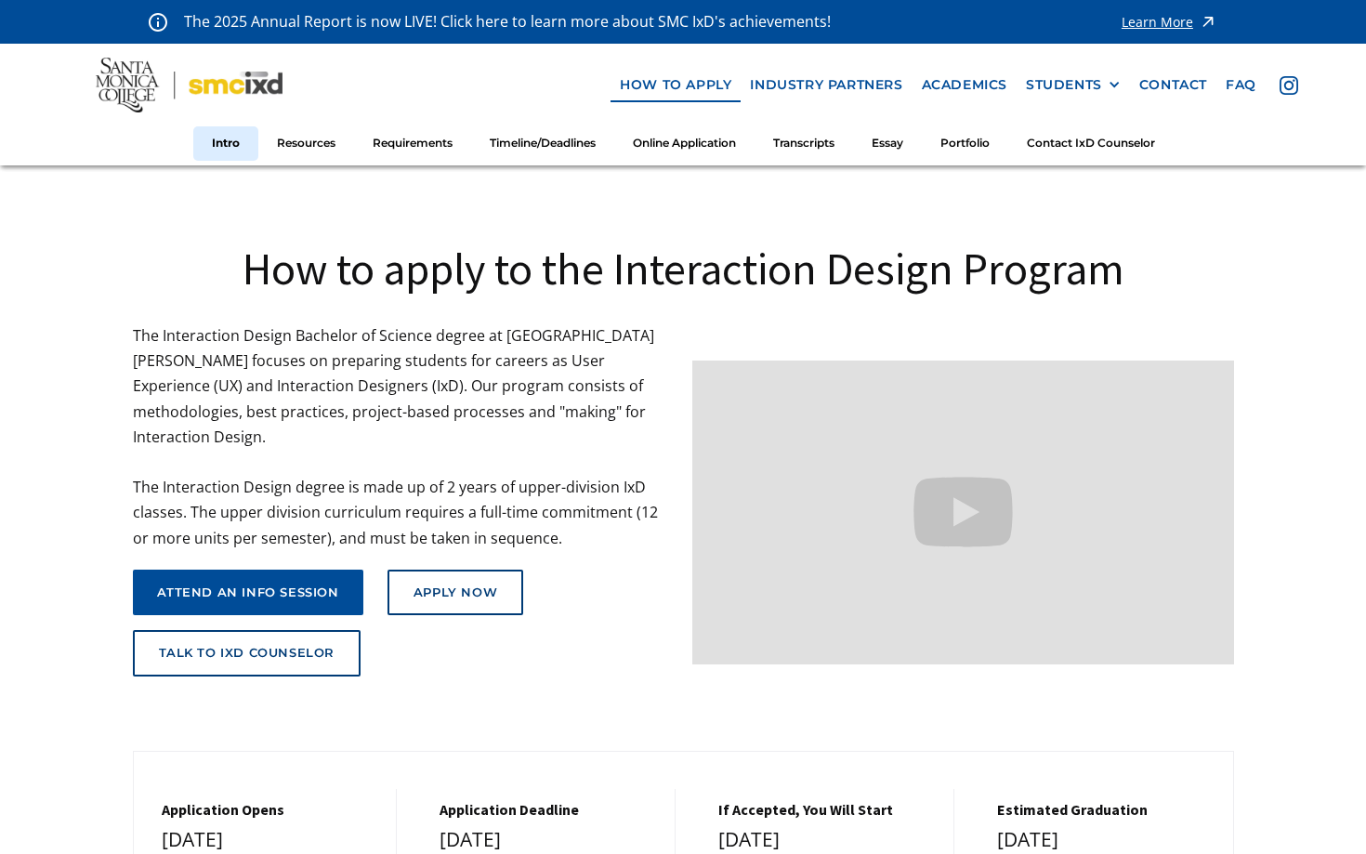
click at [815, 124] on nav "how to apply industry partners Academics STUDENTS PROspective Students GRAD SHO…" at bounding box center [683, 104] width 1366 height 121
click at [815, 135] on link "Transcripts" at bounding box center [803, 143] width 98 height 34
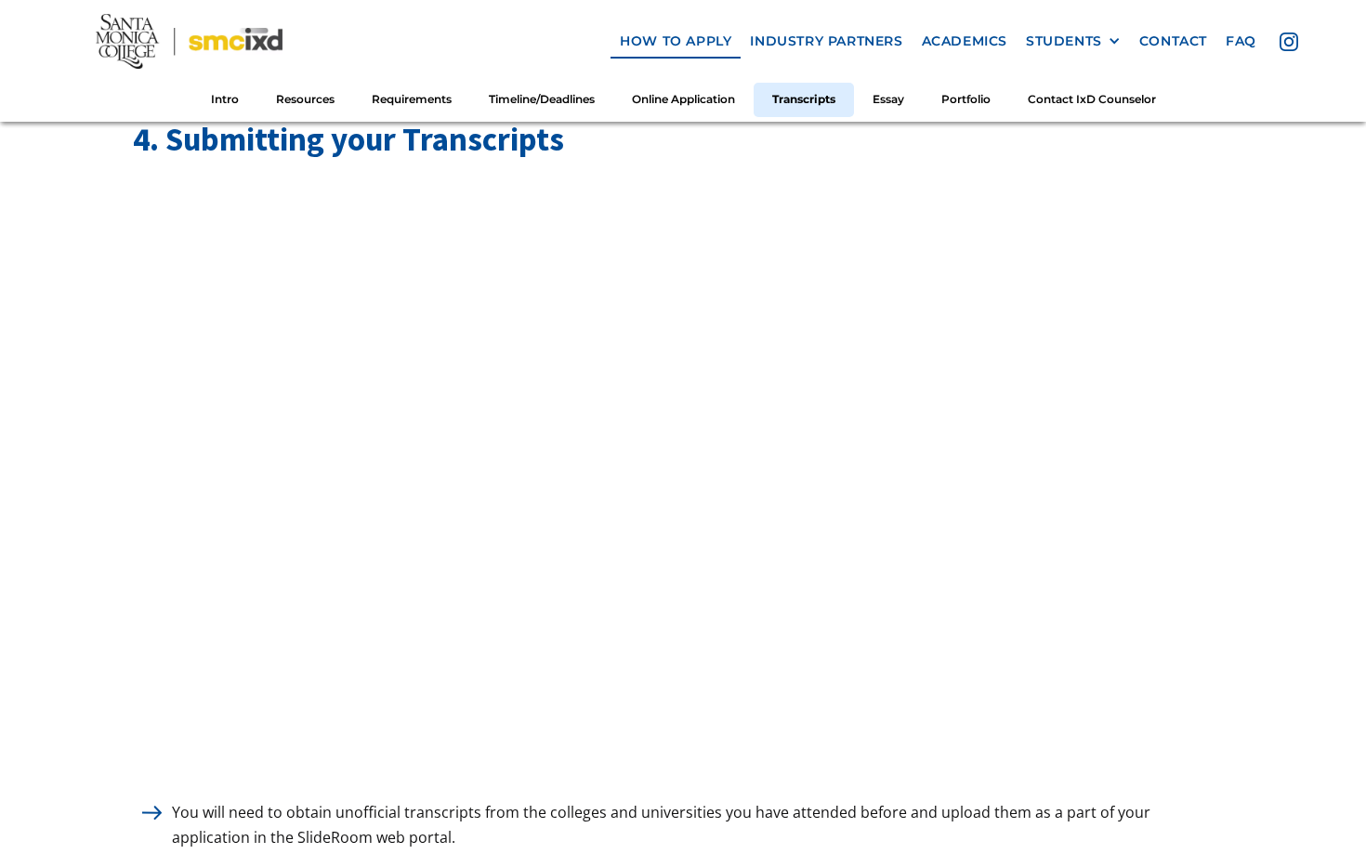
scroll to position [5384, 0]
click at [975, 95] on link "Portfolio" at bounding box center [965, 100] width 86 height 34
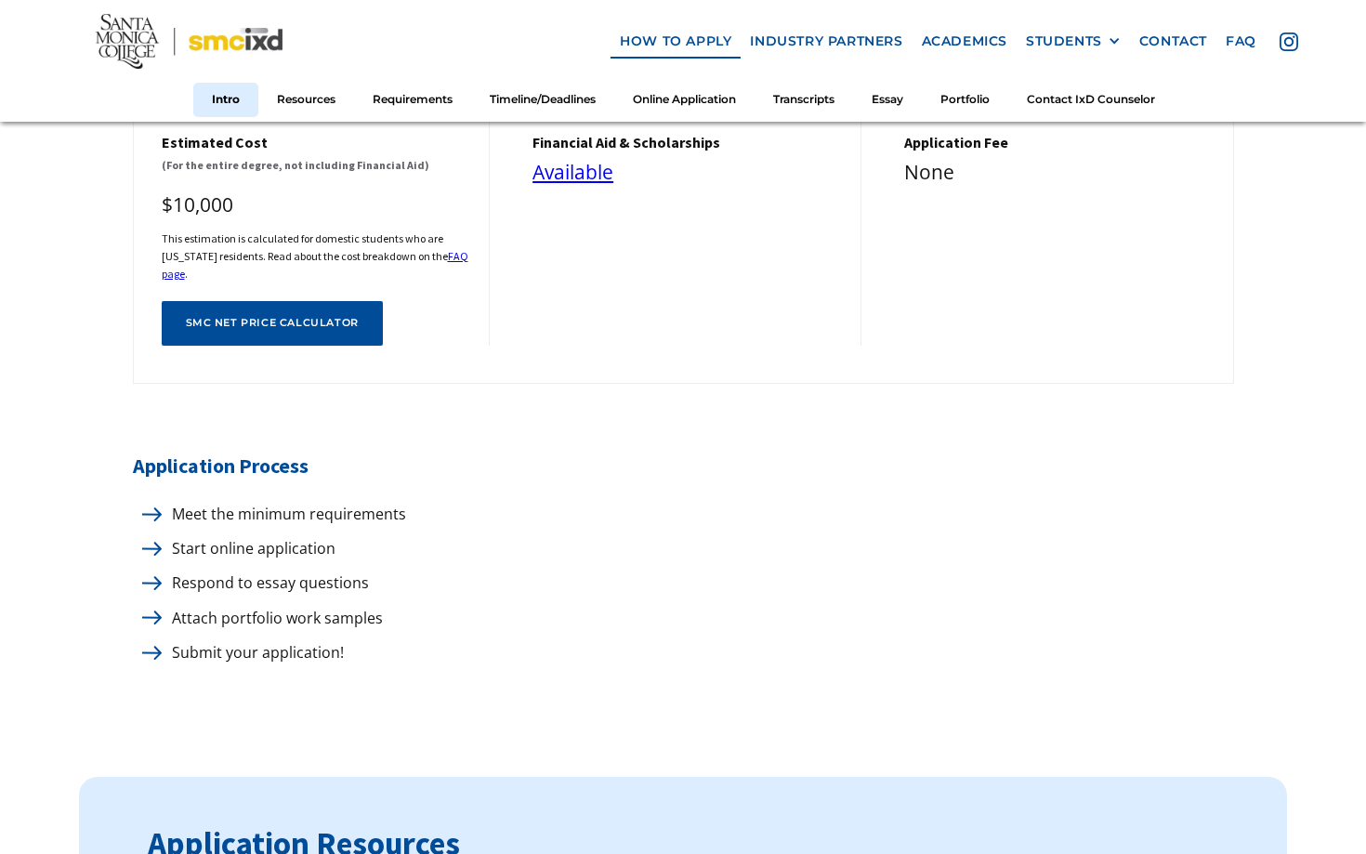
scroll to position [816, 0]
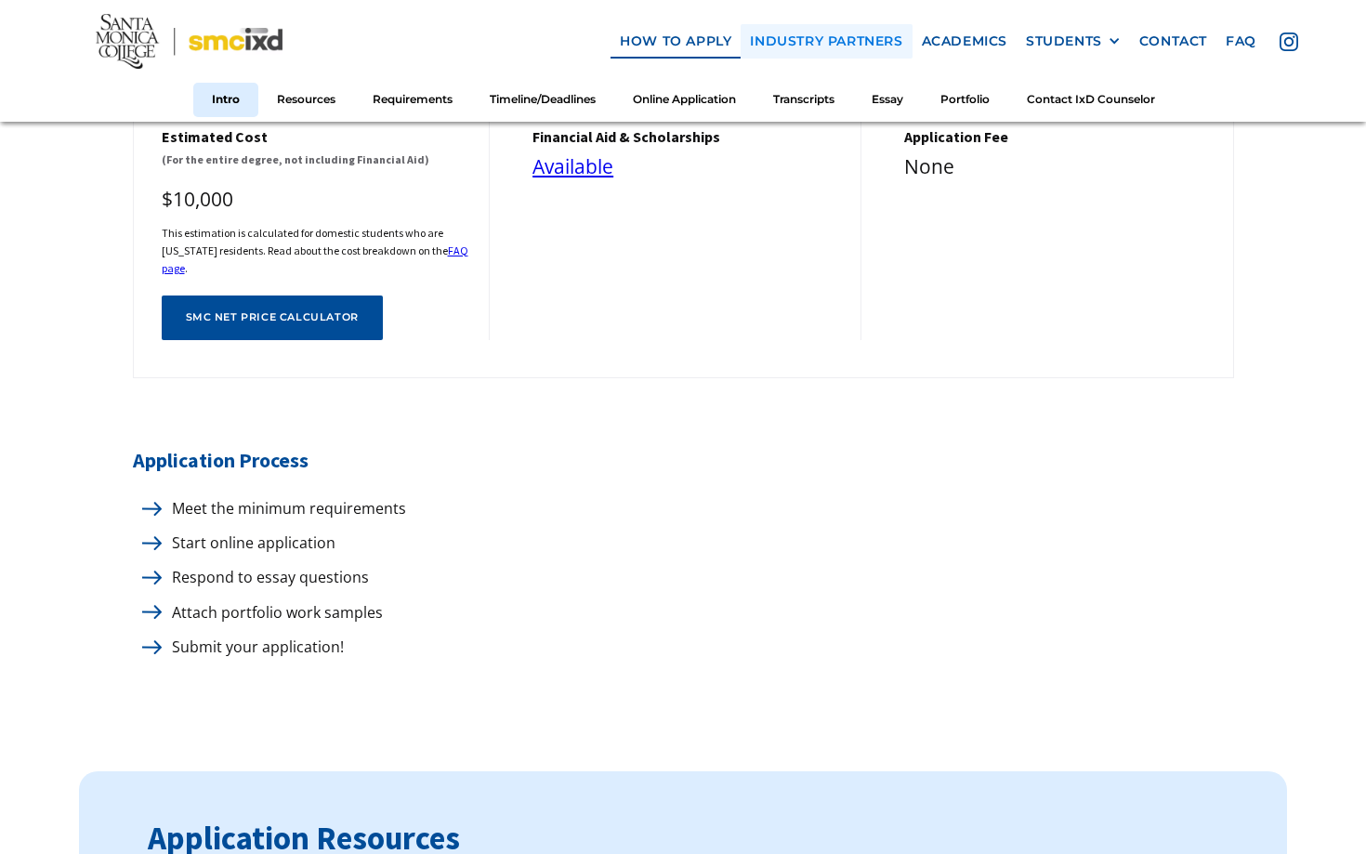
click at [796, 42] on link "industry partners" at bounding box center [825, 41] width 171 height 34
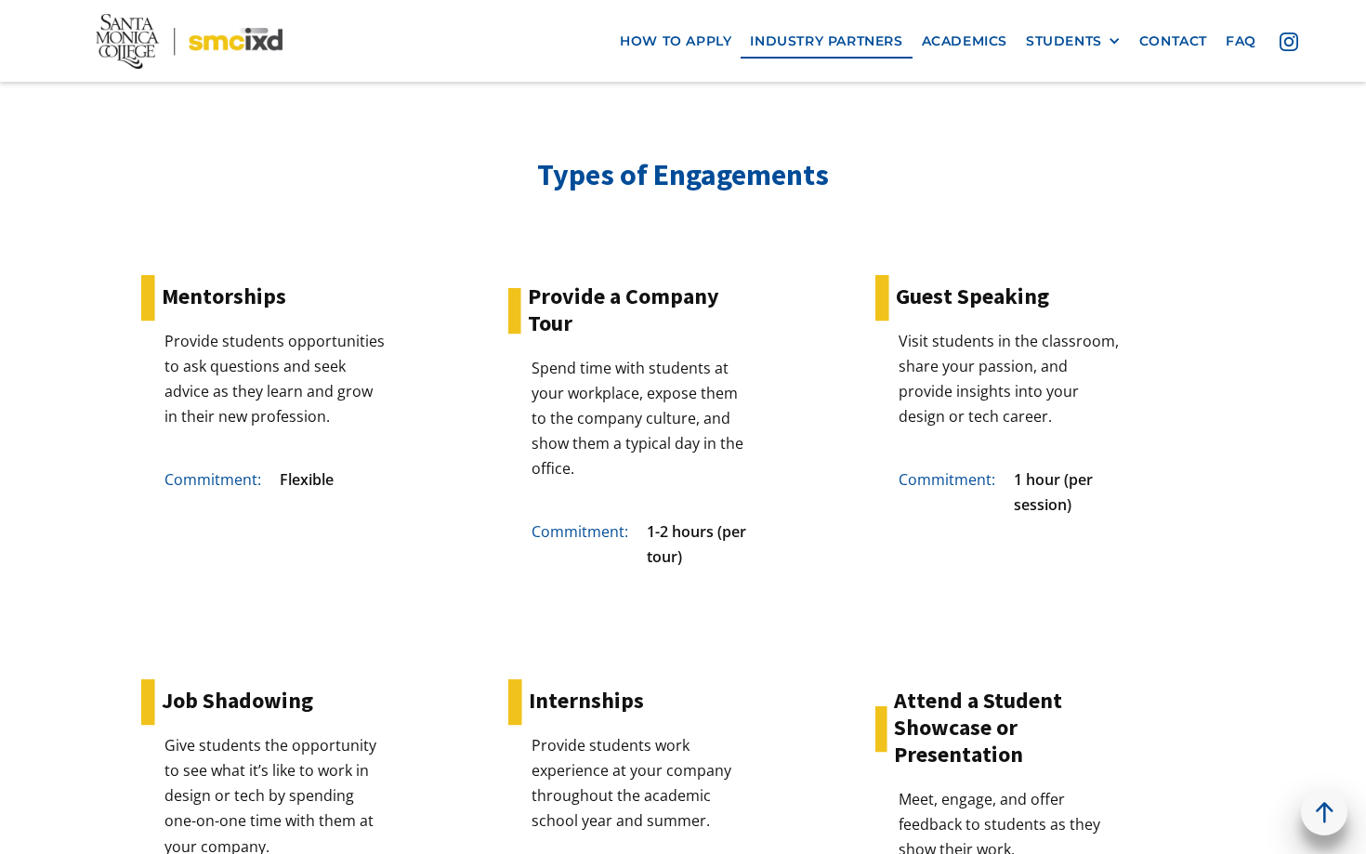
scroll to position [3816, 0]
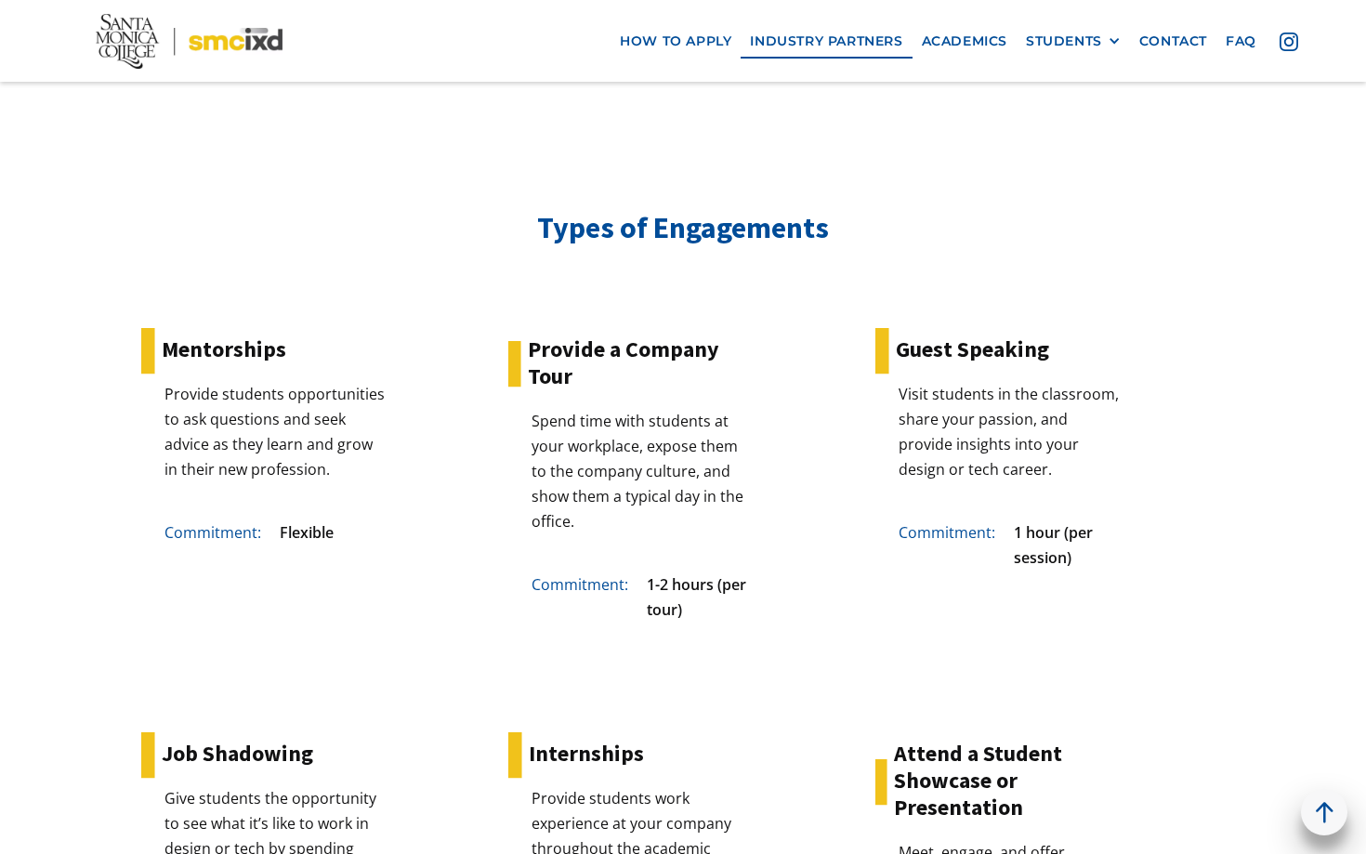
click at [223, 533] on p "Commitment:" at bounding box center [208, 532] width 106 height 25
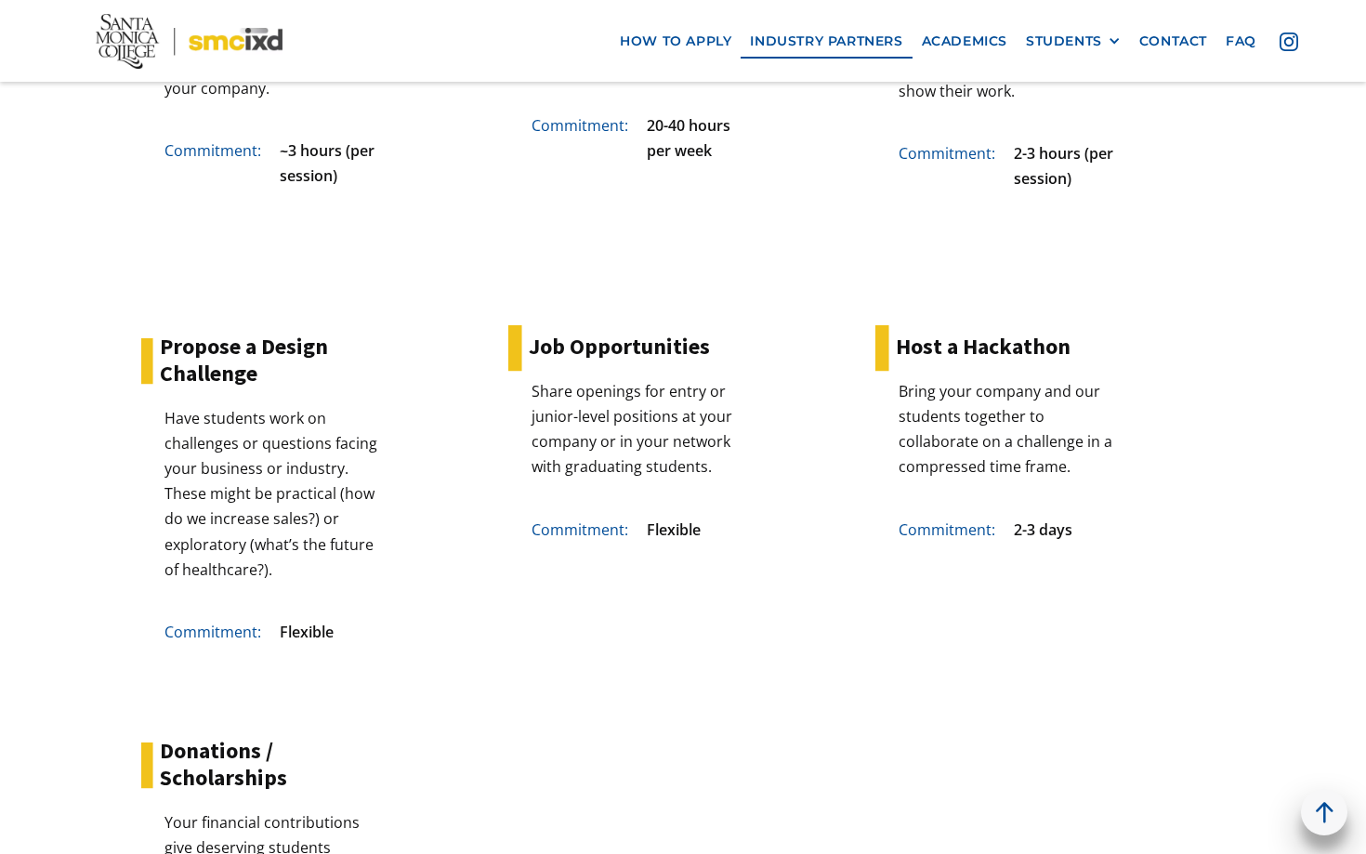
scroll to position [4540, 0]
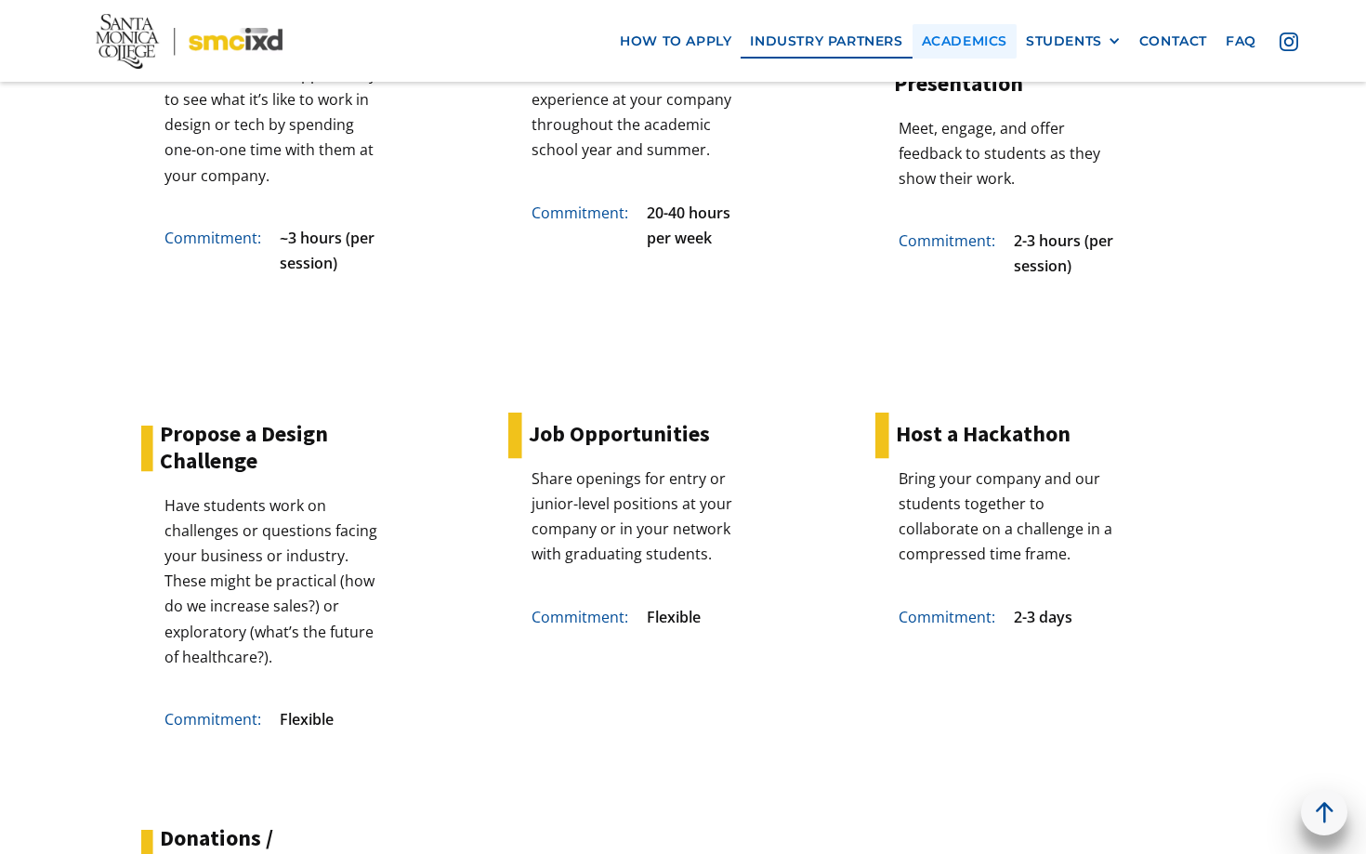
click at [983, 33] on link "Academics" at bounding box center [964, 41] width 104 height 34
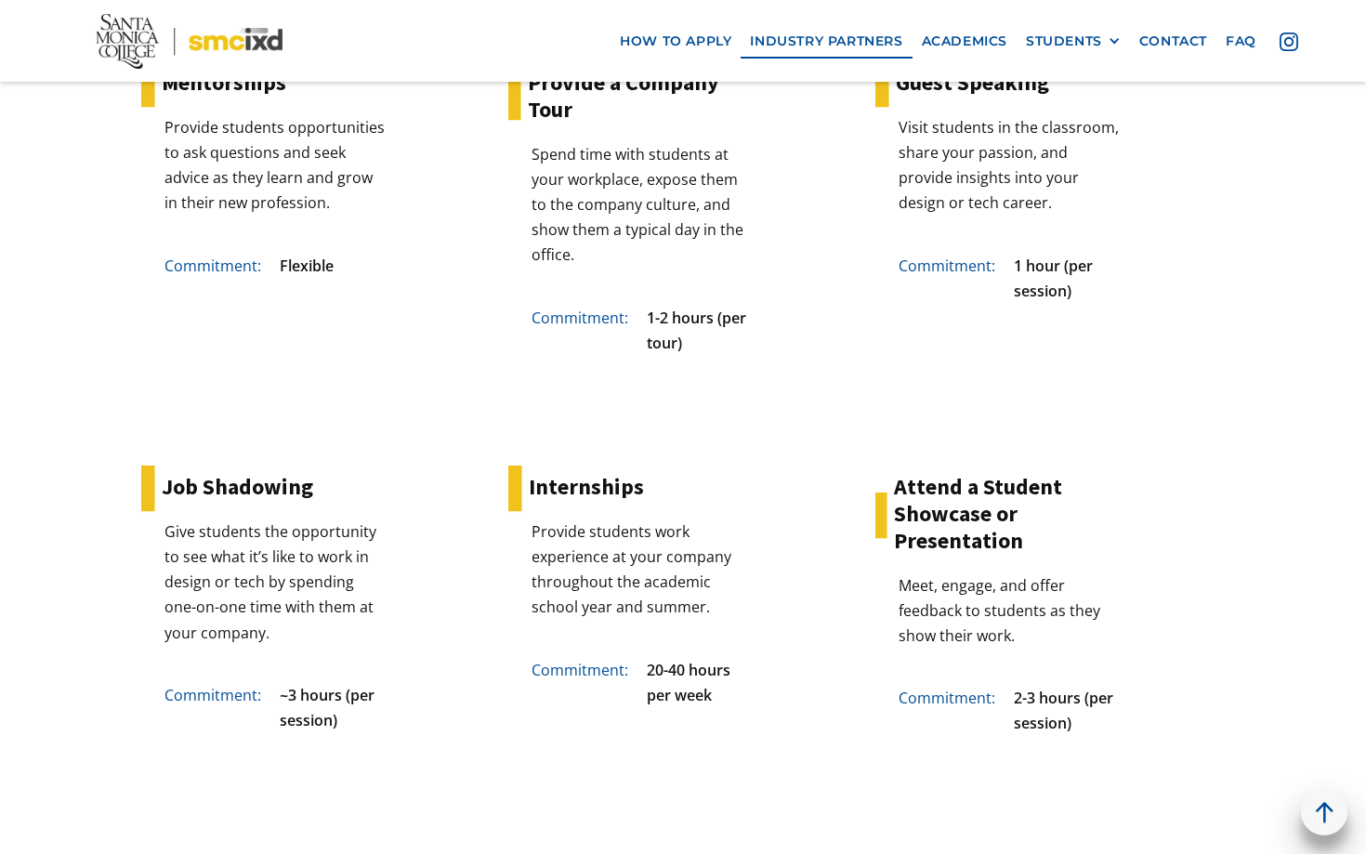
scroll to position [4079, 0]
